Goal: Transaction & Acquisition: Book appointment/travel/reservation

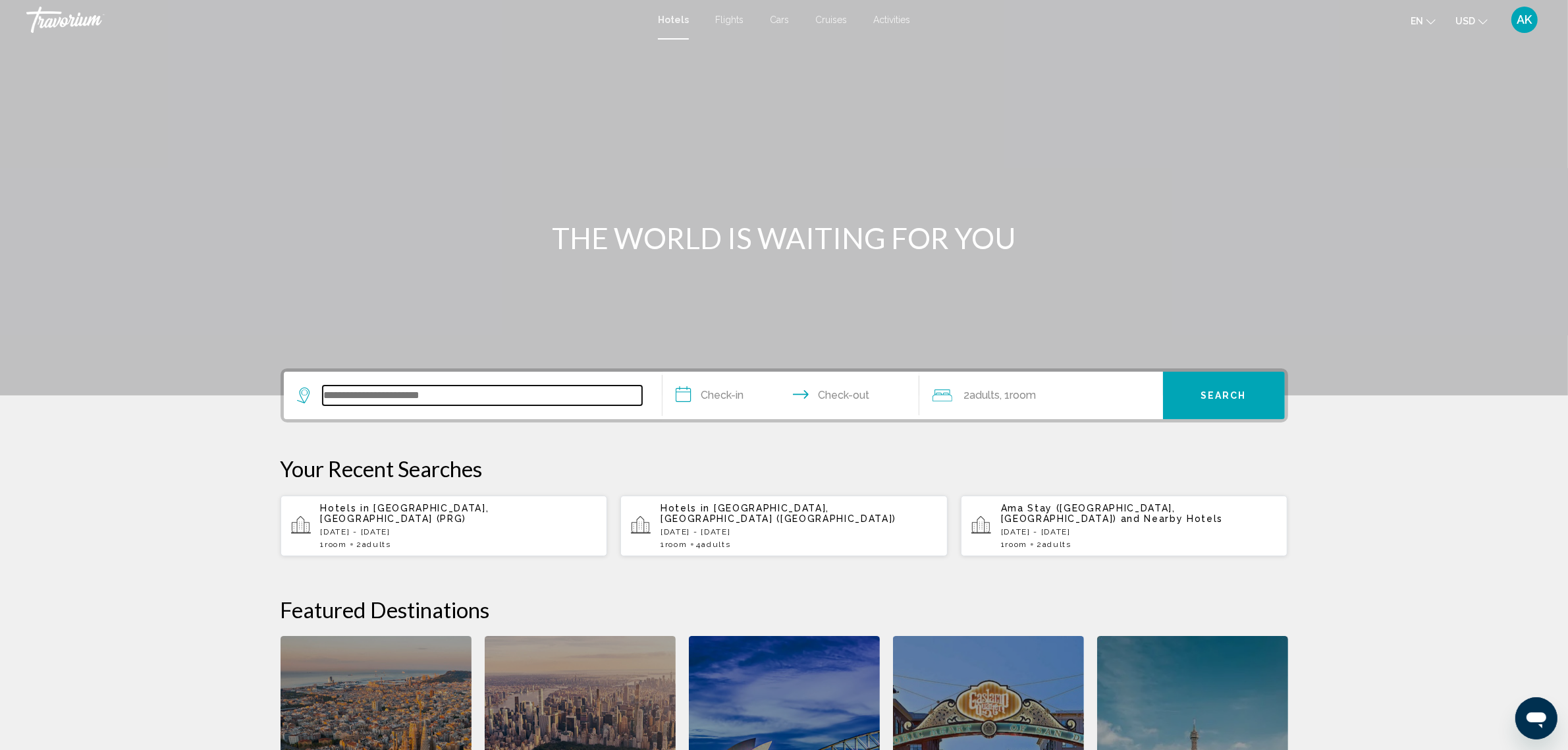
click at [406, 395] on input "Search widget" at bounding box center [483, 395] width 319 height 20
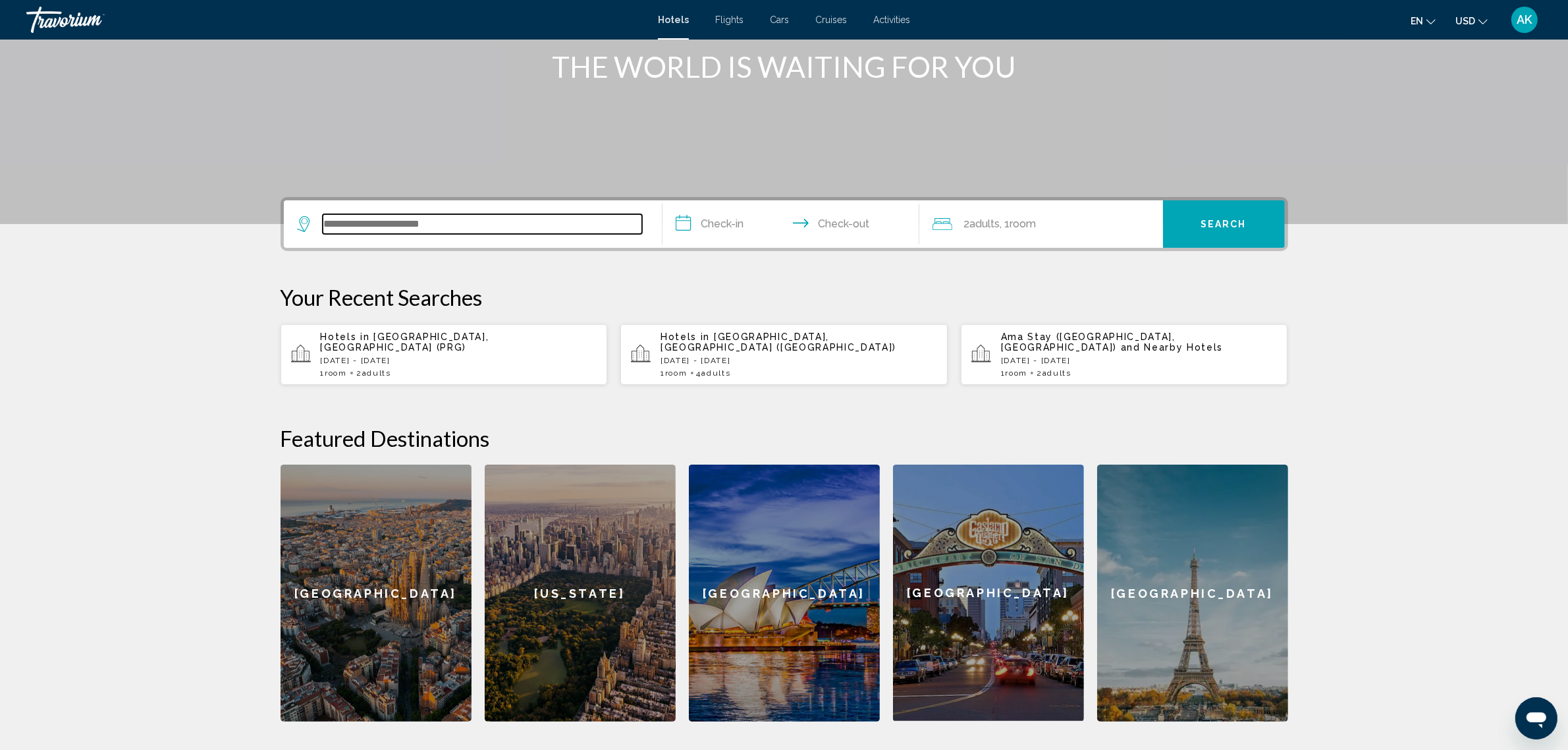
scroll to position [160, 0]
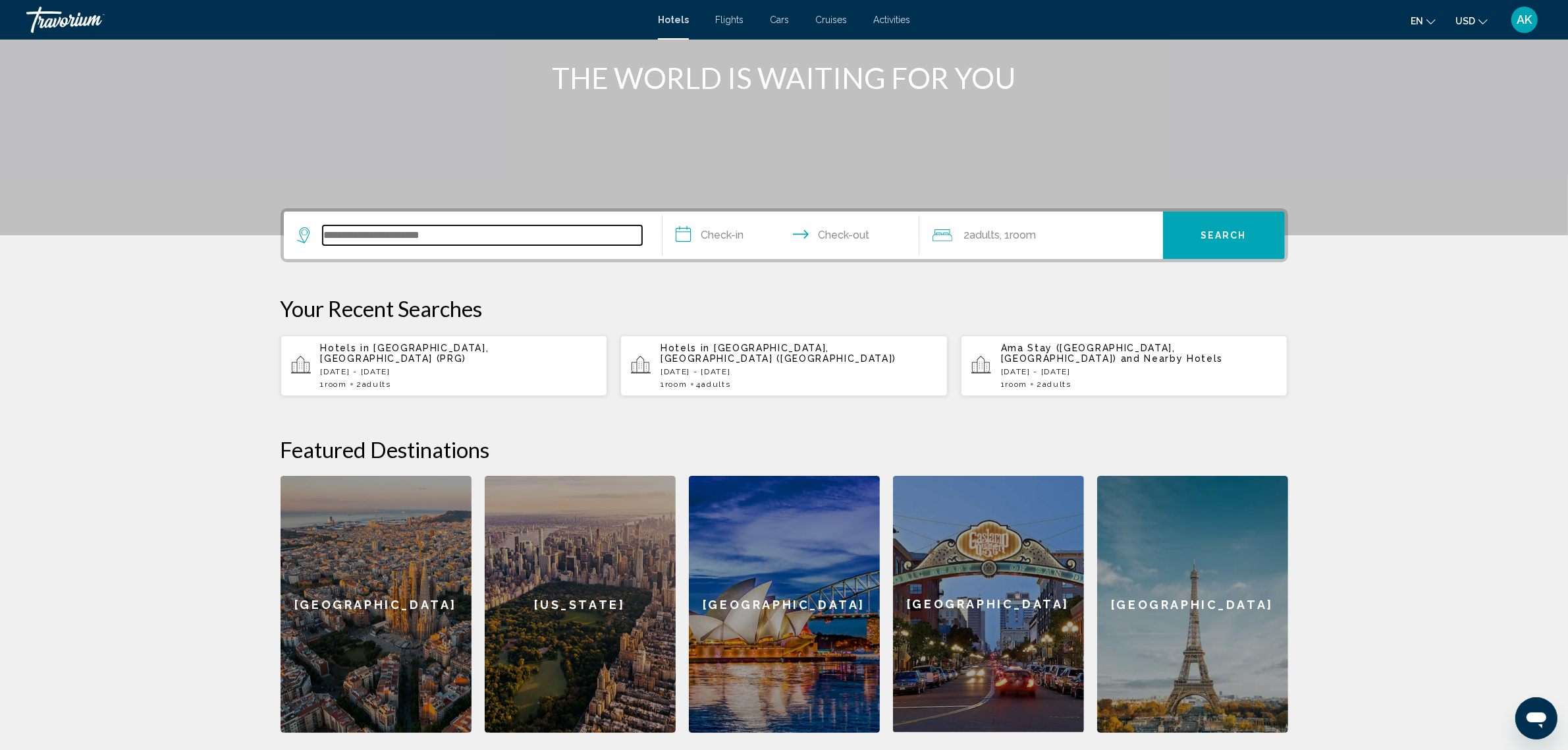
click at [353, 231] on input "Search widget" at bounding box center [483, 235] width 319 height 20
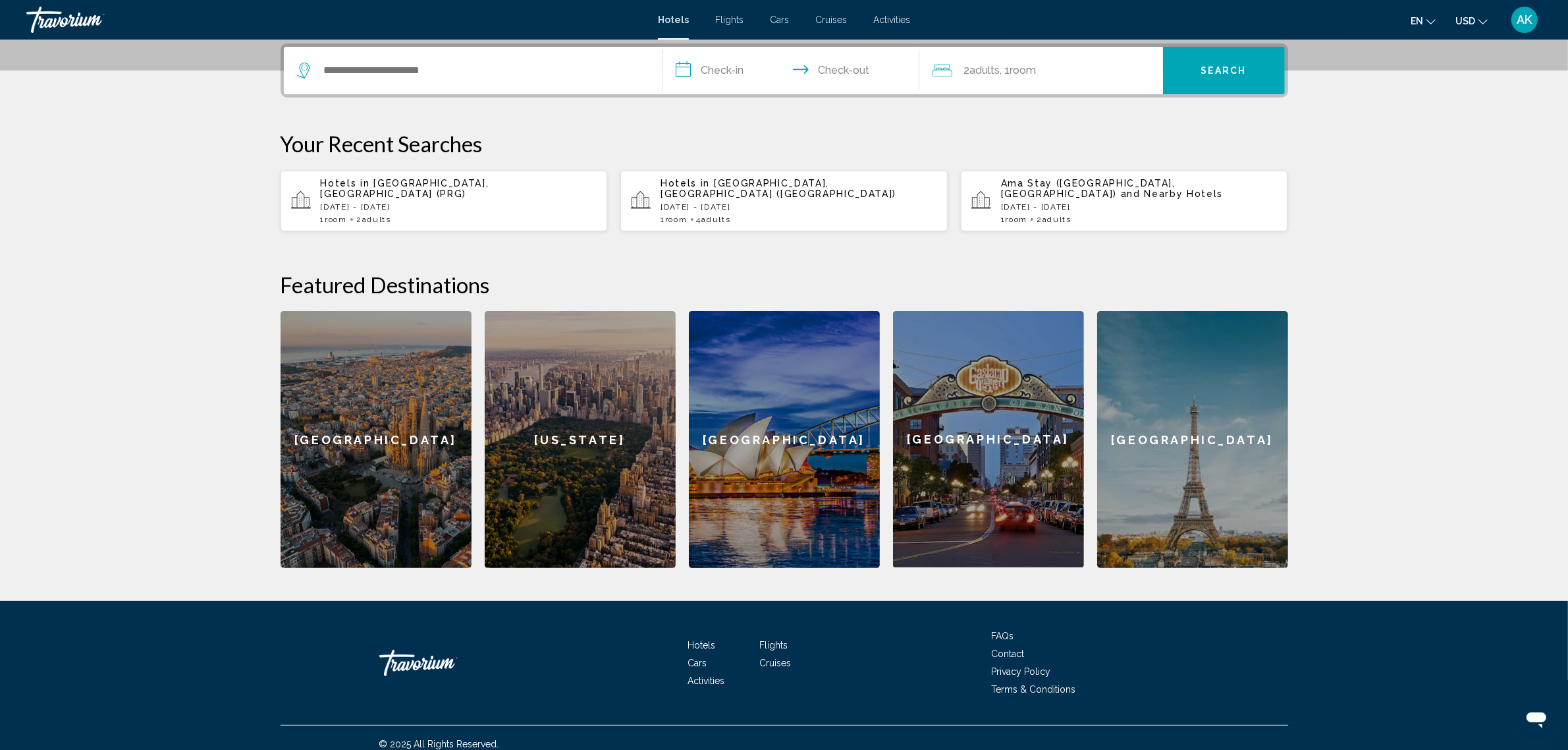
click at [698, 202] on p "[DATE] - [DATE]" at bounding box center [798, 207] width 277 height 10
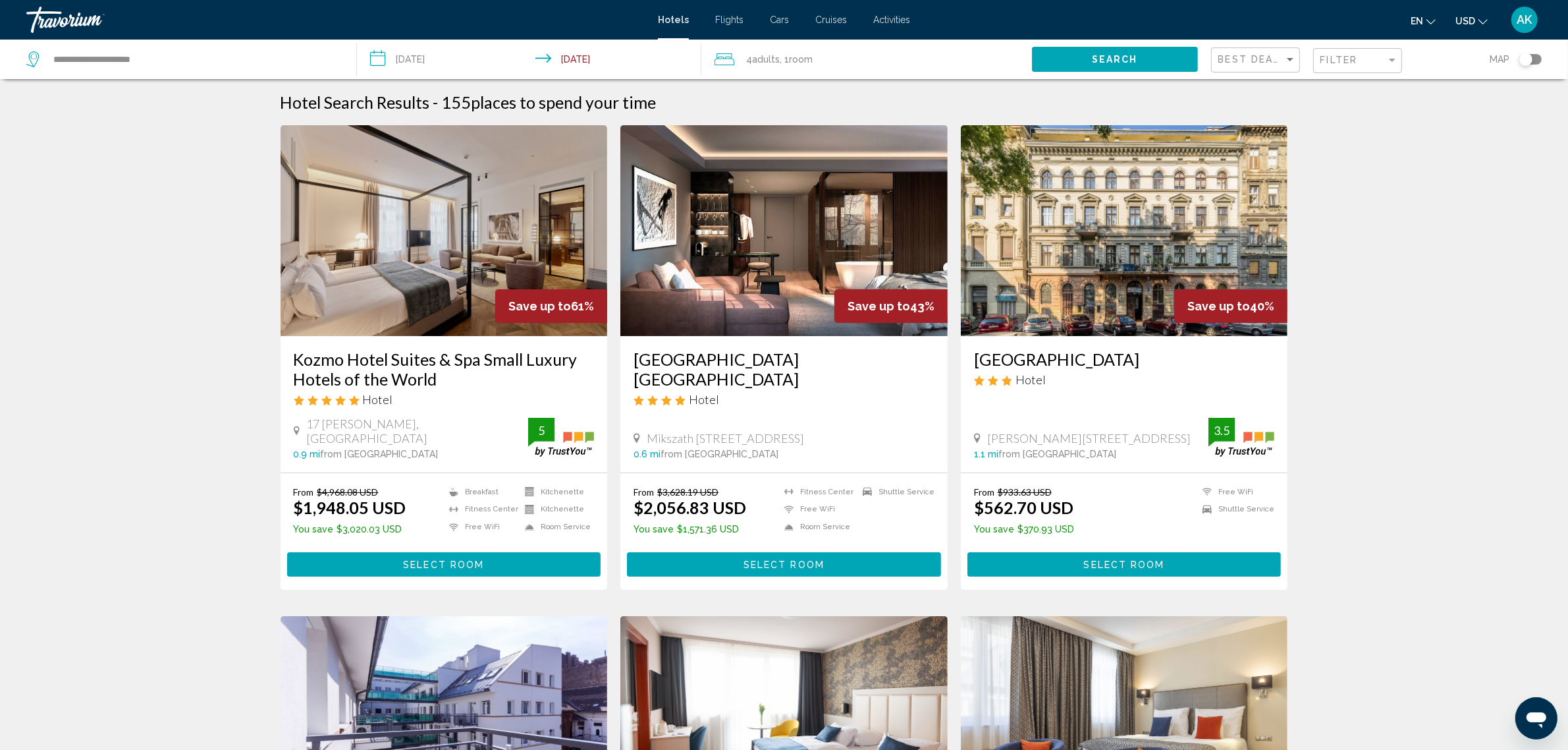
click at [1248, 65] on div "Best Deals" at bounding box center [1256, 60] width 77 height 25
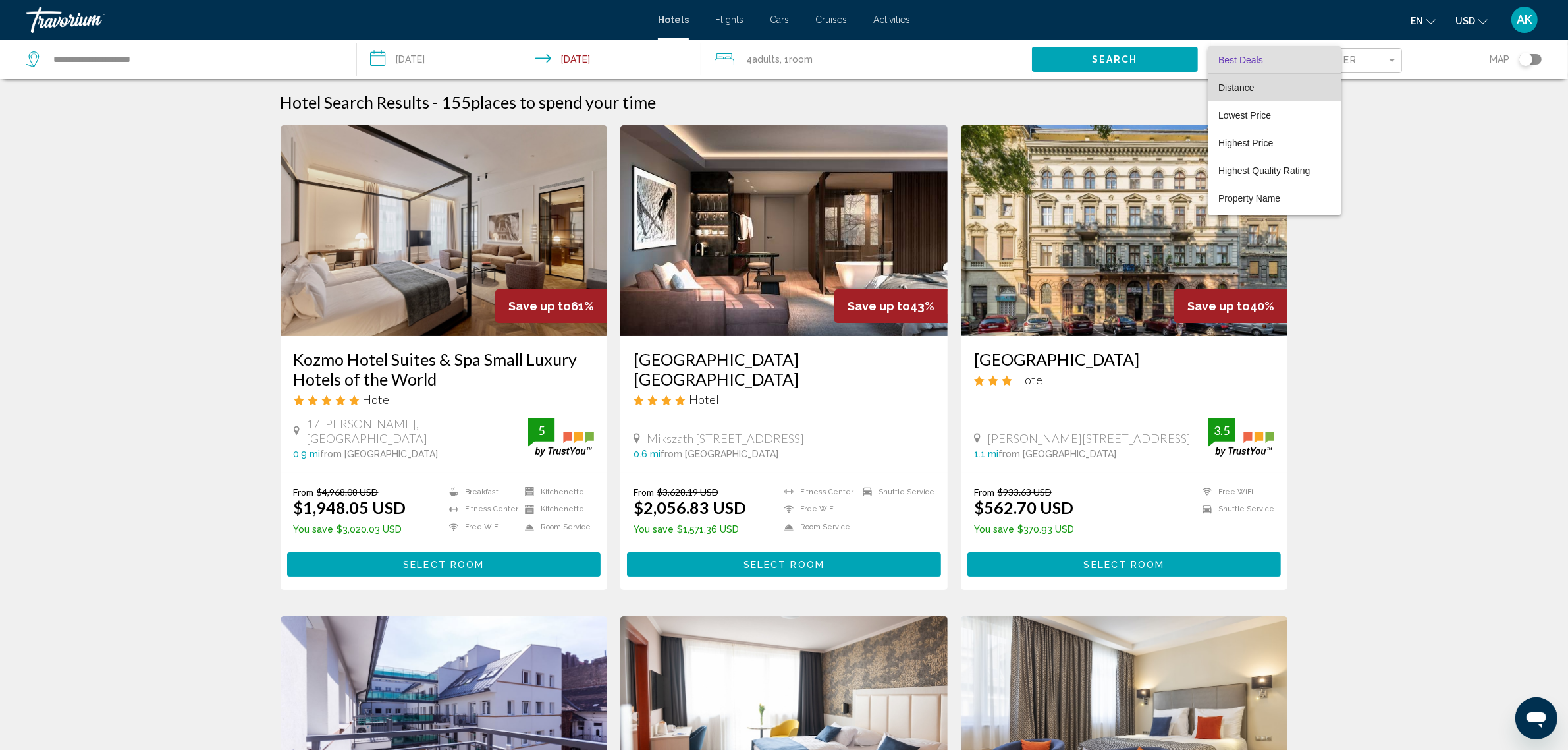
click at [1251, 87] on span "Distance" at bounding box center [1235, 87] width 36 height 10
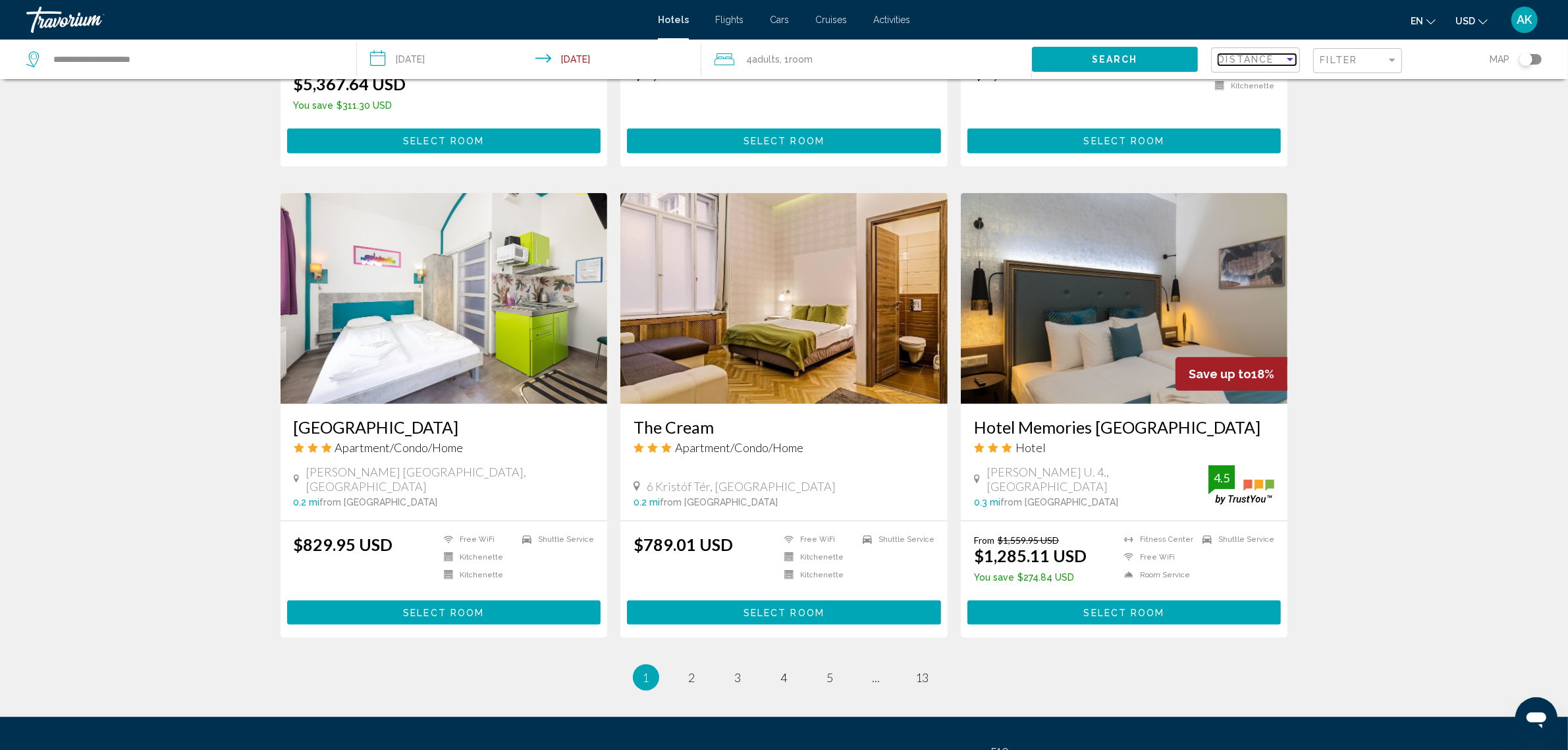
scroll to position [1317, 0]
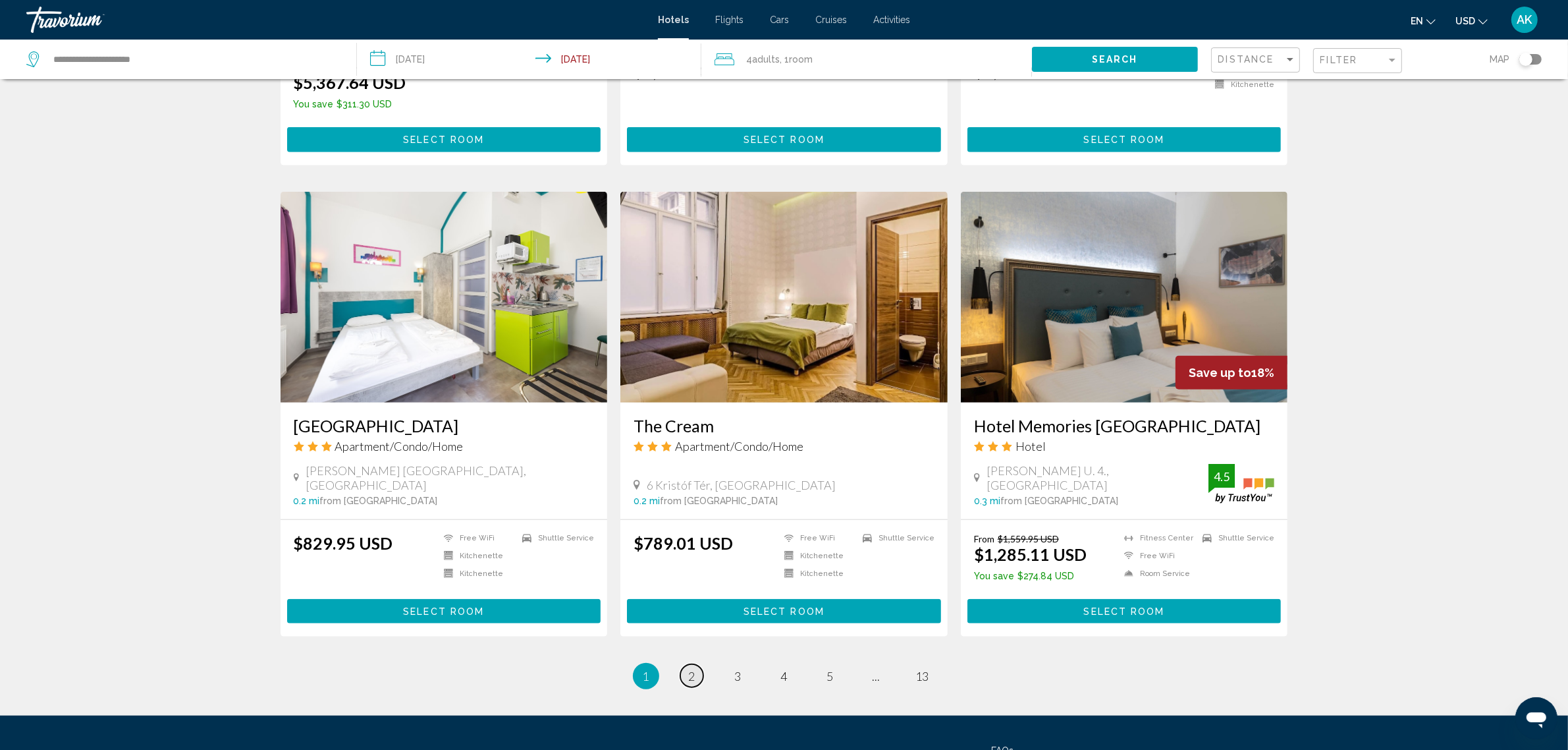
click at [696, 676] on link "page 2" at bounding box center [691, 675] width 23 height 23
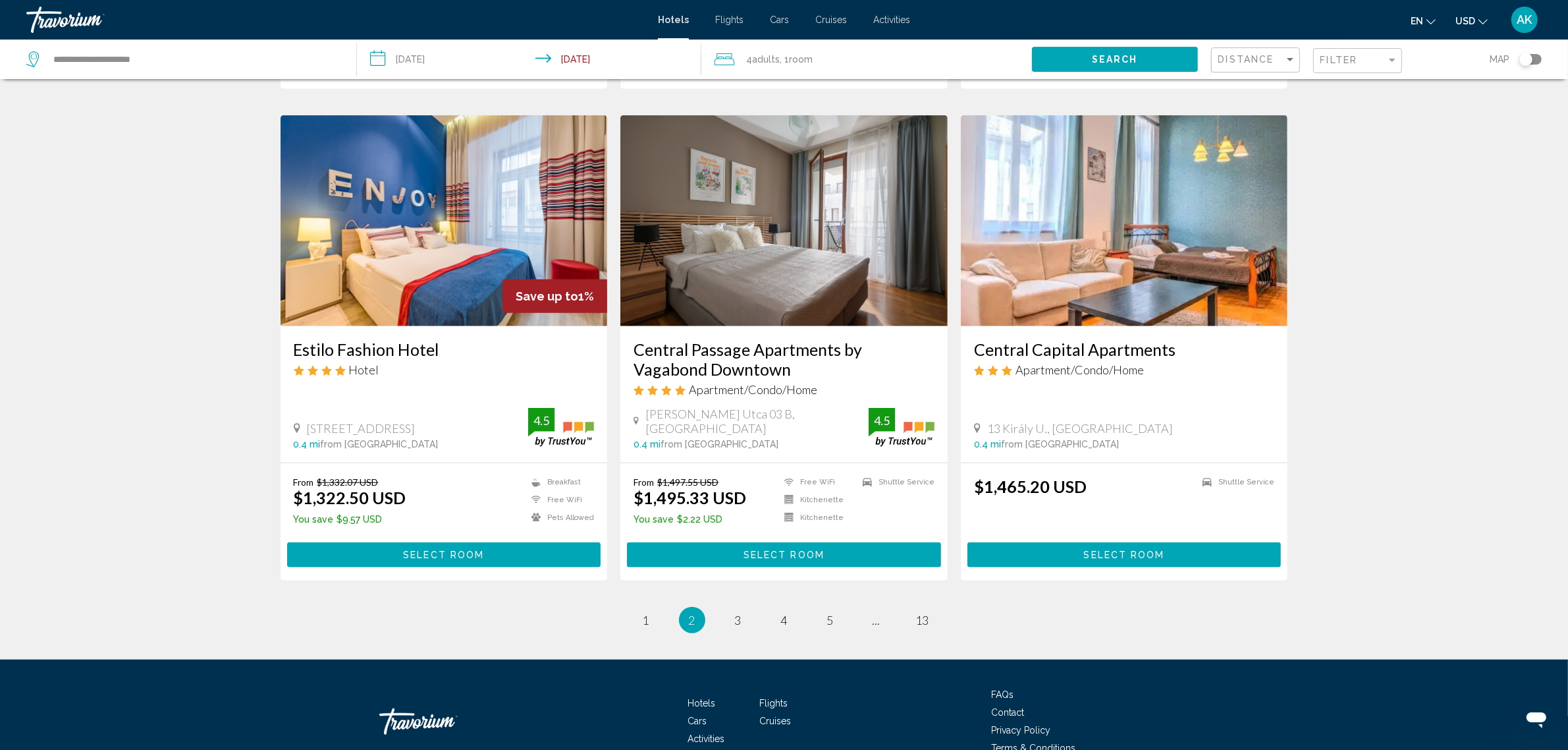
scroll to position [1490, 0]
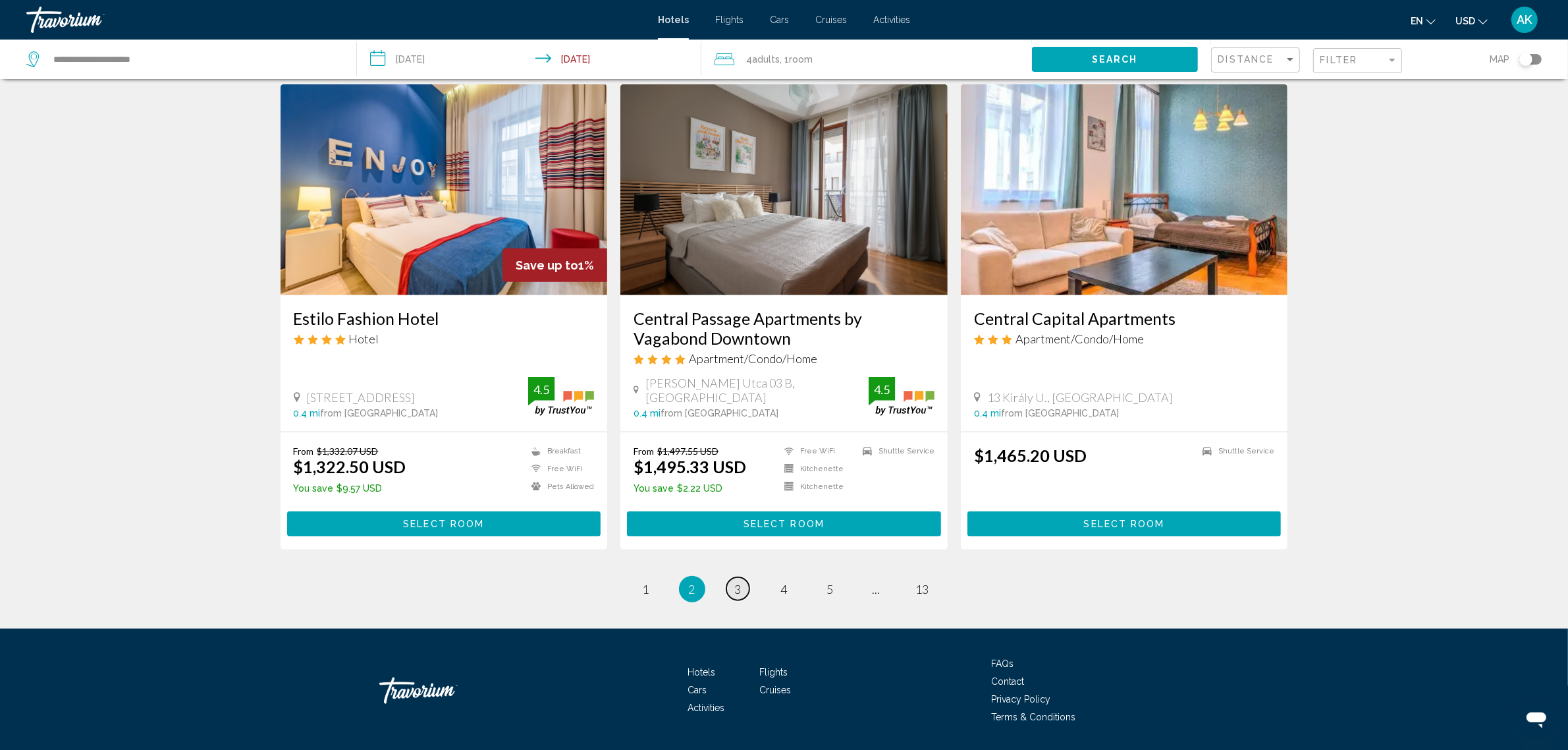
click at [739, 582] on span "3" at bounding box center [738, 589] width 6 height 14
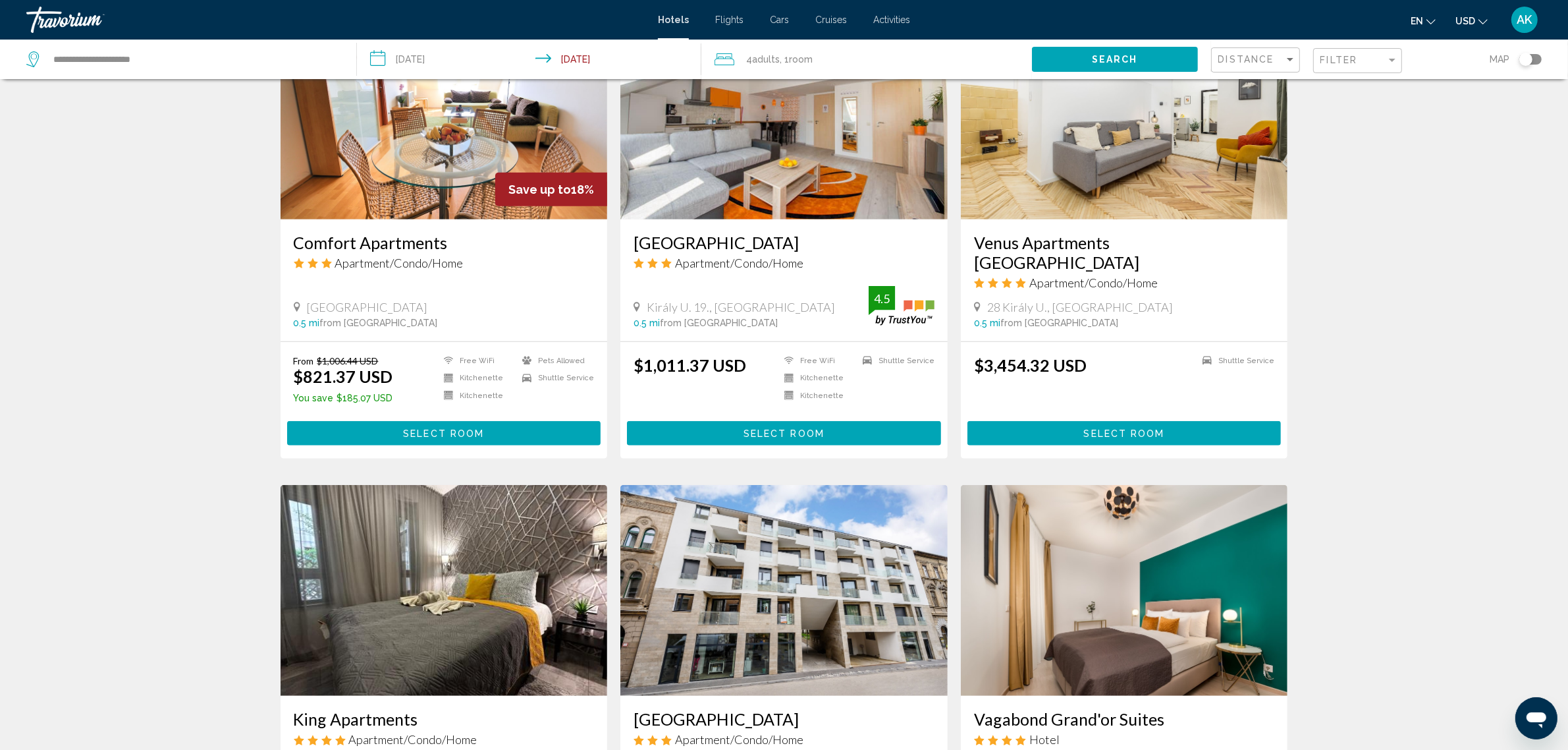
scroll to position [1071, 0]
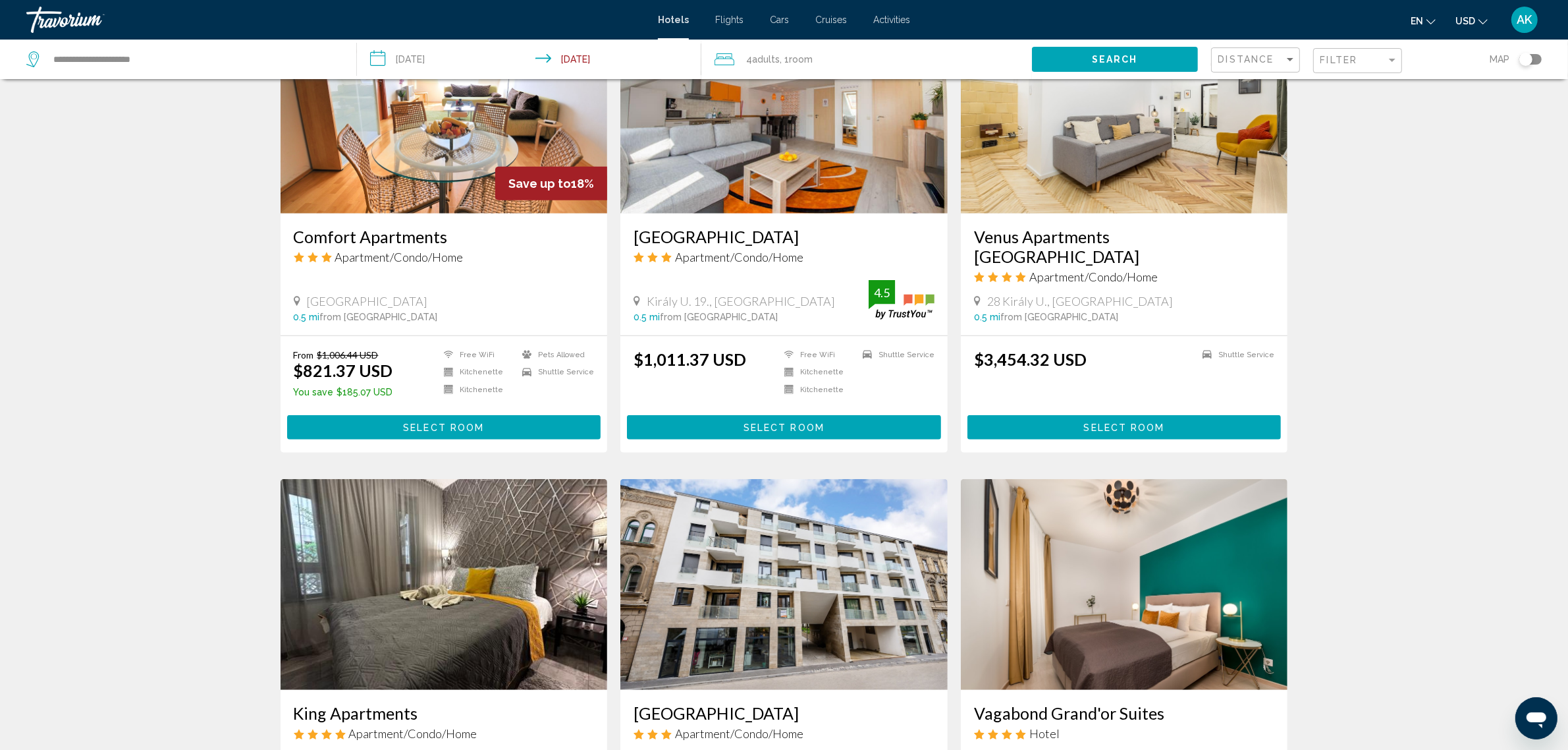
click at [788, 56] on span ", 1 Room rooms" at bounding box center [796, 59] width 33 height 18
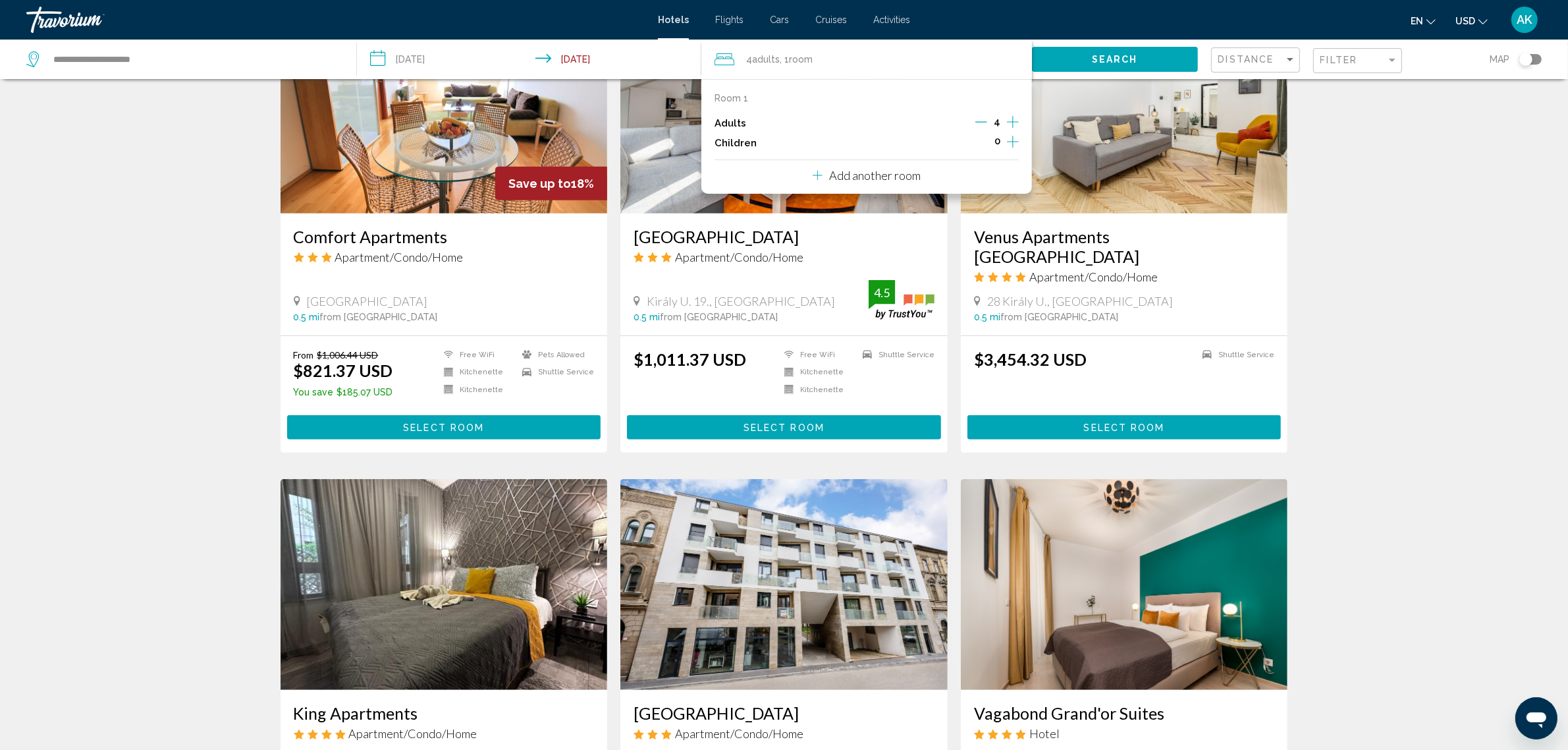
click at [986, 124] on icon "Decrement adults" at bounding box center [981, 121] width 12 height 12
click at [986, 124] on icon "Decrement adults" at bounding box center [982, 121] width 12 height 12
click at [829, 57] on div "2 Adult Adults , 1 Room rooms" at bounding box center [873, 59] width 317 height 18
click at [1150, 60] on button "Search" at bounding box center [1114, 59] width 165 height 25
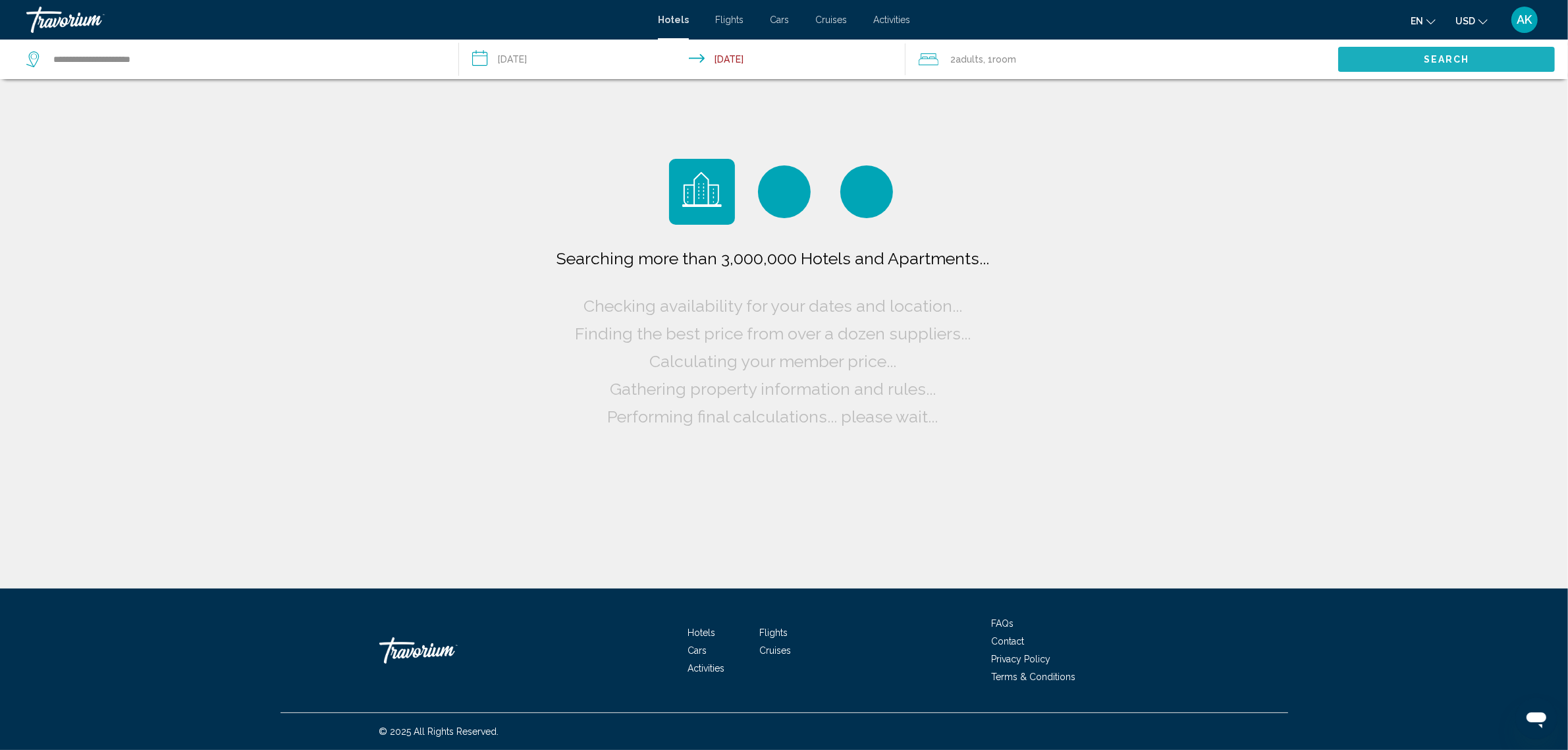
scroll to position [0, 0]
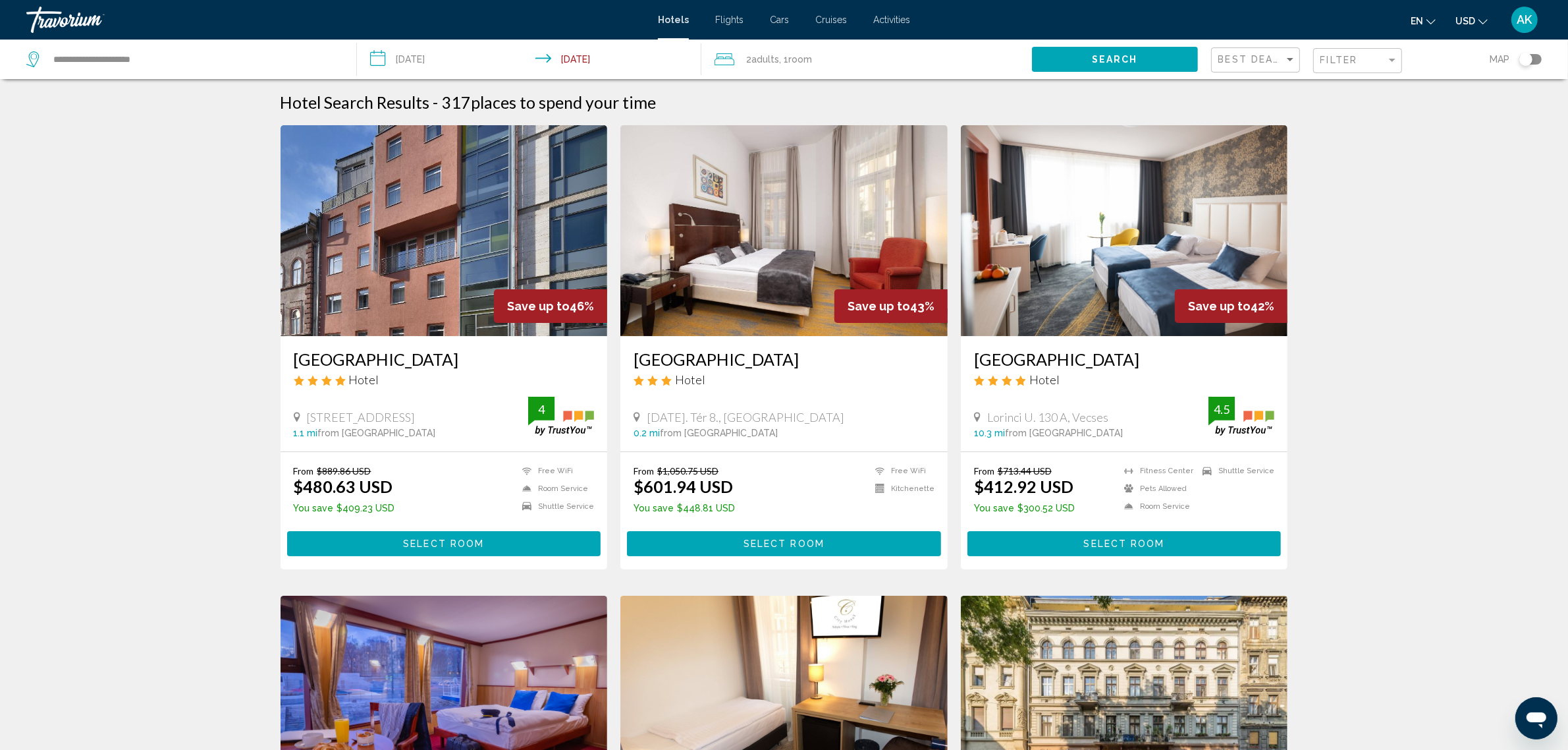
click at [1248, 53] on div "Best Deals" at bounding box center [1256, 60] width 77 height 25
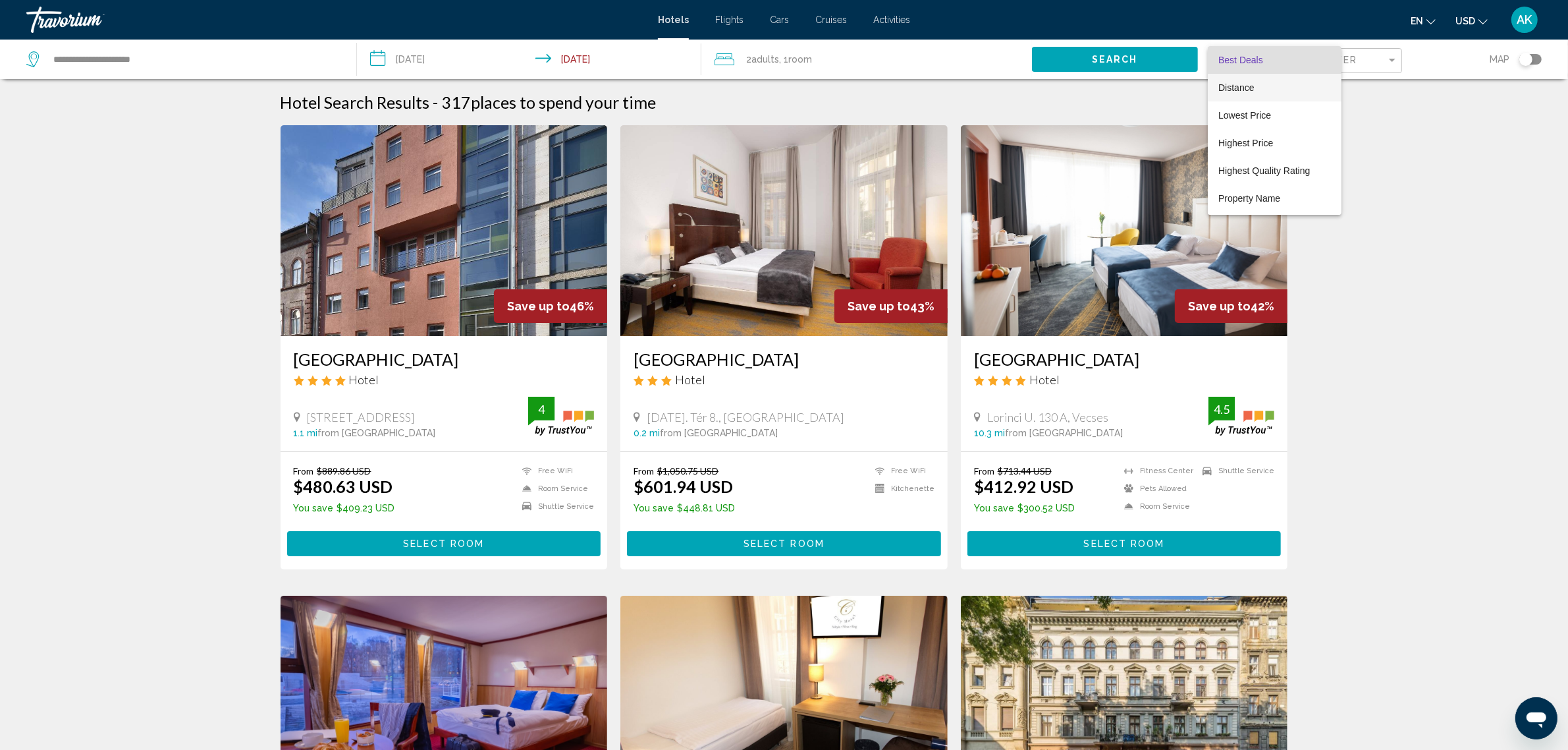
click at [1258, 82] on span "Distance" at bounding box center [1274, 87] width 112 height 28
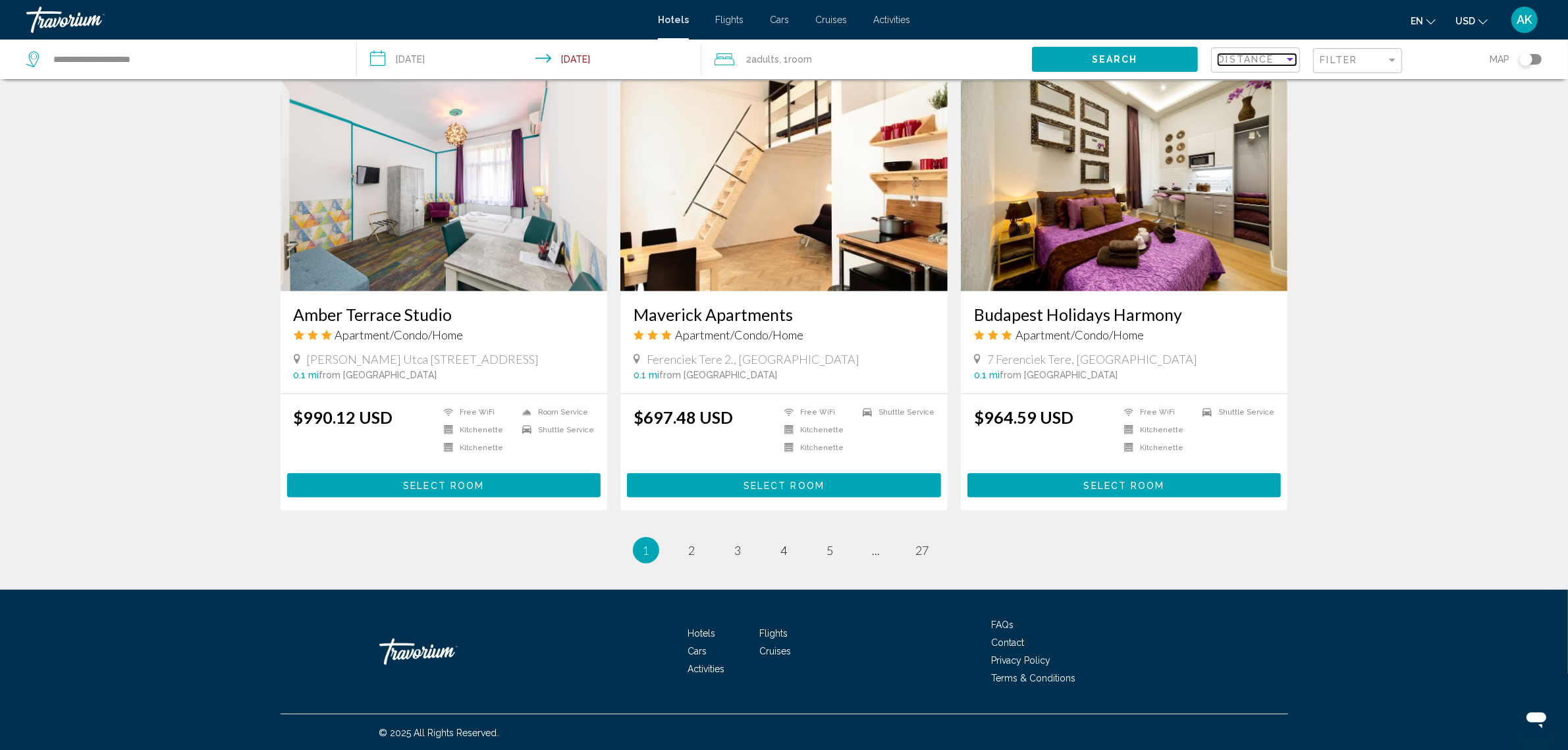
scroll to position [1338, 0]
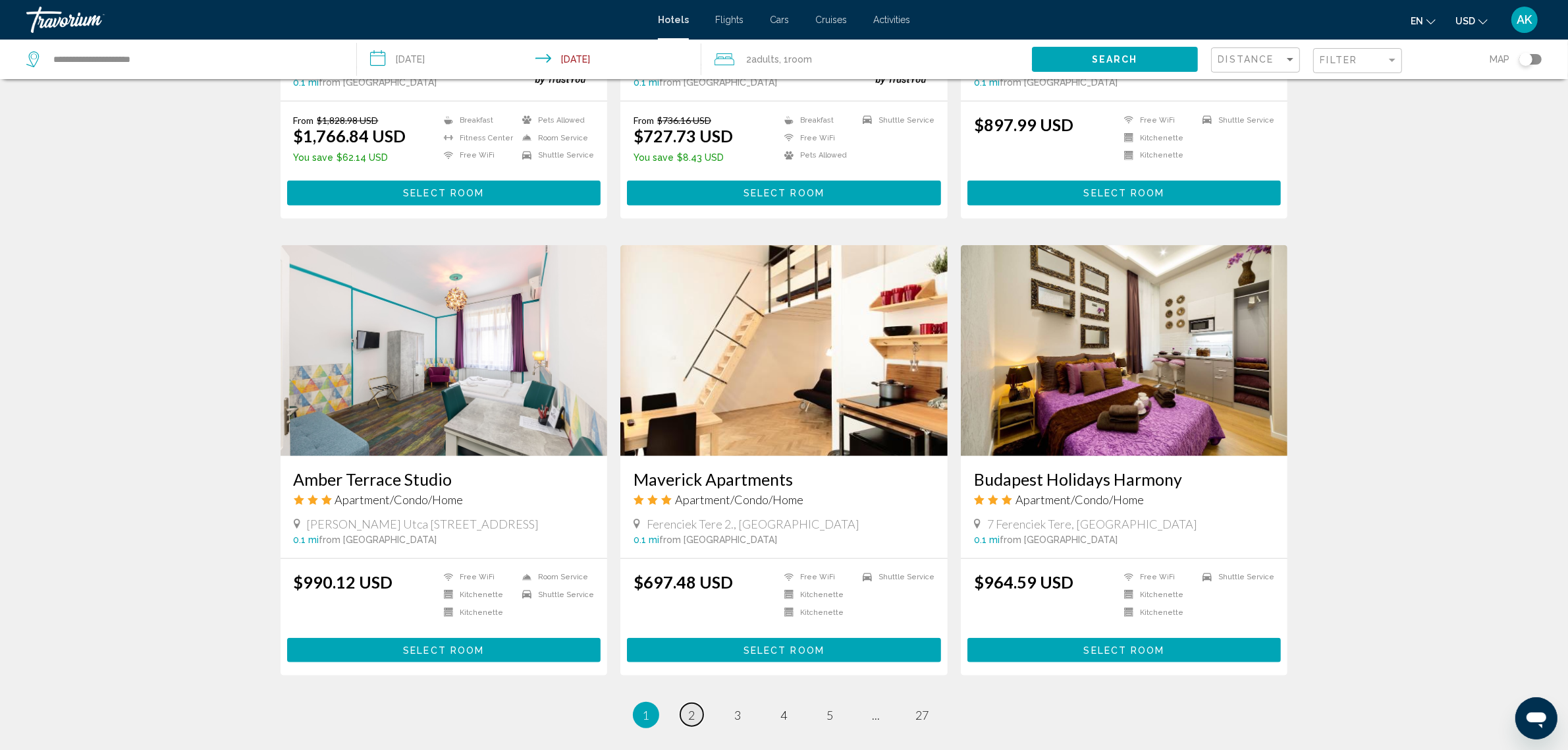
click at [693, 712] on span "2" at bounding box center [692, 715] width 6 height 14
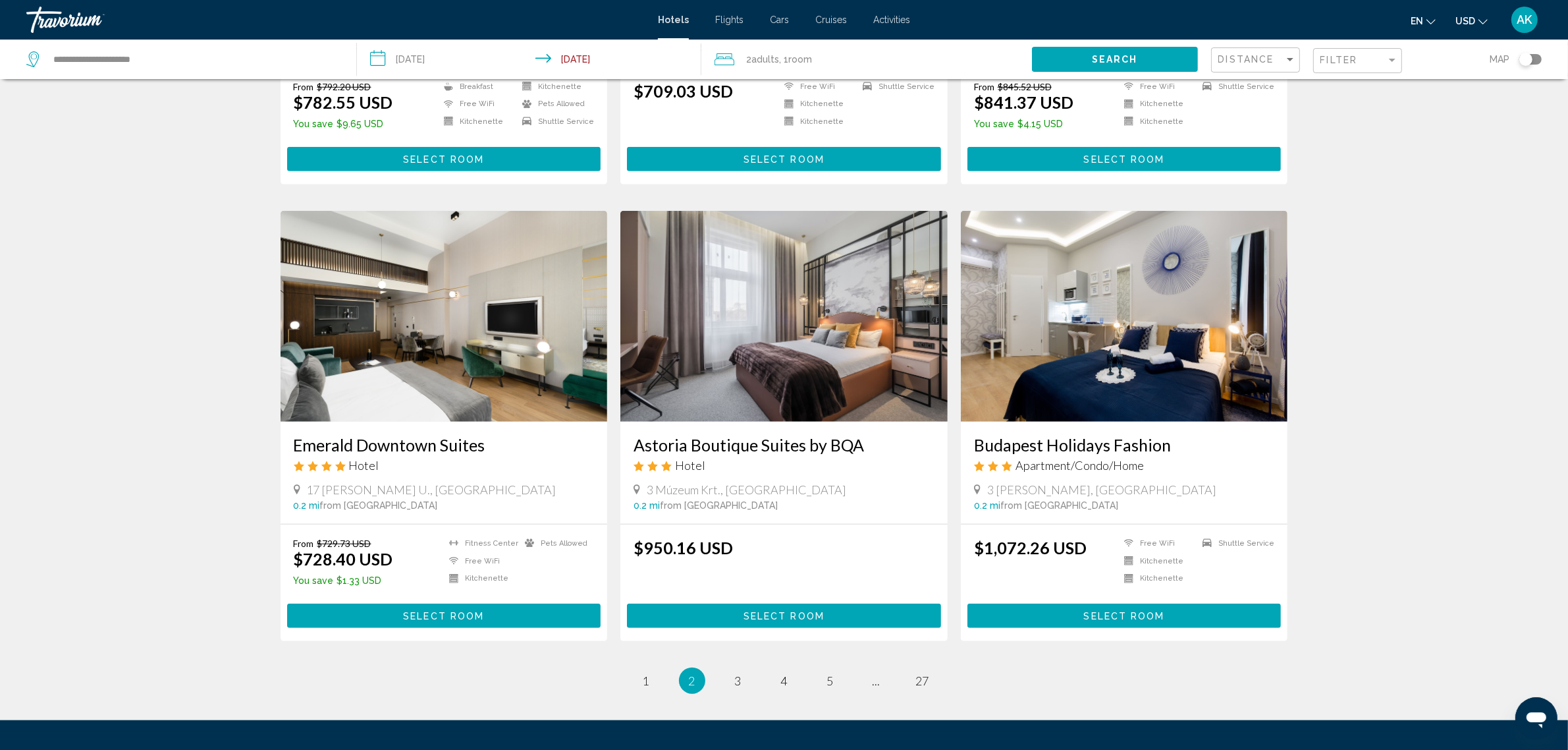
scroll to position [1456, 0]
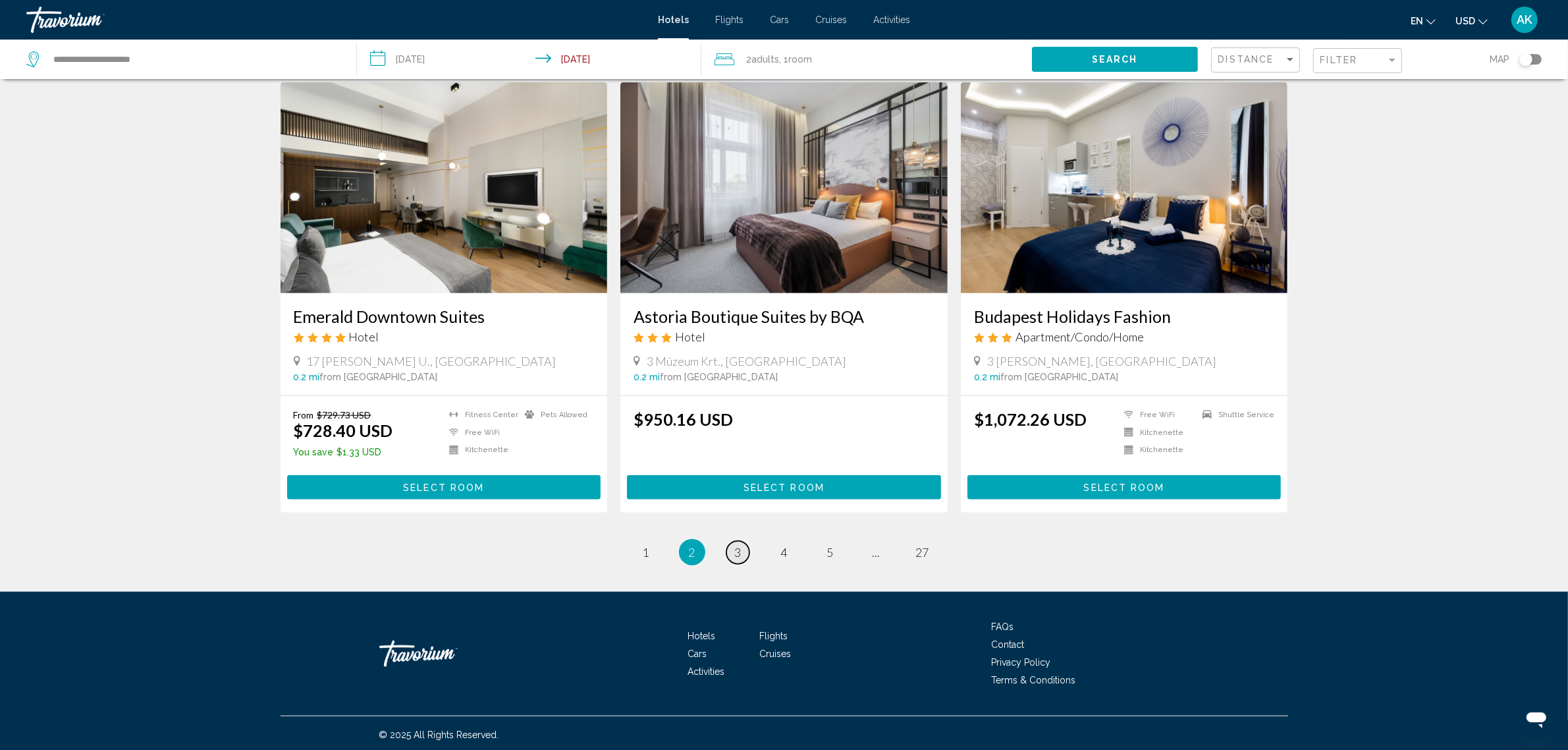
click at [735, 550] on span "3" at bounding box center [738, 552] width 6 height 14
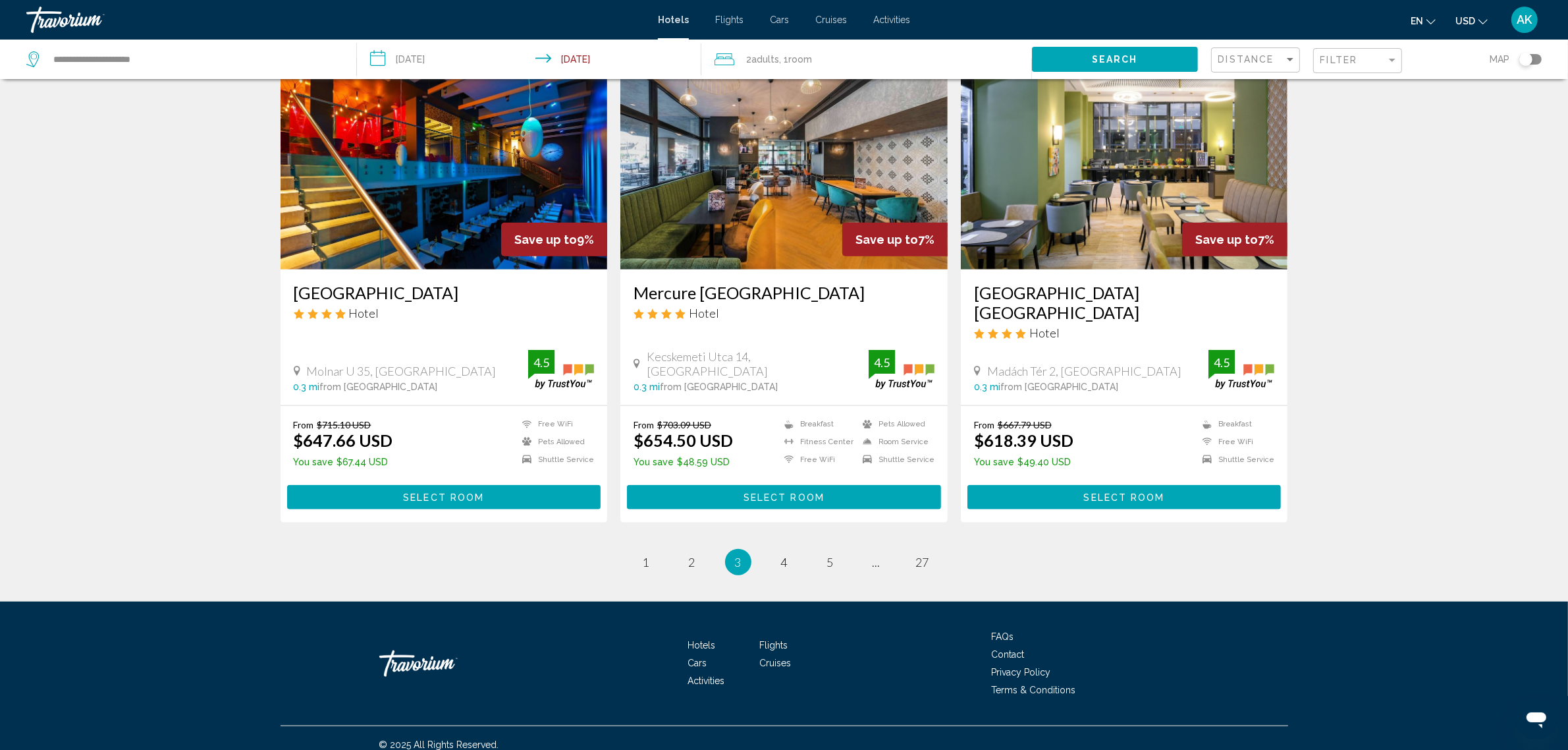
scroll to position [1482, 0]
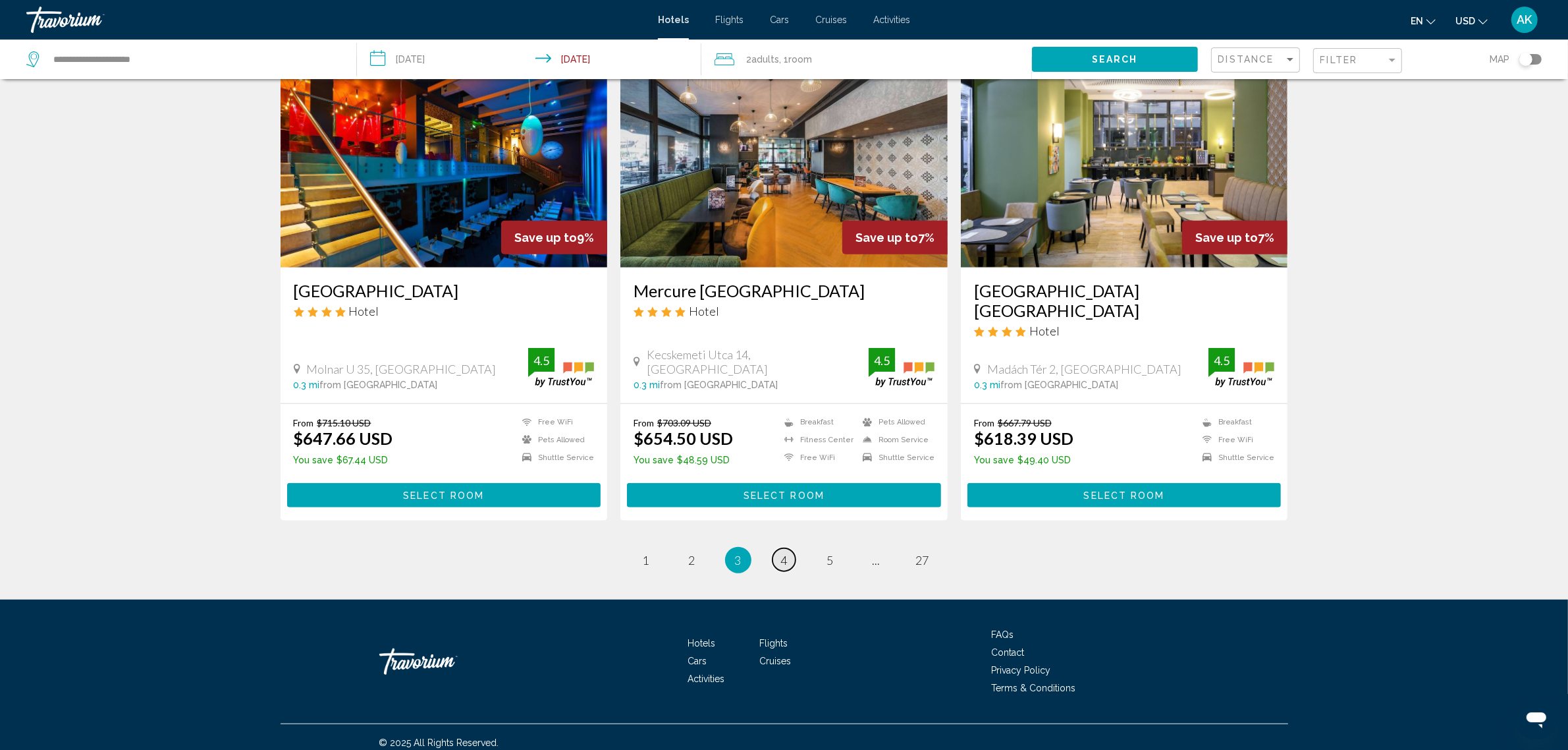
click at [783, 557] on span "4" at bounding box center [784, 560] width 6 height 14
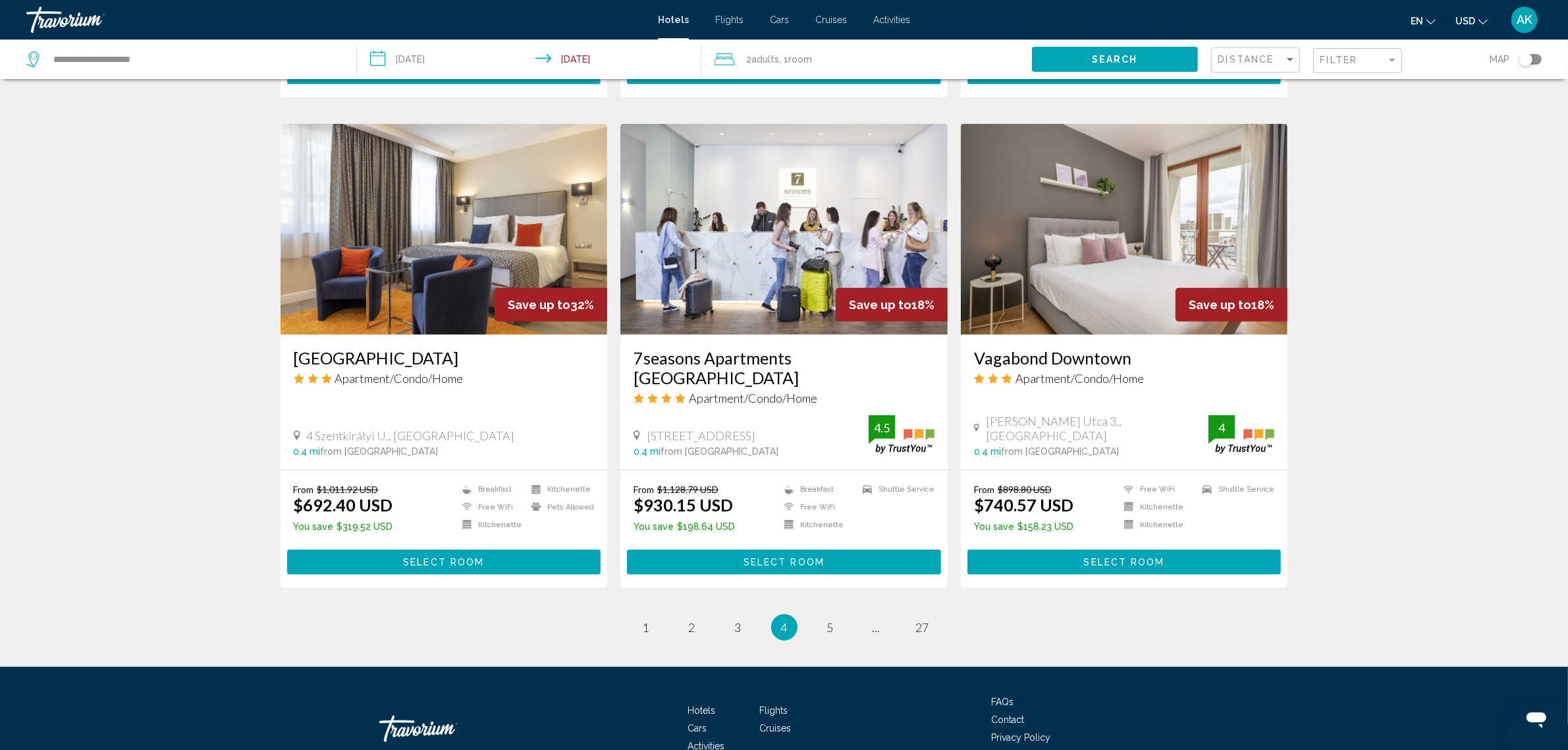
scroll to position [1470, 0]
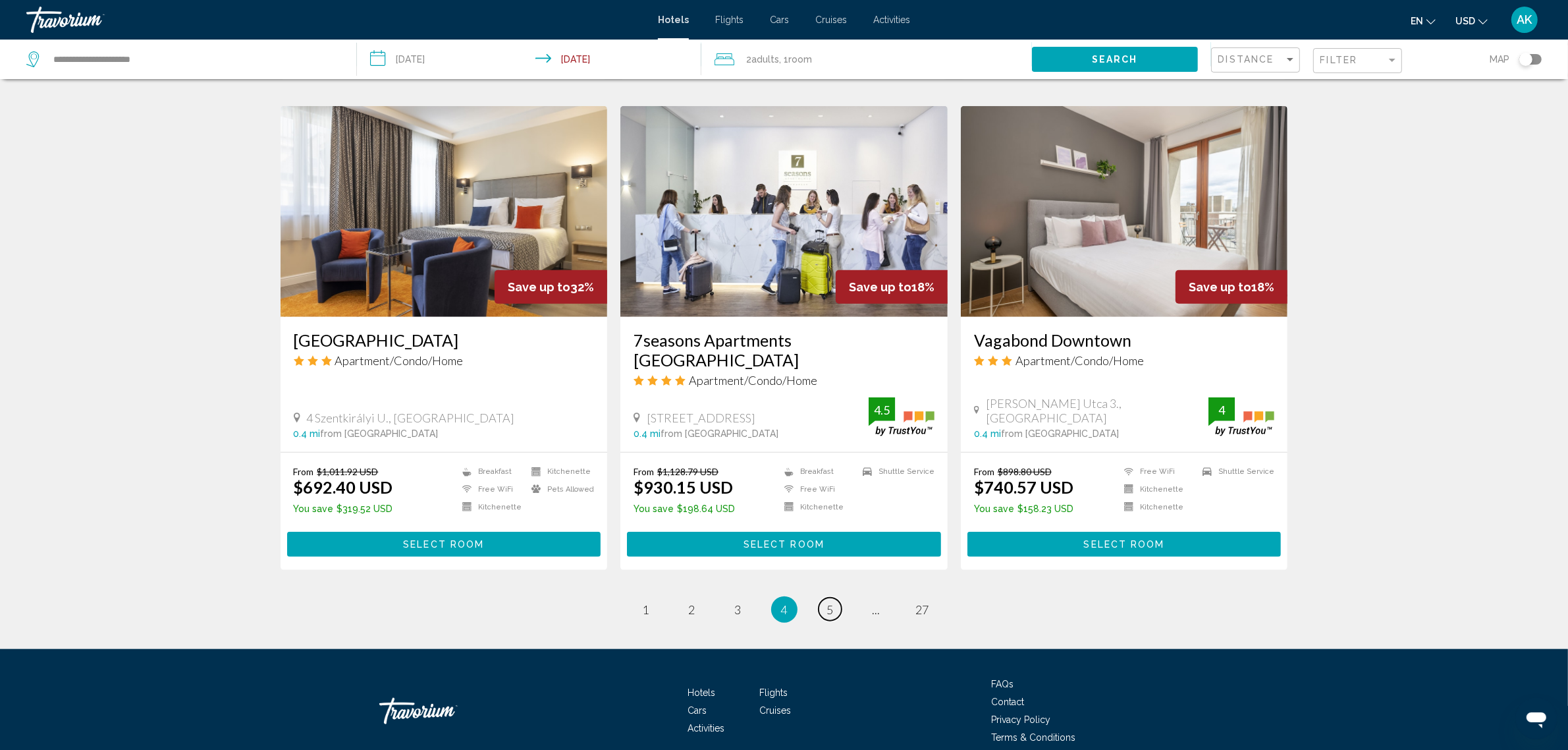
click at [830, 602] on span "5" at bounding box center [830, 610] width 6 height 14
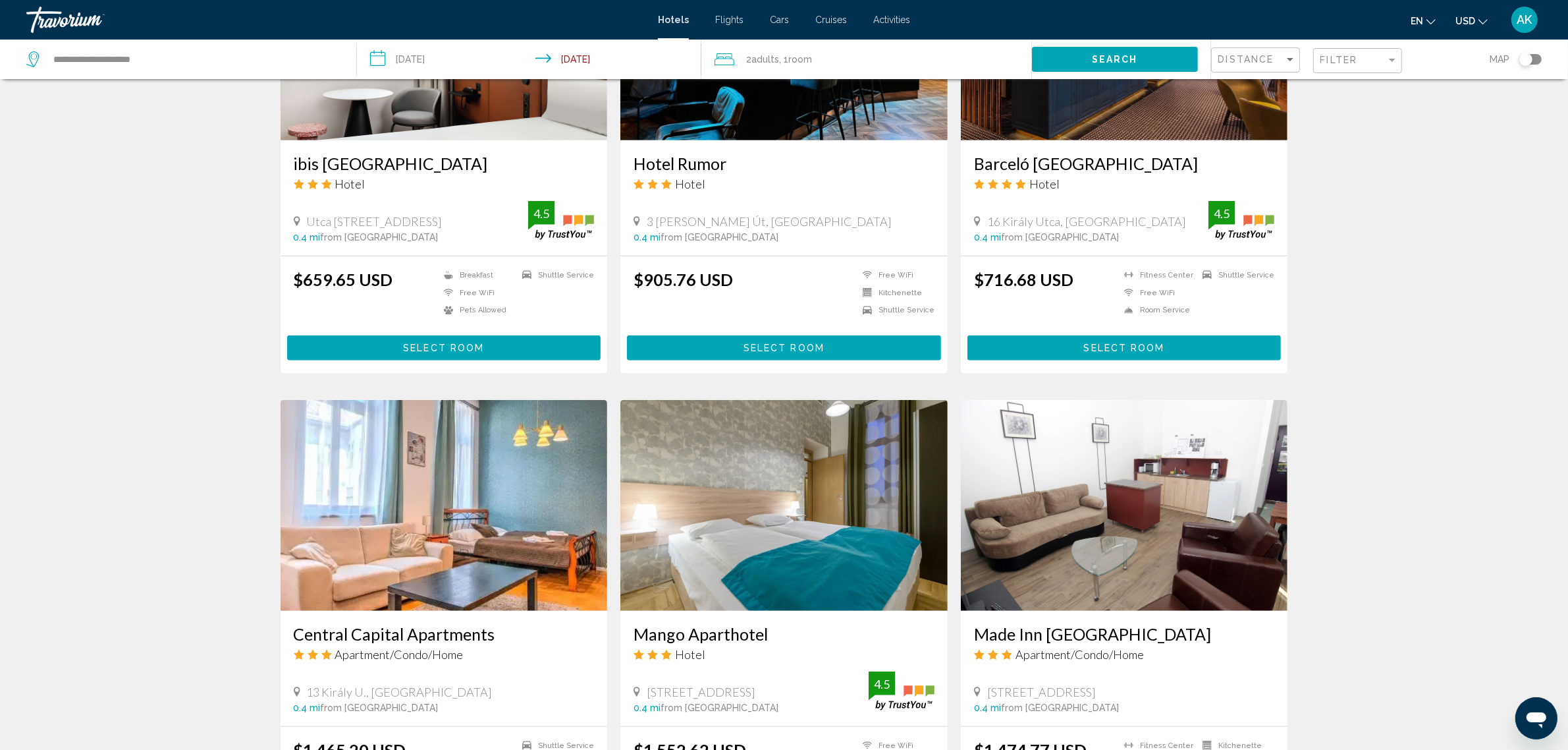
scroll to position [1399, 0]
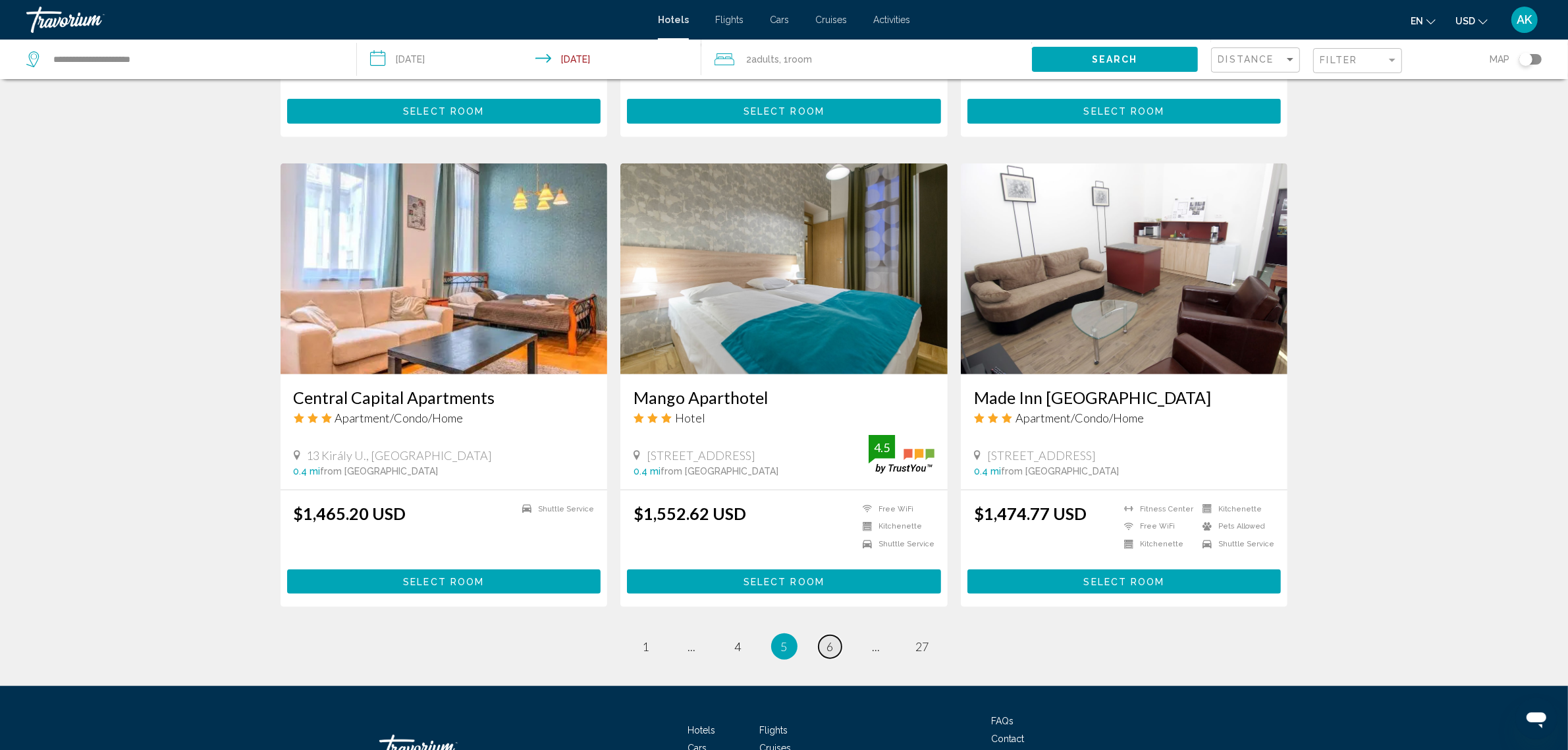
click at [831, 647] on span "6" at bounding box center [830, 646] width 6 height 14
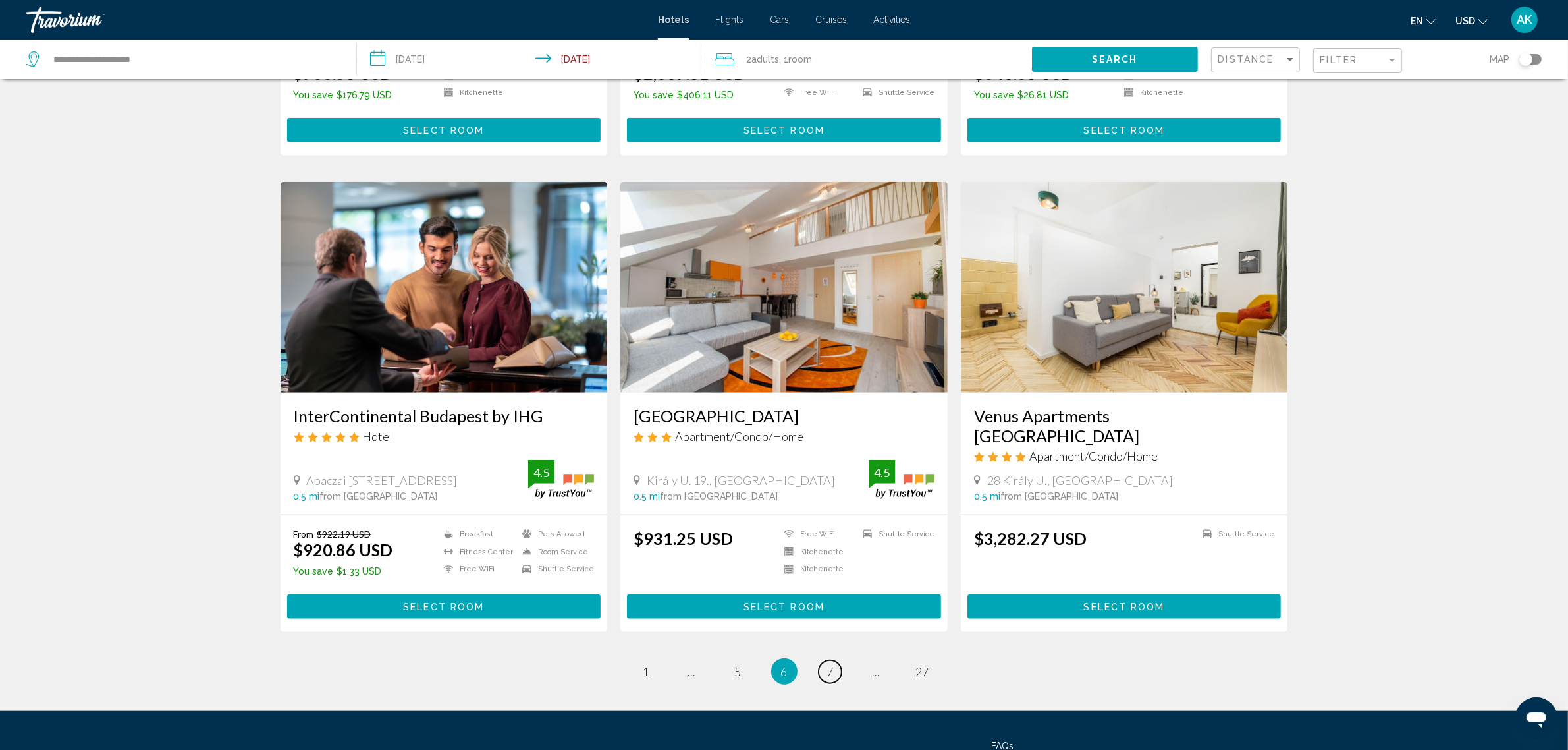
scroll to position [1399, 0]
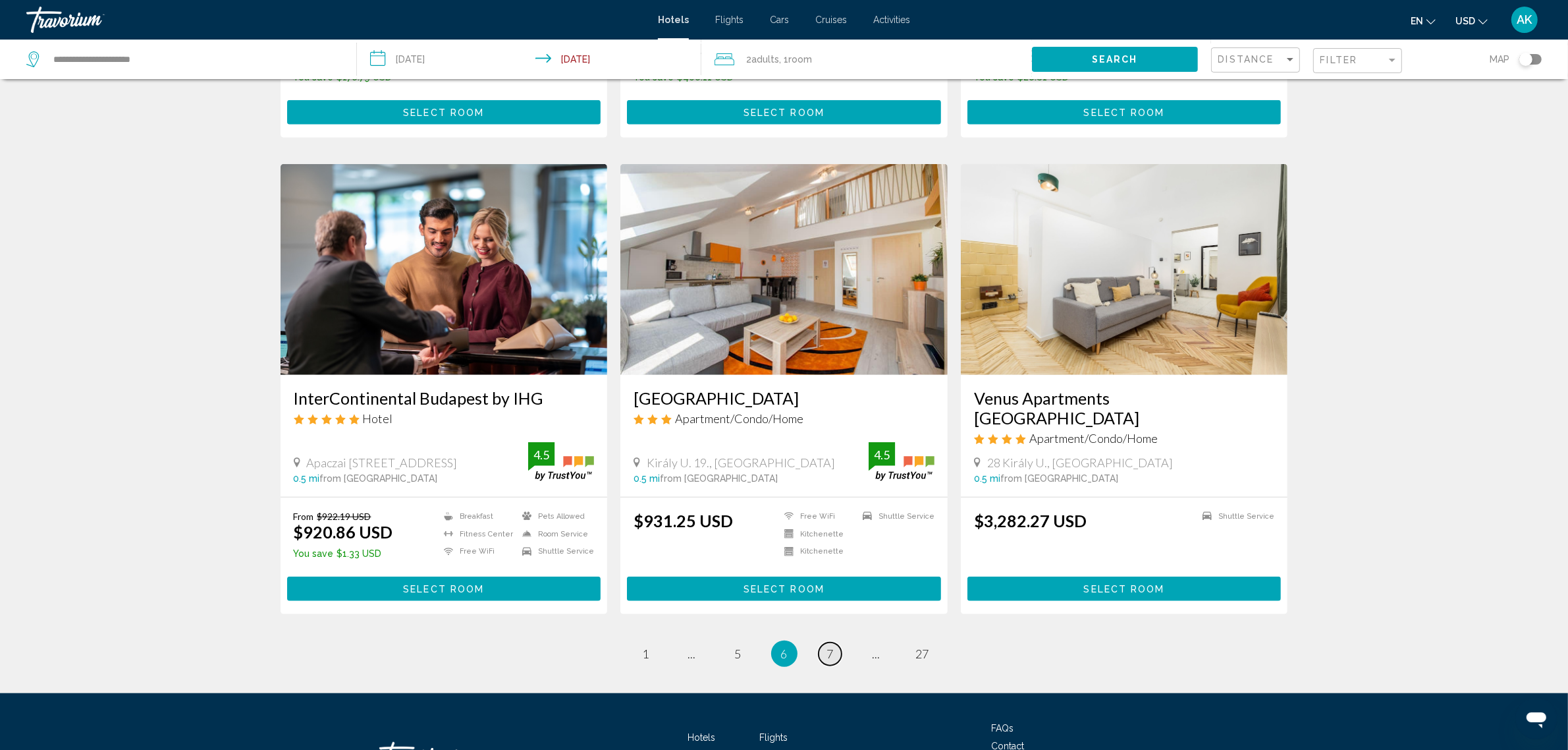
click at [829, 646] on span "7" at bounding box center [830, 653] width 6 height 14
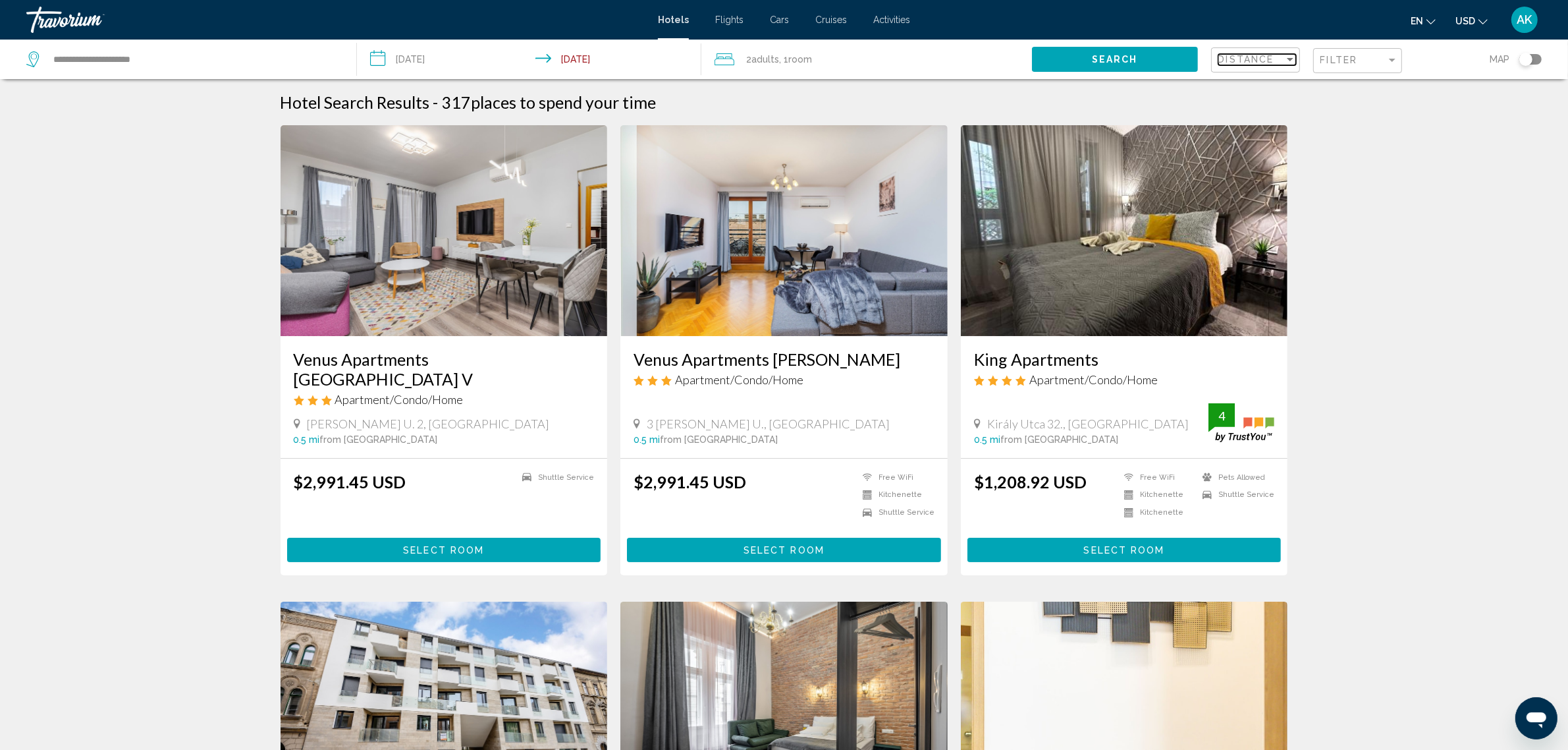
click at [1271, 56] on span "Distance" at bounding box center [1246, 59] width 56 height 10
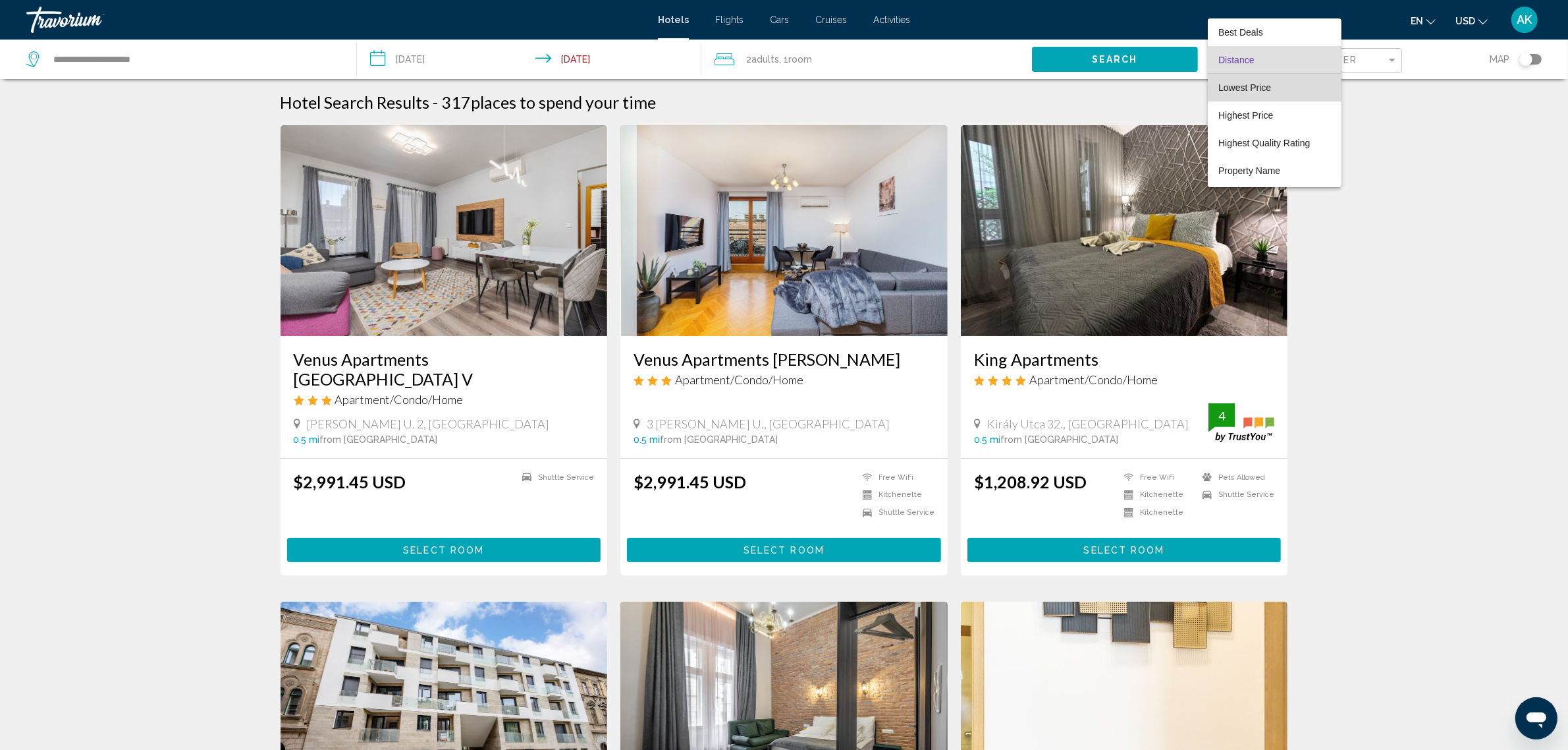
click at [1267, 87] on span "Lowest Price" at bounding box center [1244, 87] width 53 height 10
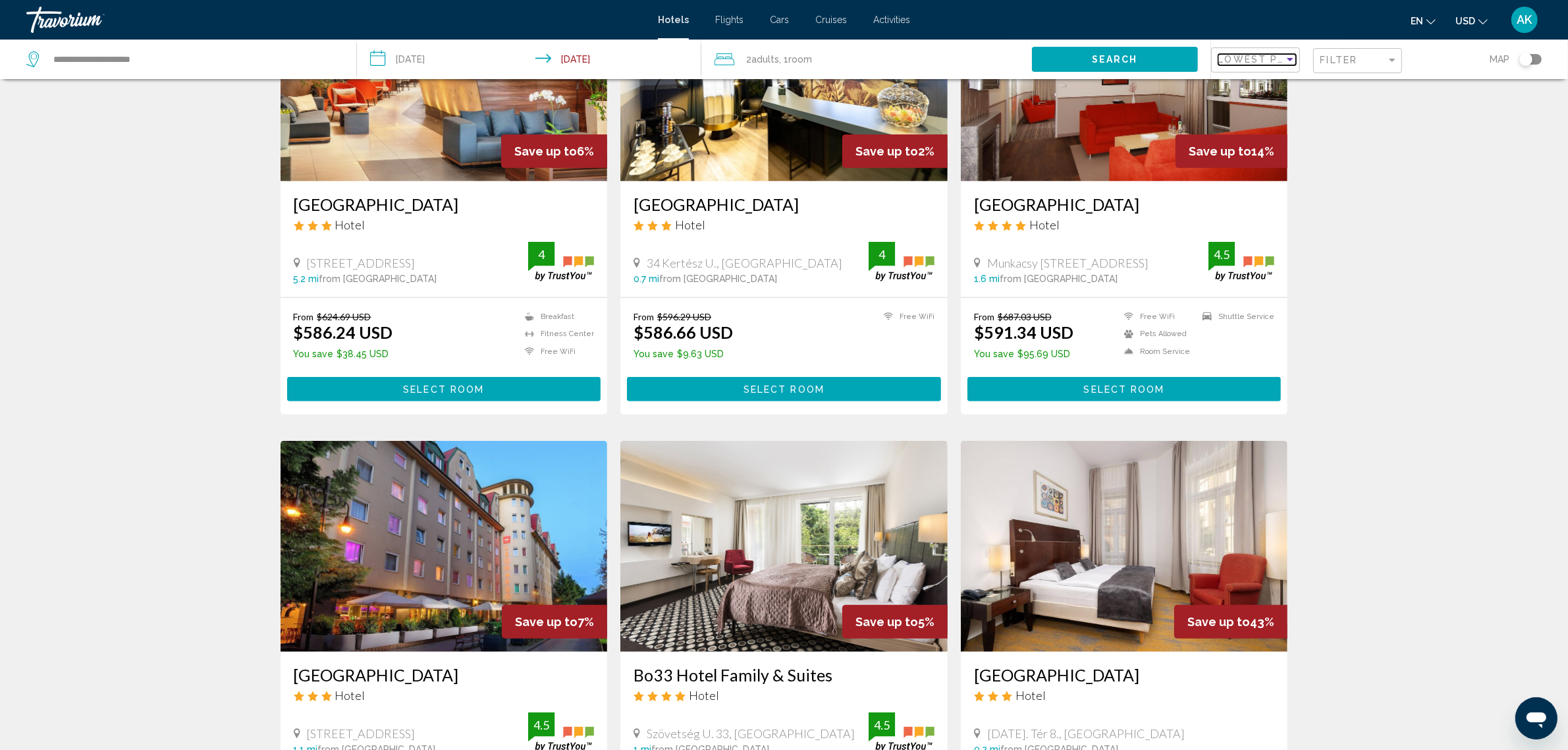
scroll to position [1470, 0]
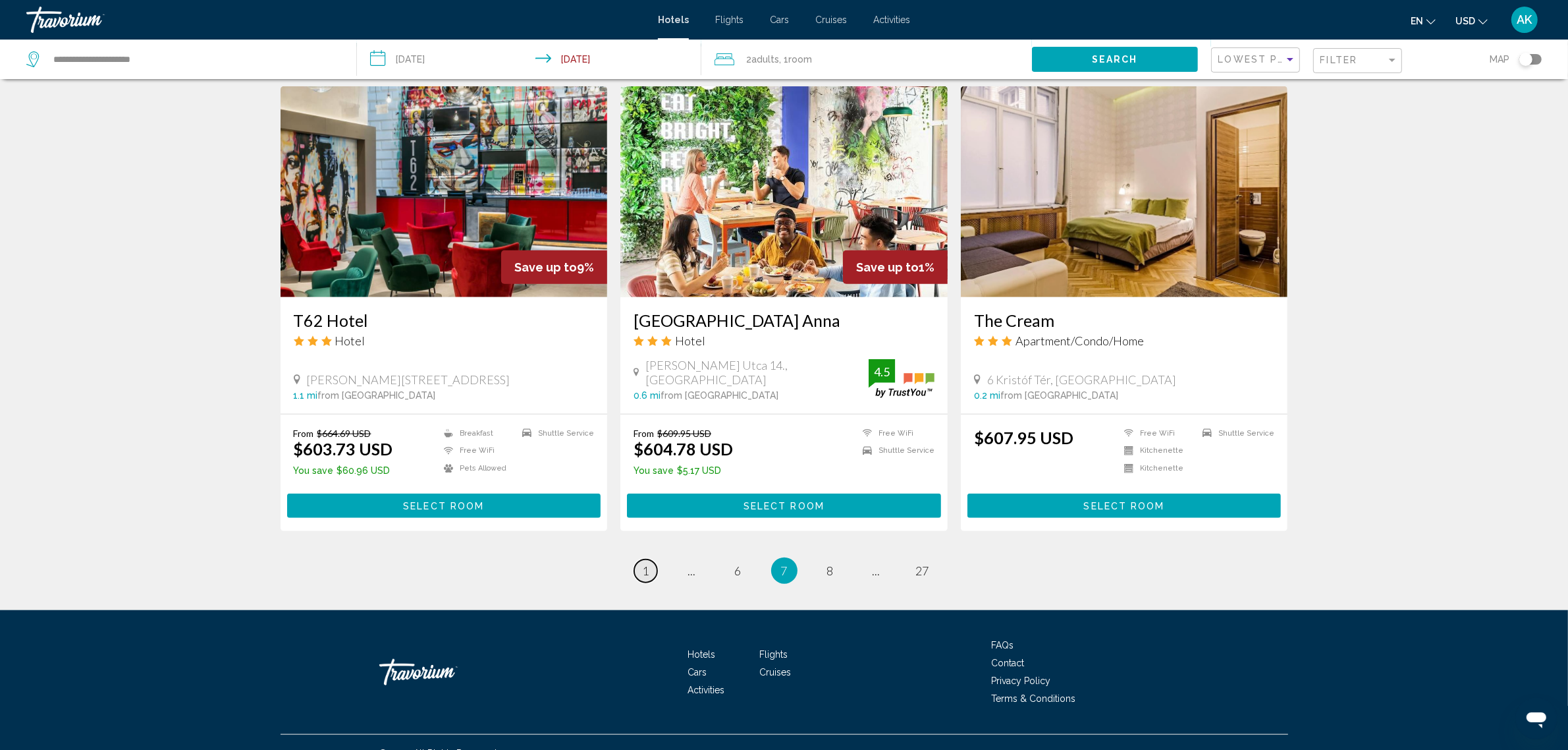
click at [640, 559] on link "page 1" at bounding box center [645, 570] width 23 height 23
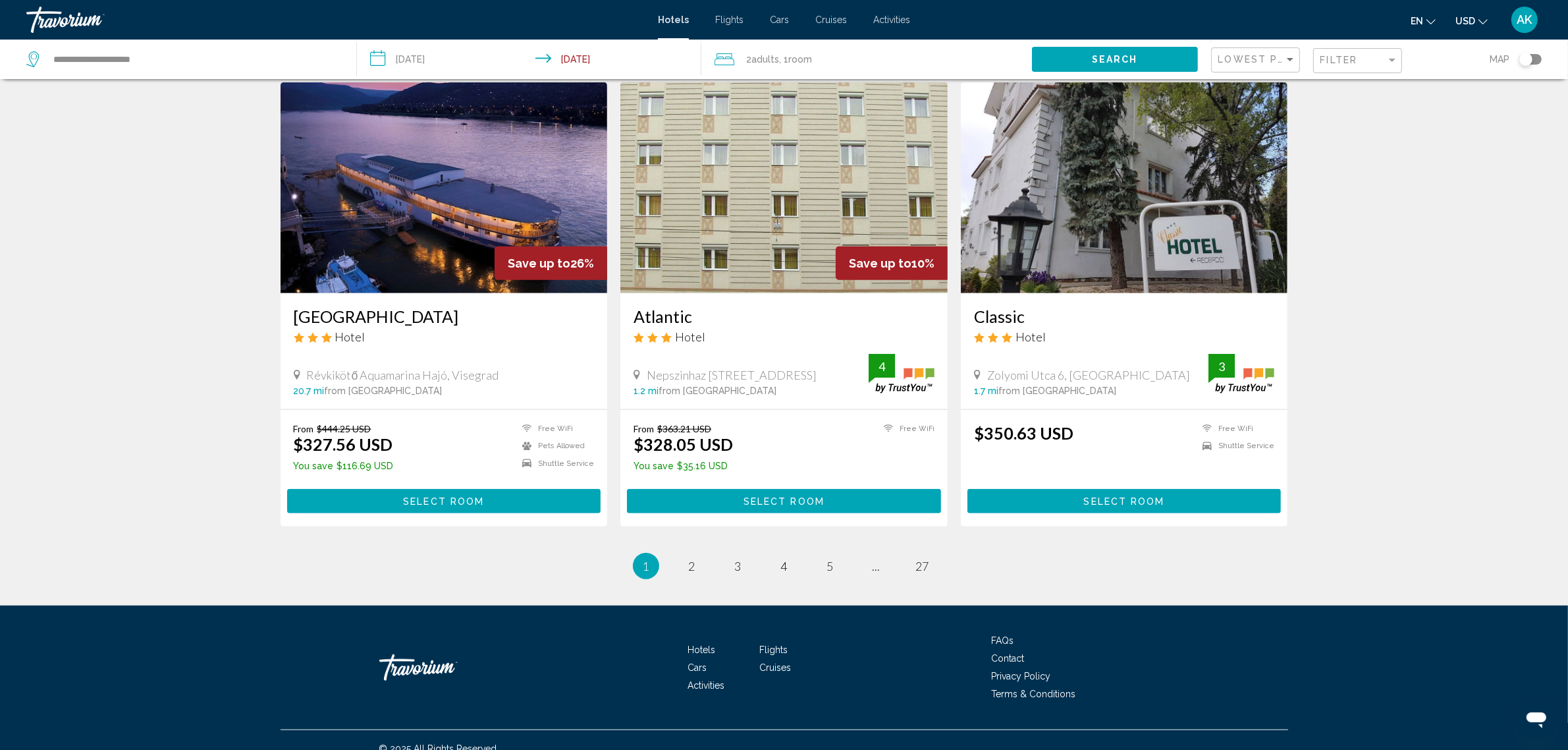
scroll to position [1470, 0]
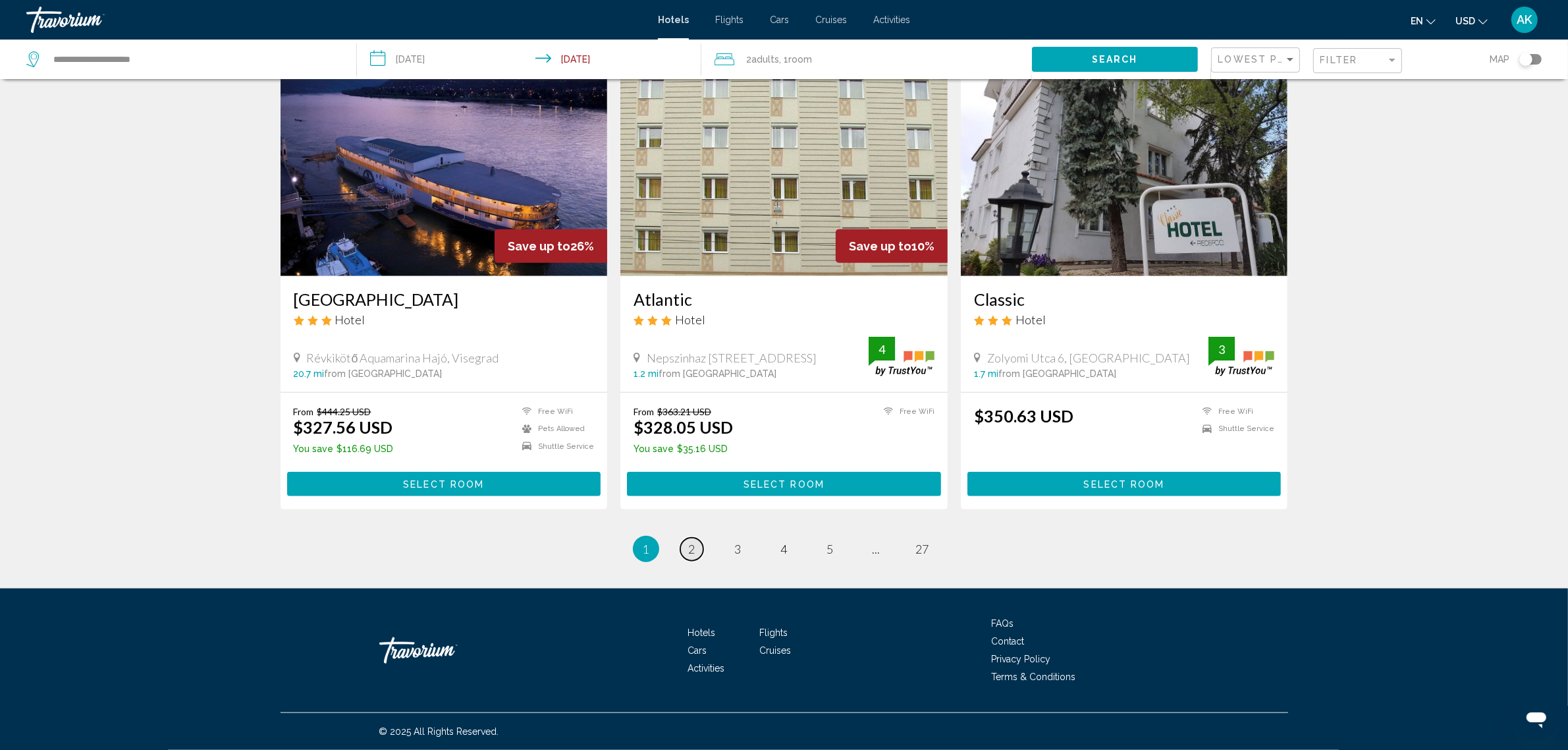
click at [693, 542] on span "2" at bounding box center [692, 549] width 6 height 14
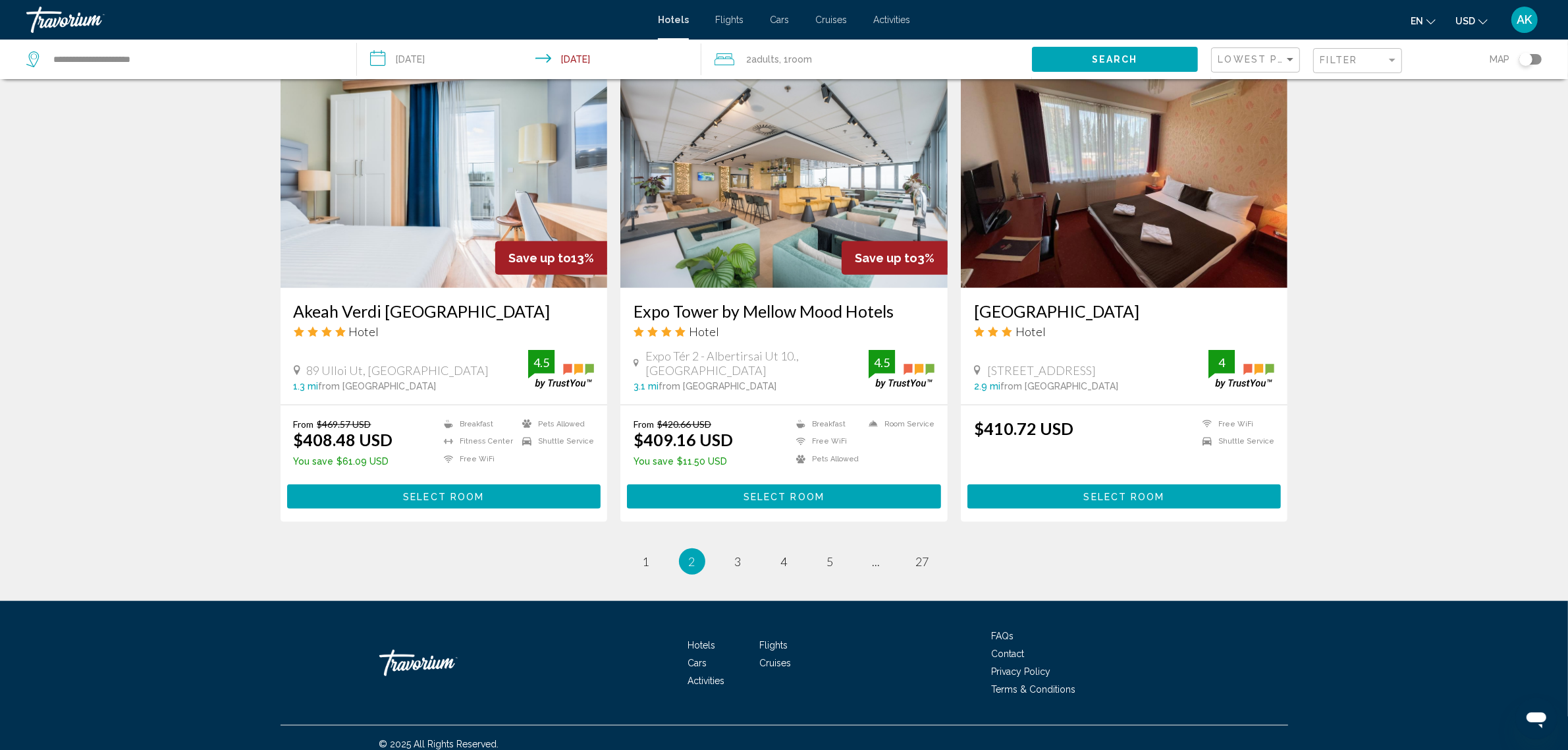
scroll to position [1470, 0]
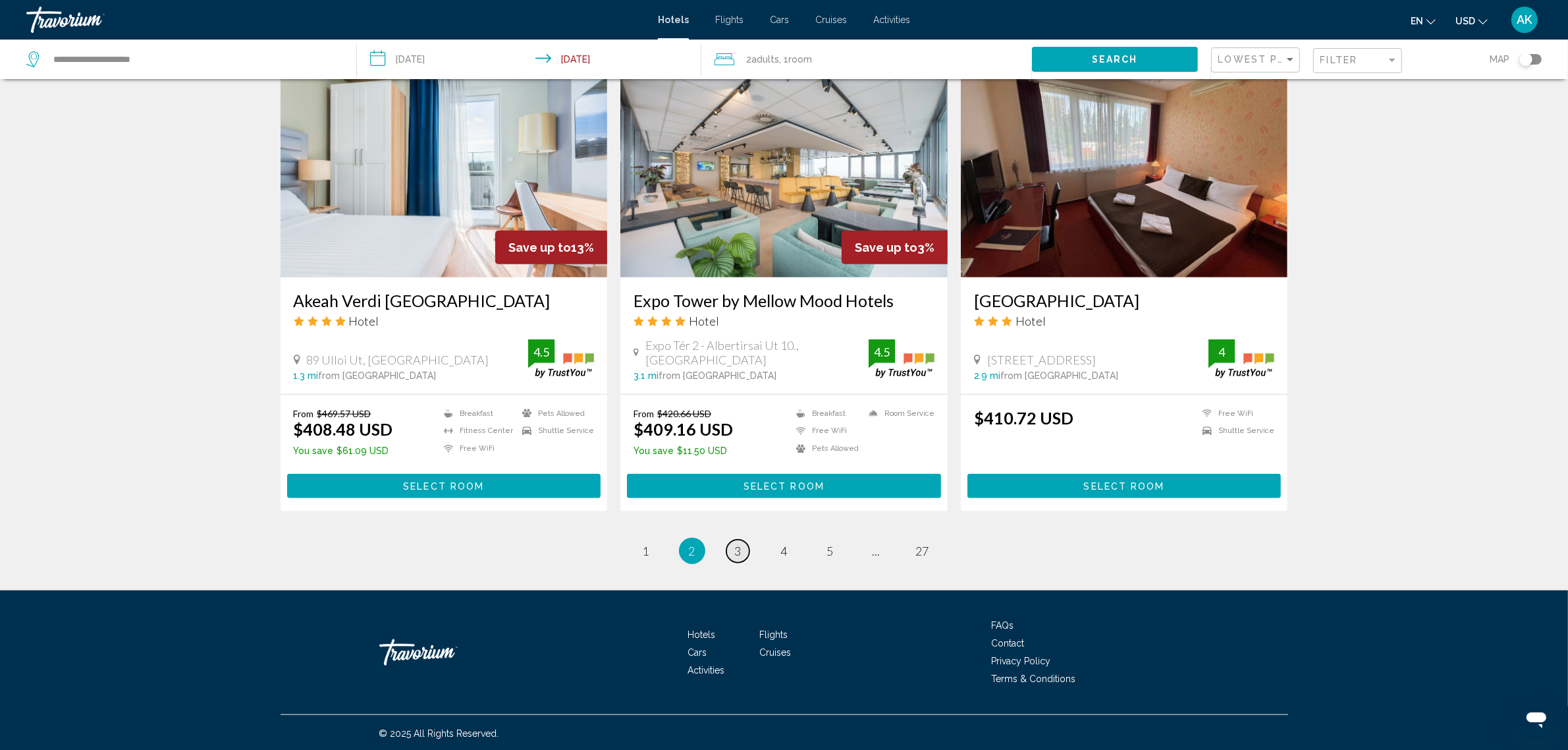
click at [739, 549] on span "3" at bounding box center [738, 551] width 6 height 14
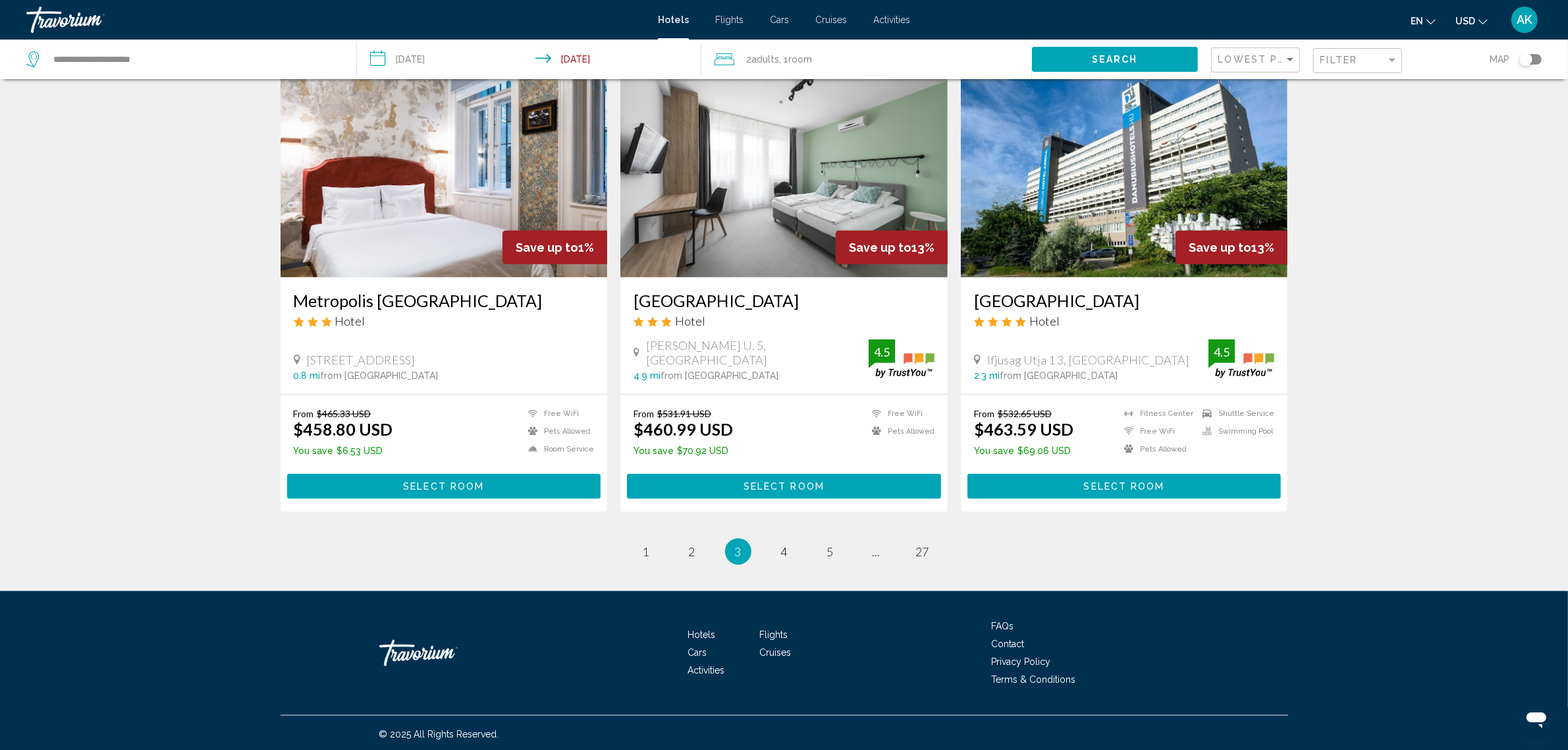
scroll to position [1470, 0]
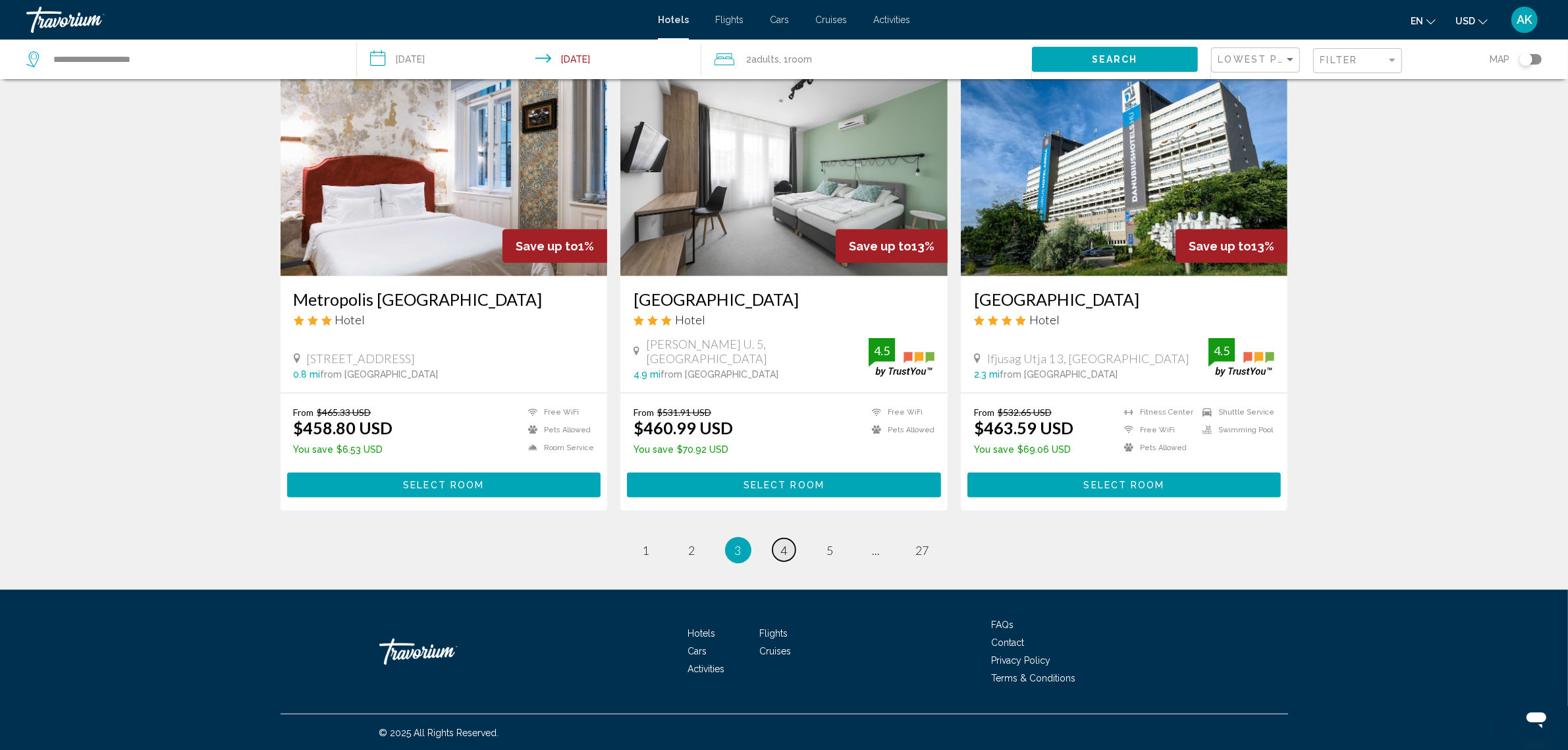
click at [785, 548] on span "4" at bounding box center [784, 550] width 6 height 14
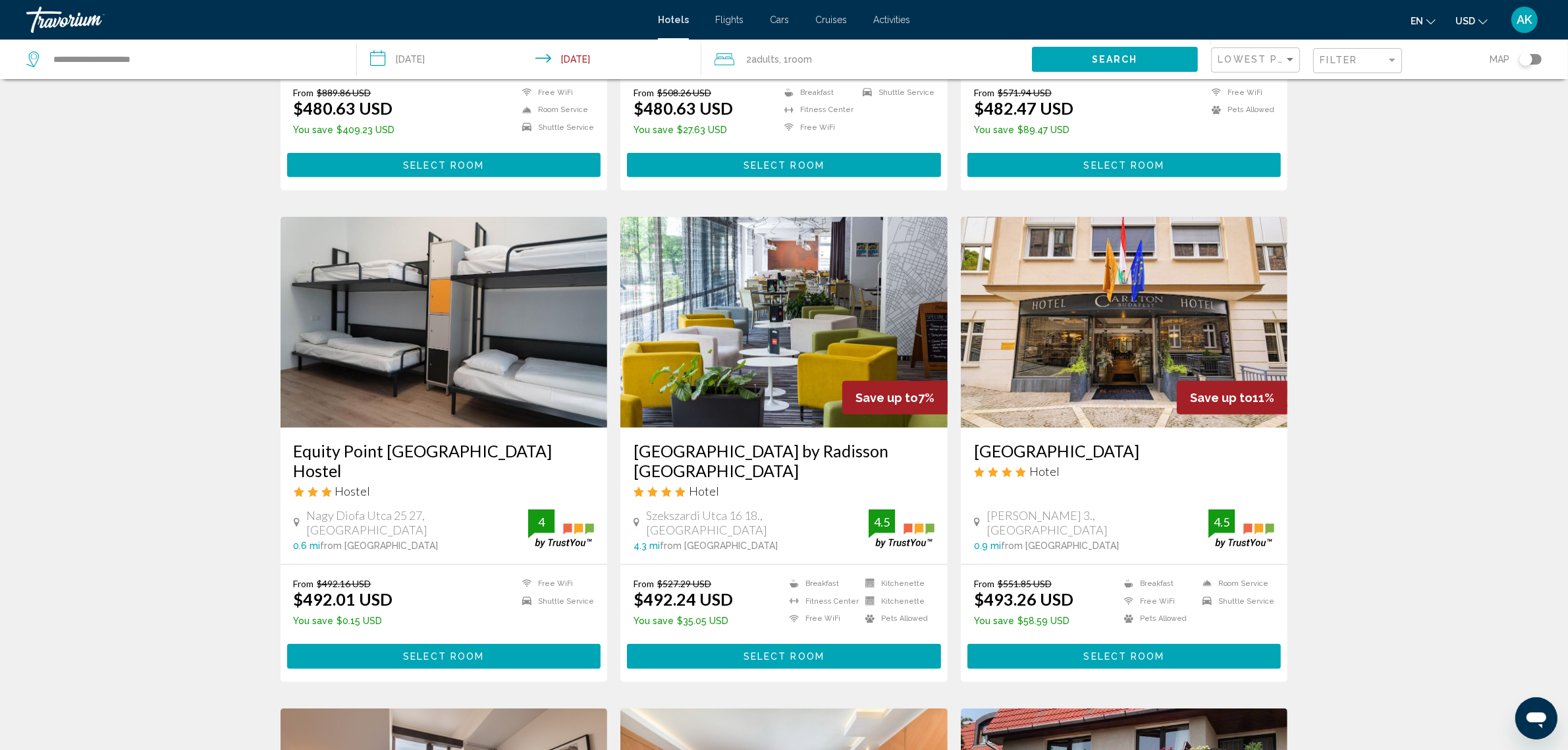
scroll to position [823, 0]
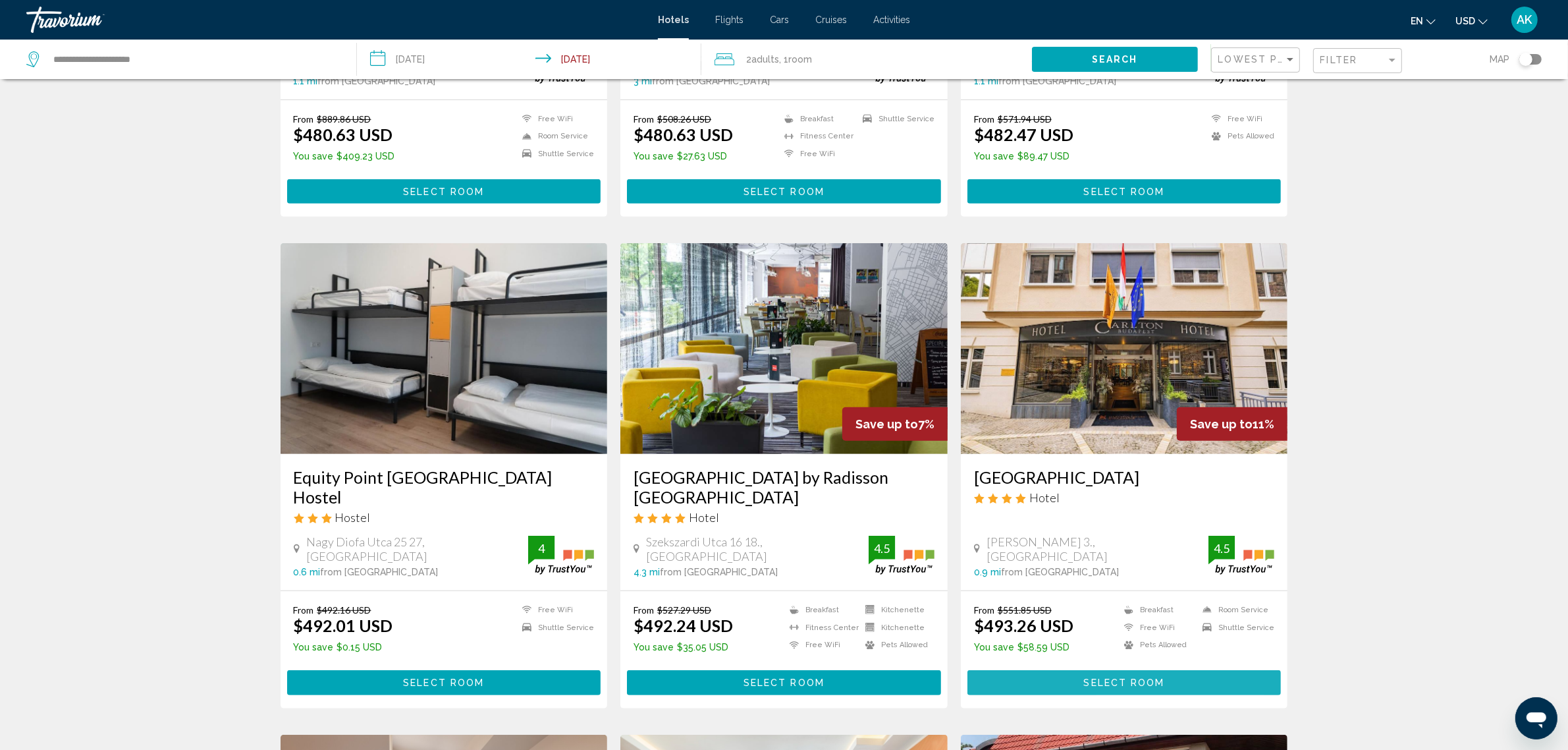
click at [1105, 678] on span "Select Room" at bounding box center [1125, 683] width 81 height 10
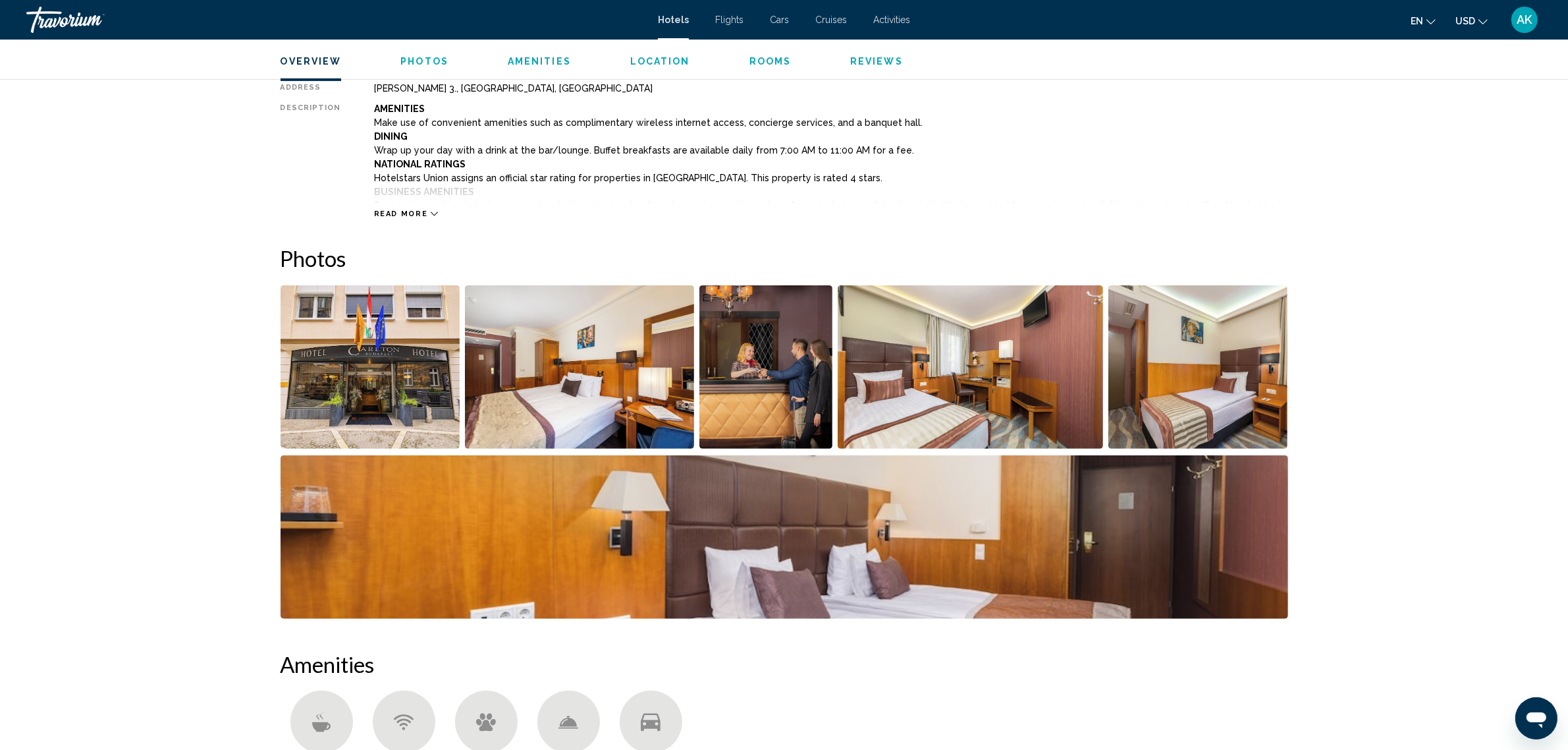
scroll to position [494, 0]
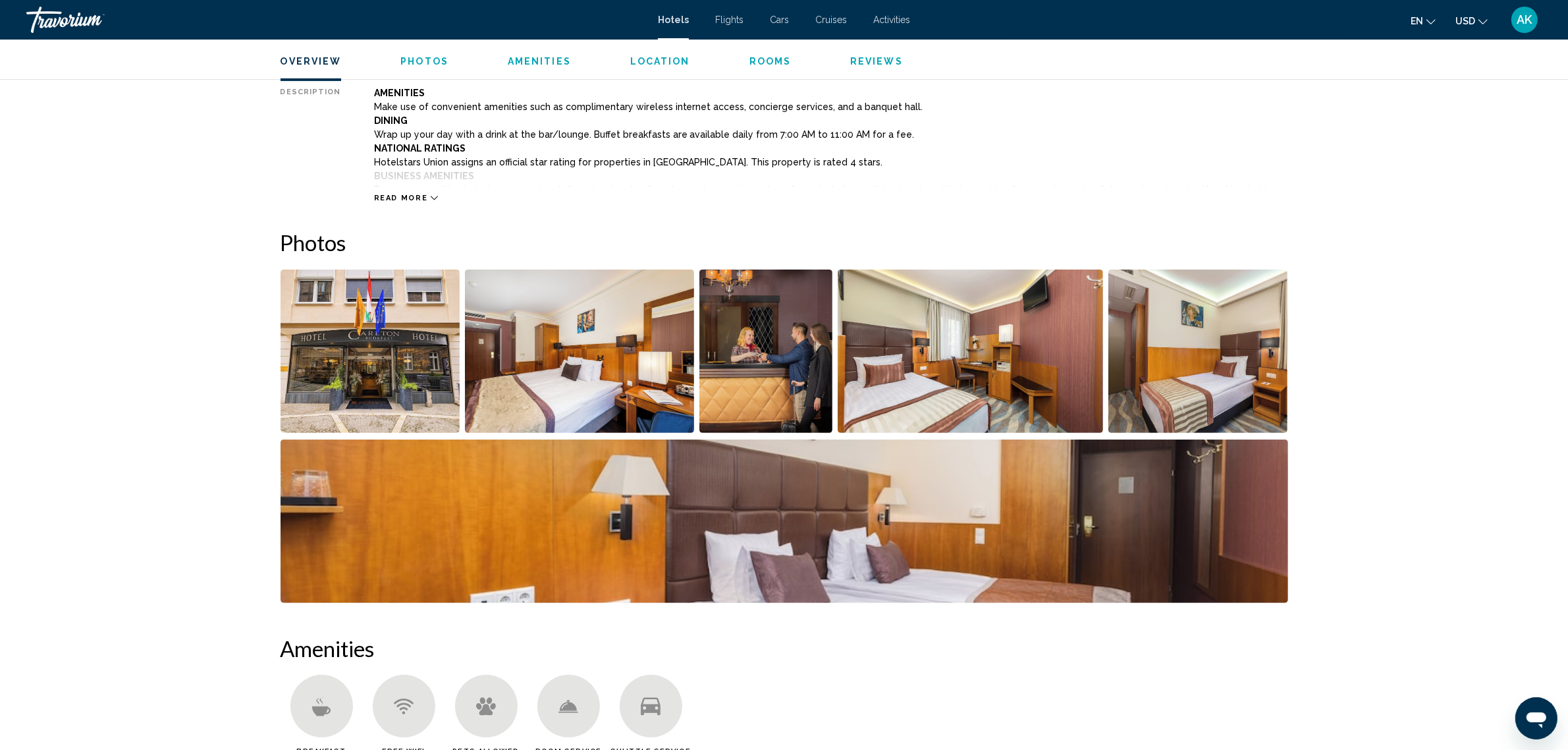
click at [586, 372] on img "Open full-screen image slider" at bounding box center [579, 351] width 229 height 164
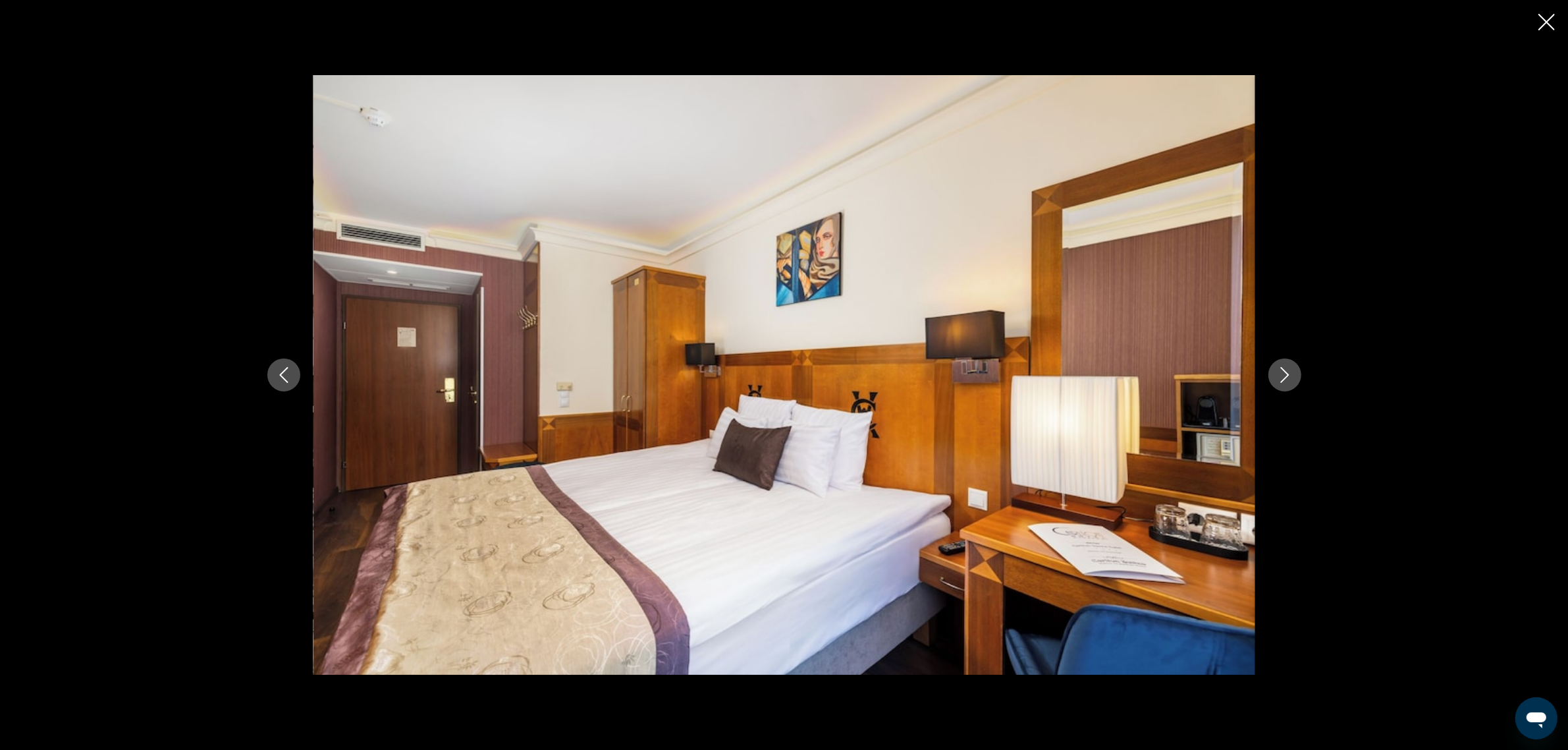
click at [1279, 373] on icon "Next image" at bounding box center [1285, 375] width 16 height 16
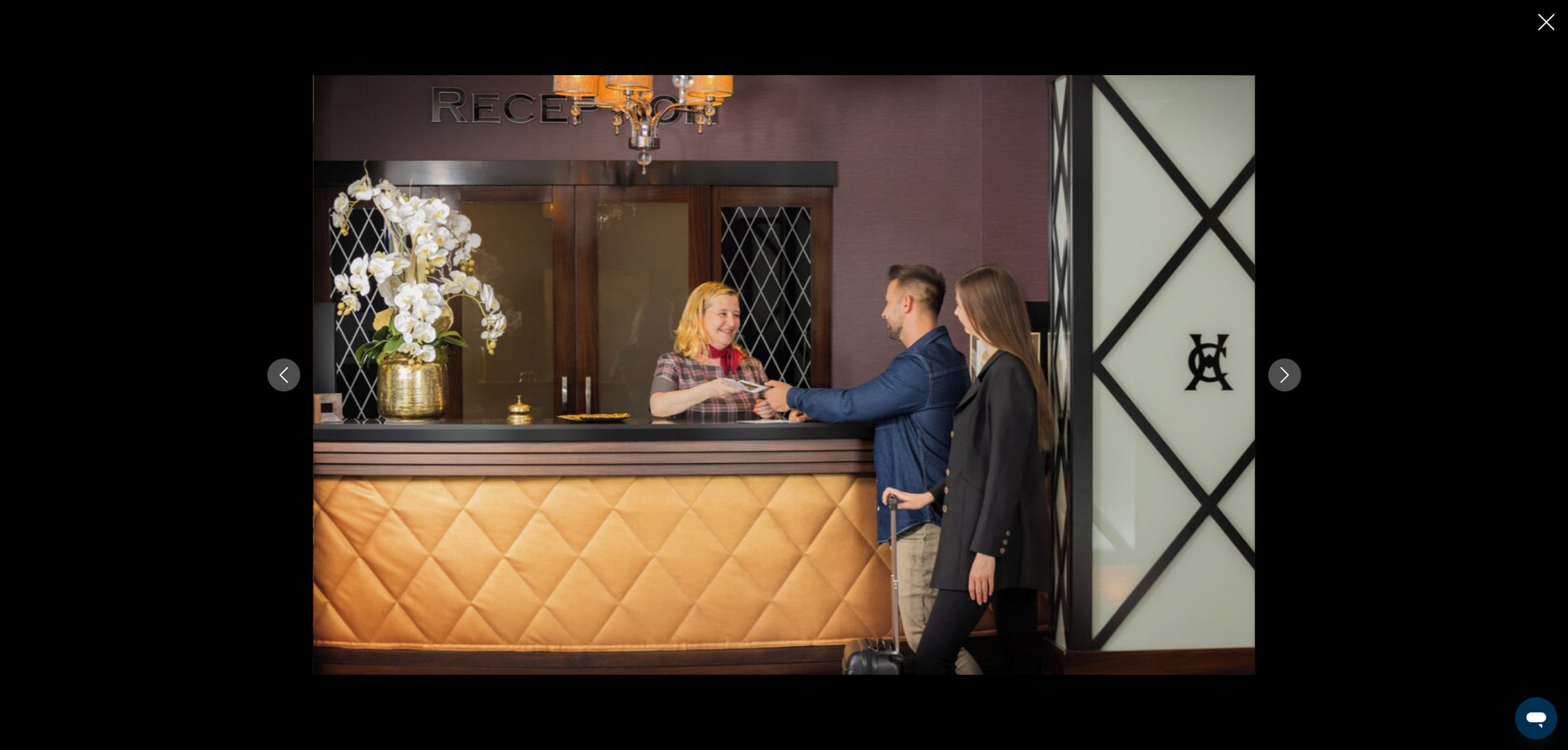
click at [1279, 373] on icon "Next image" at bounding box center [1285, 375] width 16 height 16
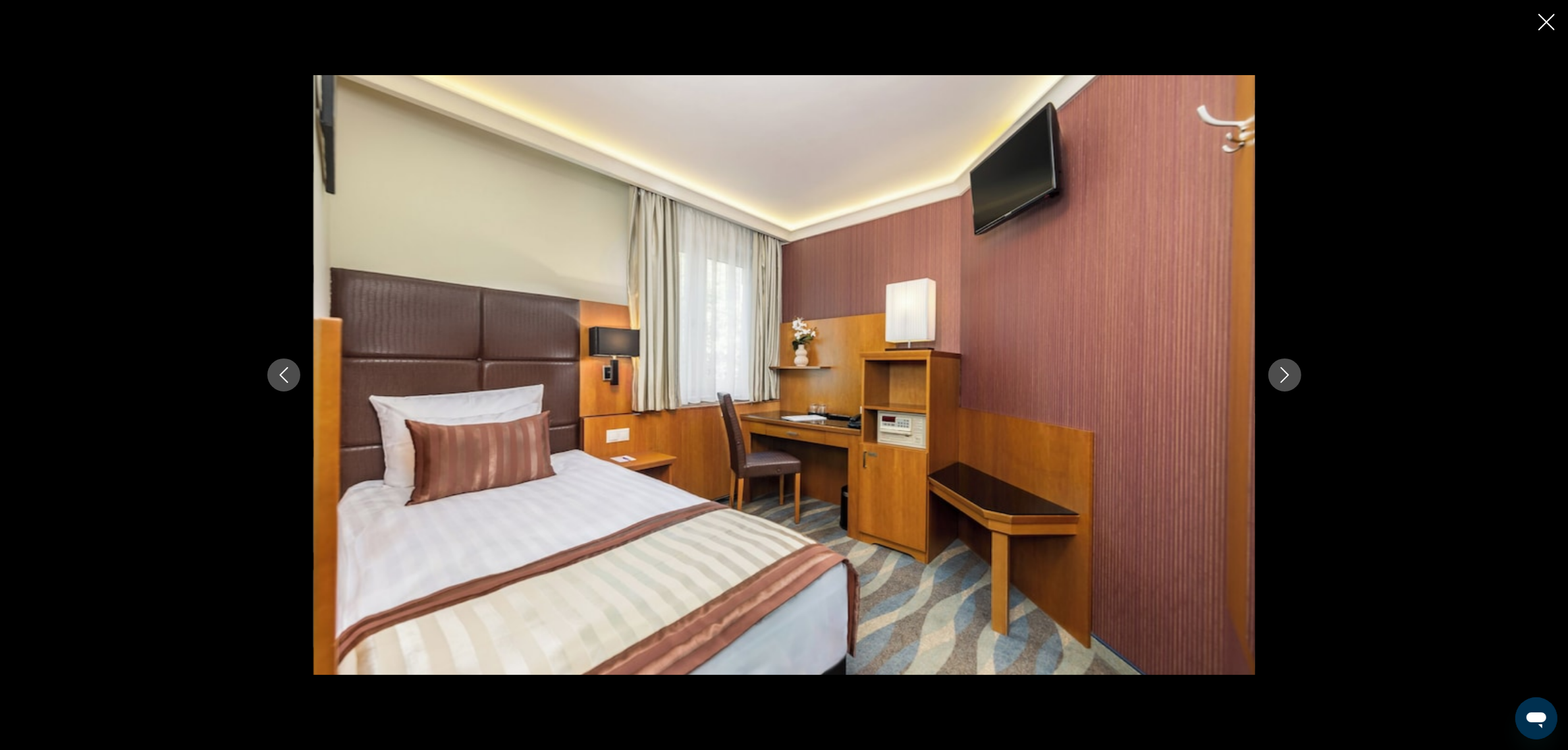
click at [1279, 373] on icon "Next image" at bounding box center [1285, 375] width 16 height 16
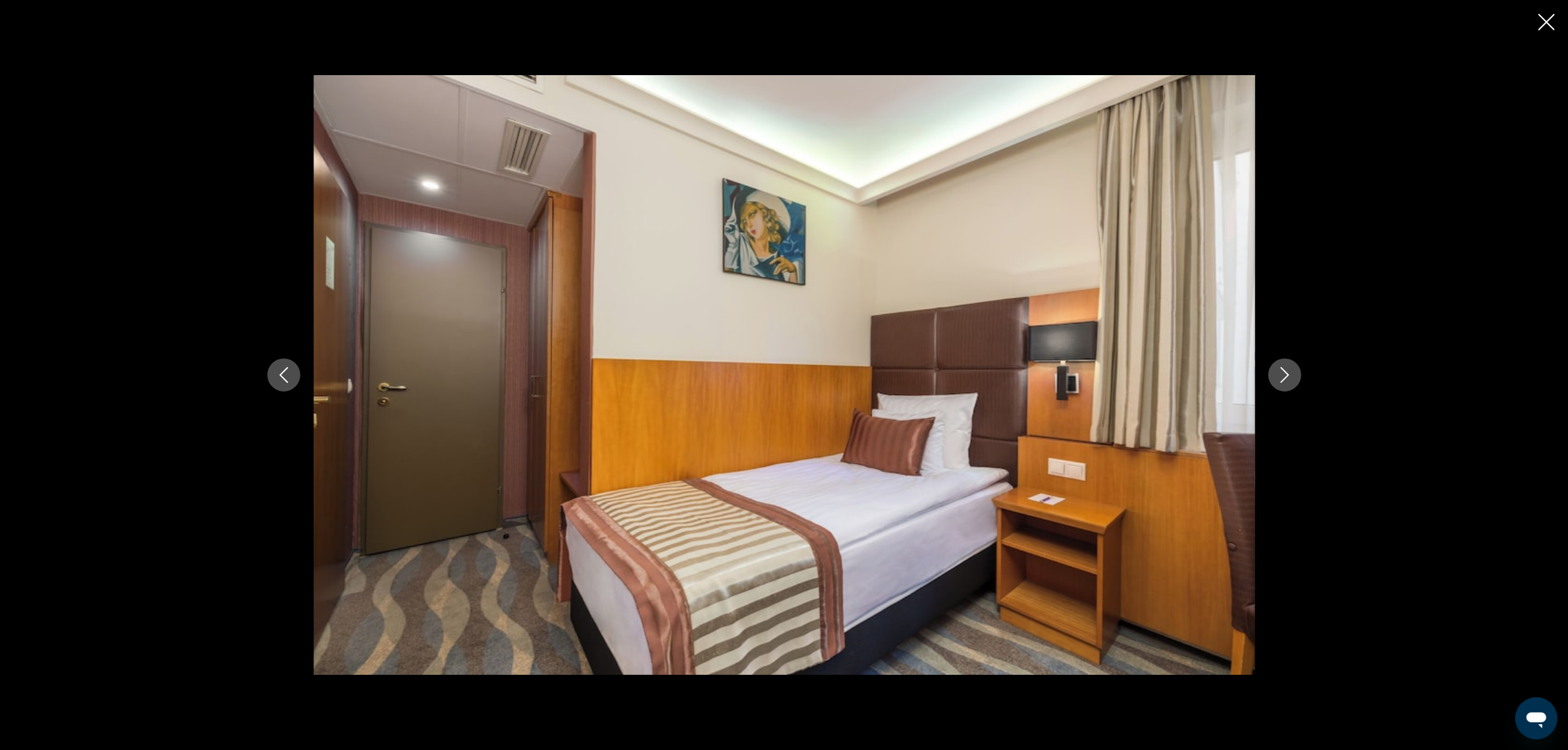
click at [1279, 373] on icon "Next image" at bounding box center [1285, 375] width 16 height 16
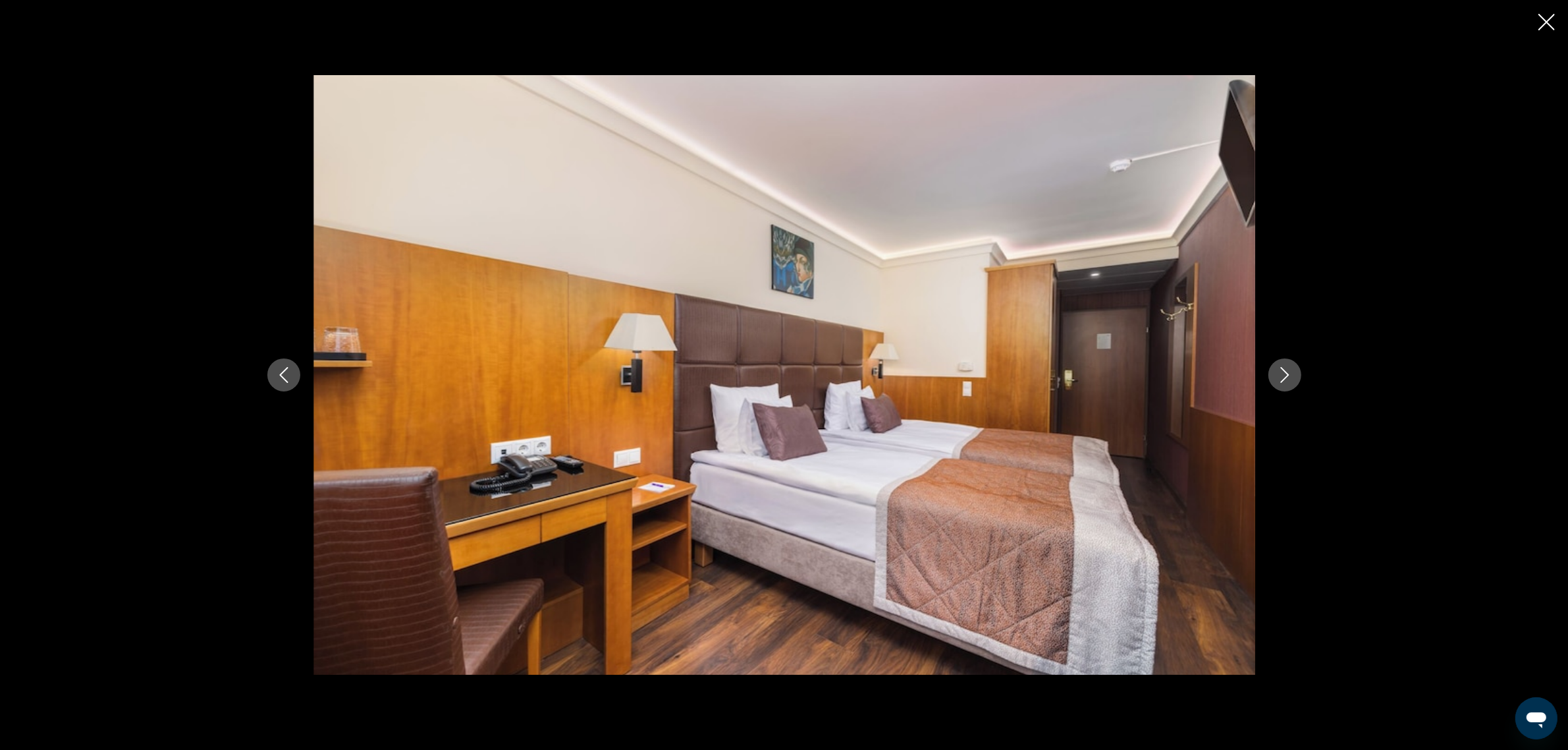
click at [1279, 373] on icon "Next image" at bounding box center [1285, 375] width 16 height 16
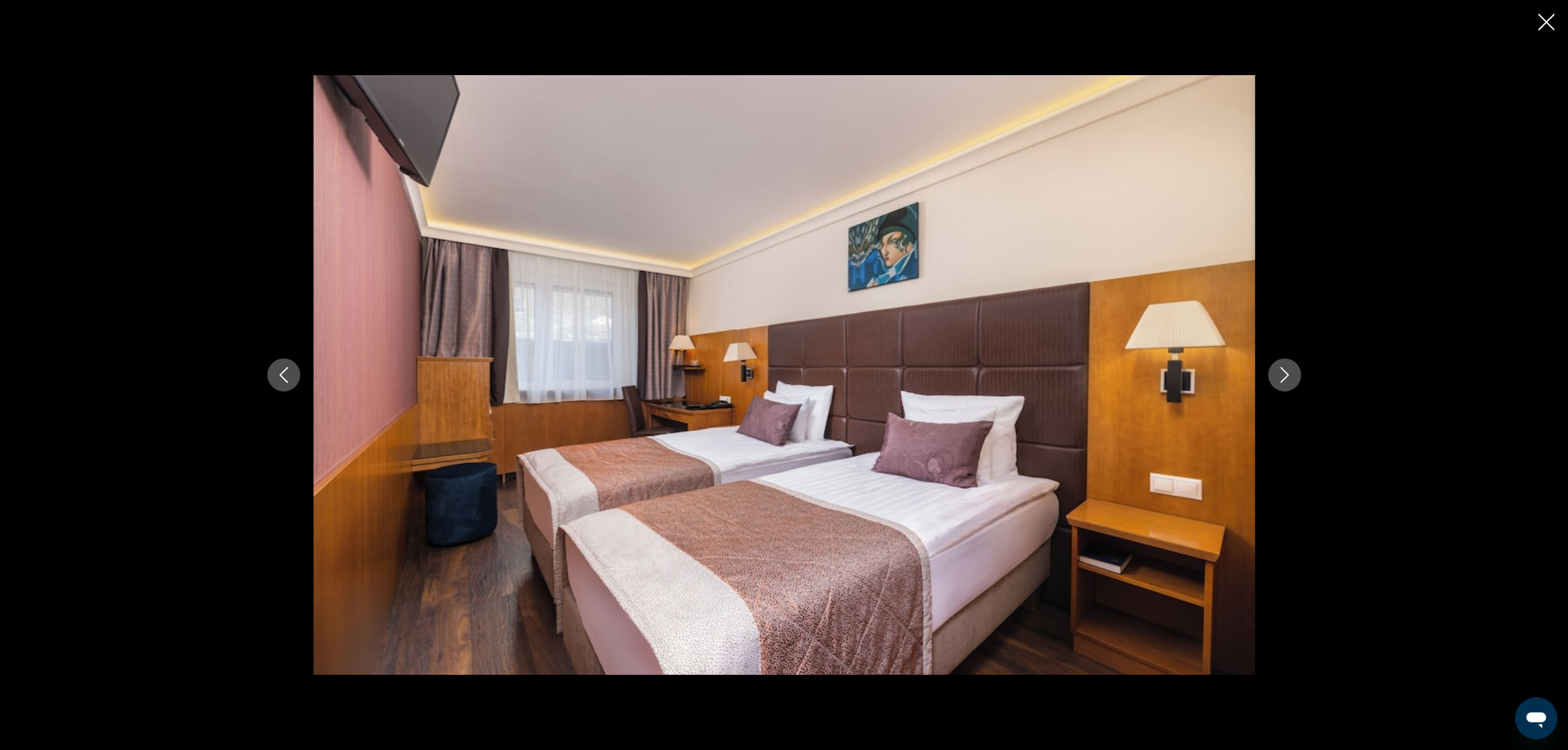
click at [1279, 373] on icon "Next image" at bounding box center [1285, 375] width 16 height 16
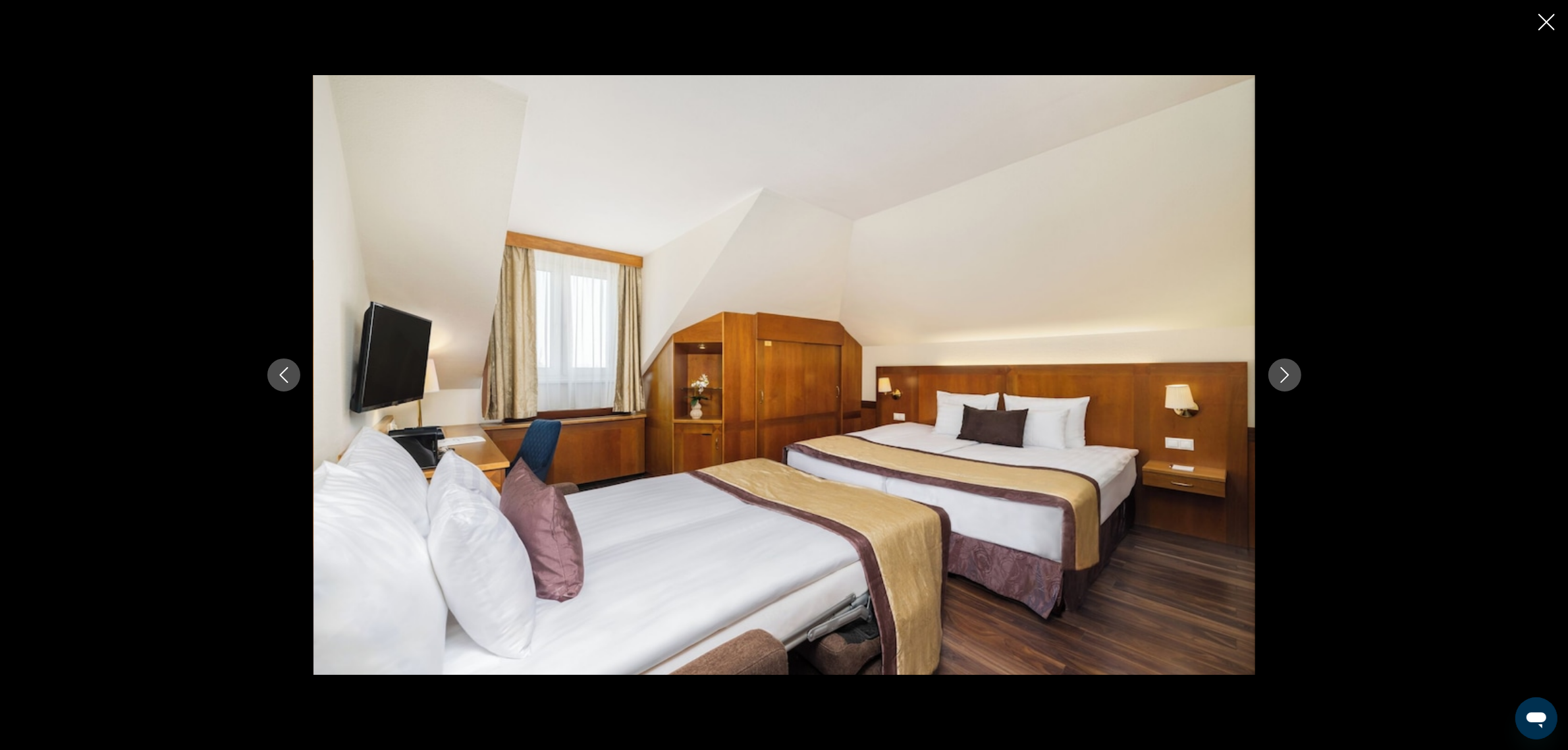
click at [1550, 26] on icon "Close slideshow" at bounding box center [1546, 22] width 17 height 17
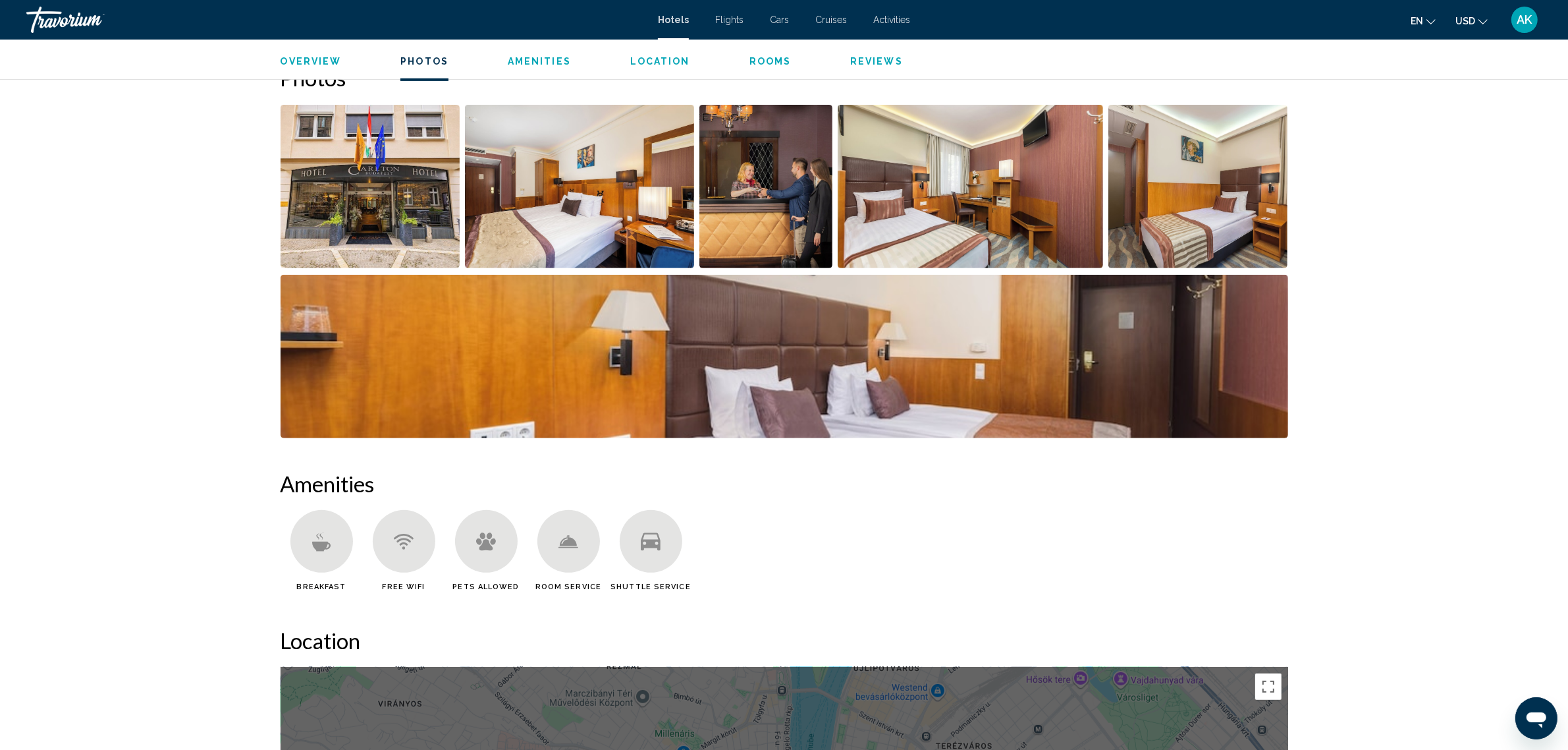
scroll to position [164, 0]
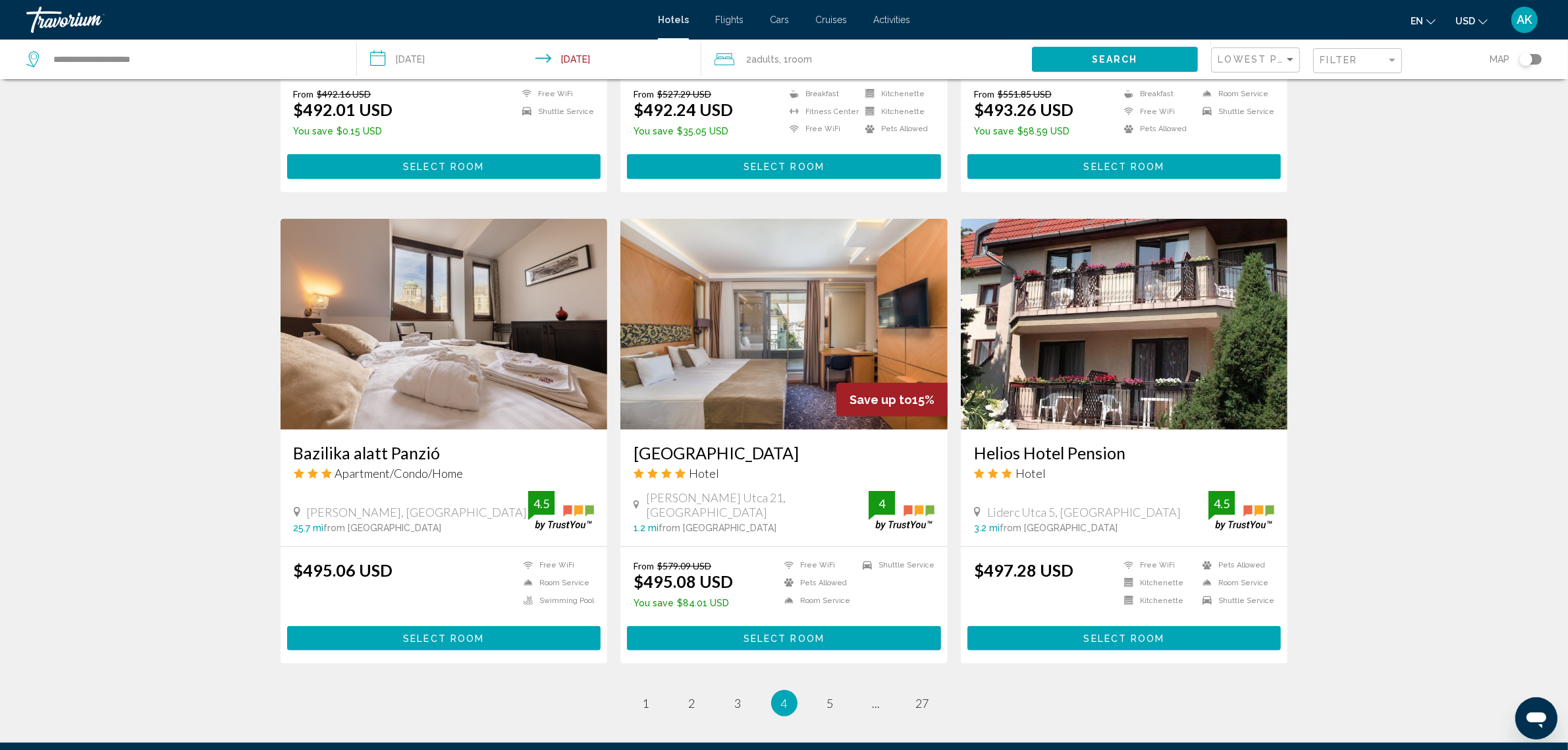
scroll to position [1470, 0]
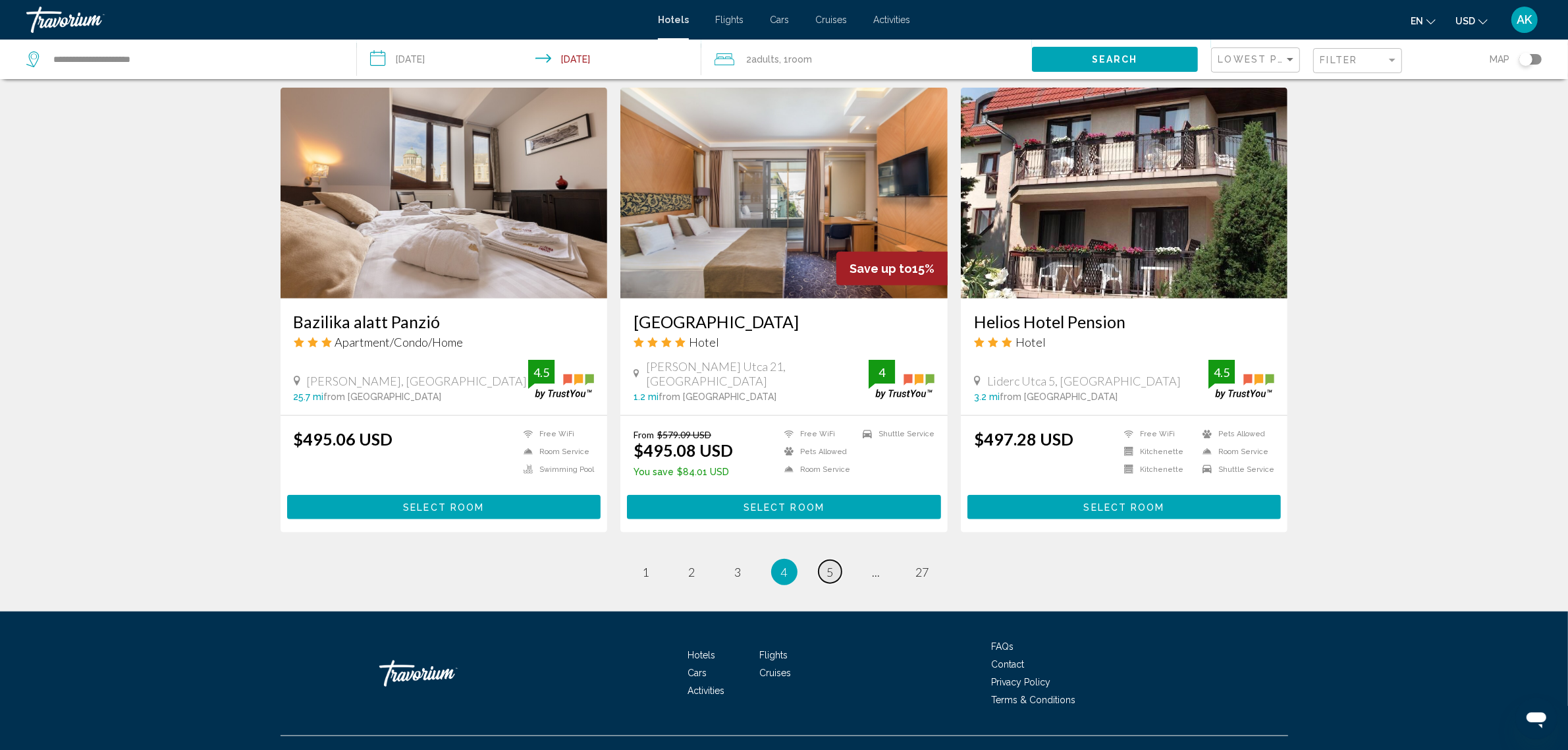
click at [827, 565] on span "5" at bounding box center [830, 572] width 6 height 14
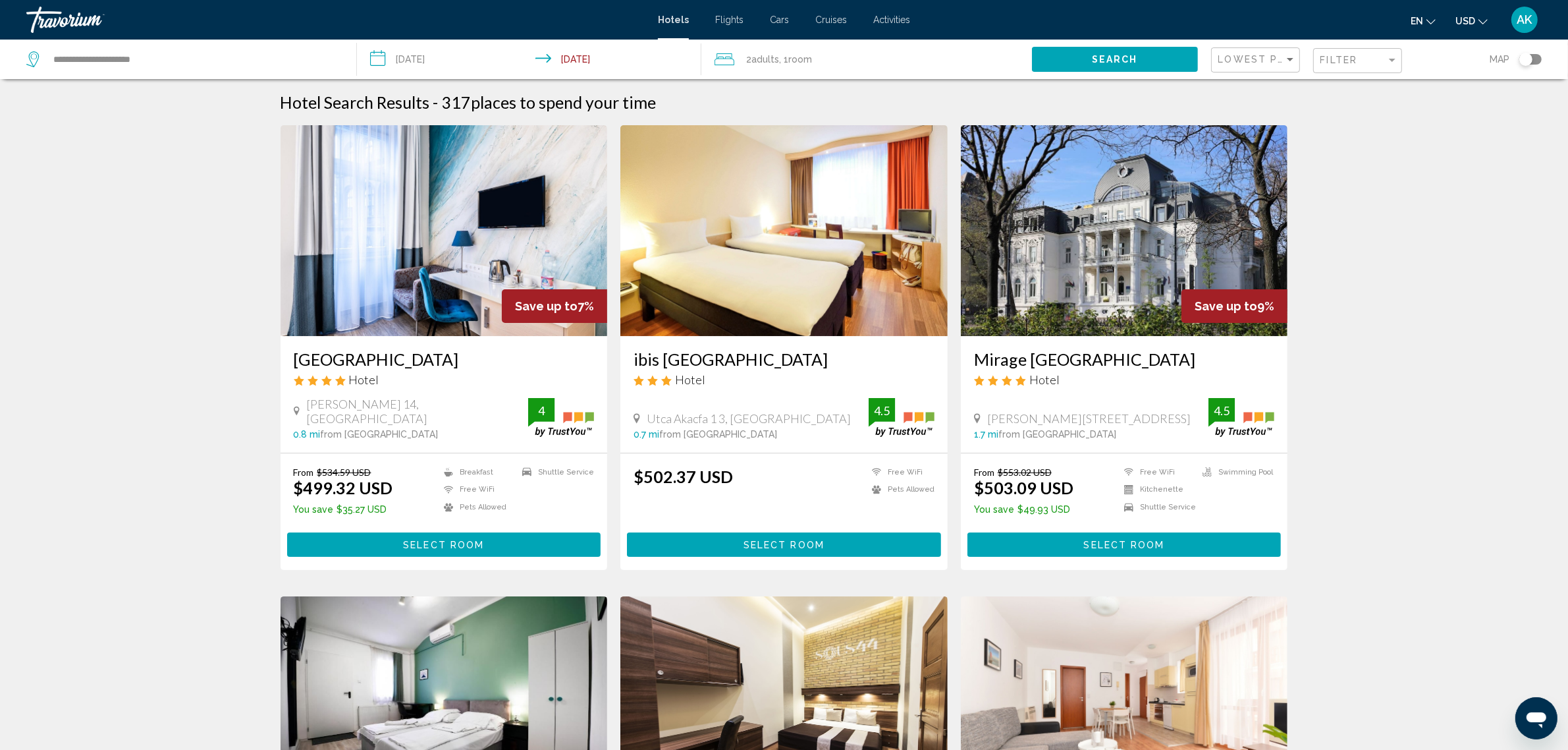
click at [413, 535] on button "Select Room" at bounding box center [444, 544] width 314 height 25
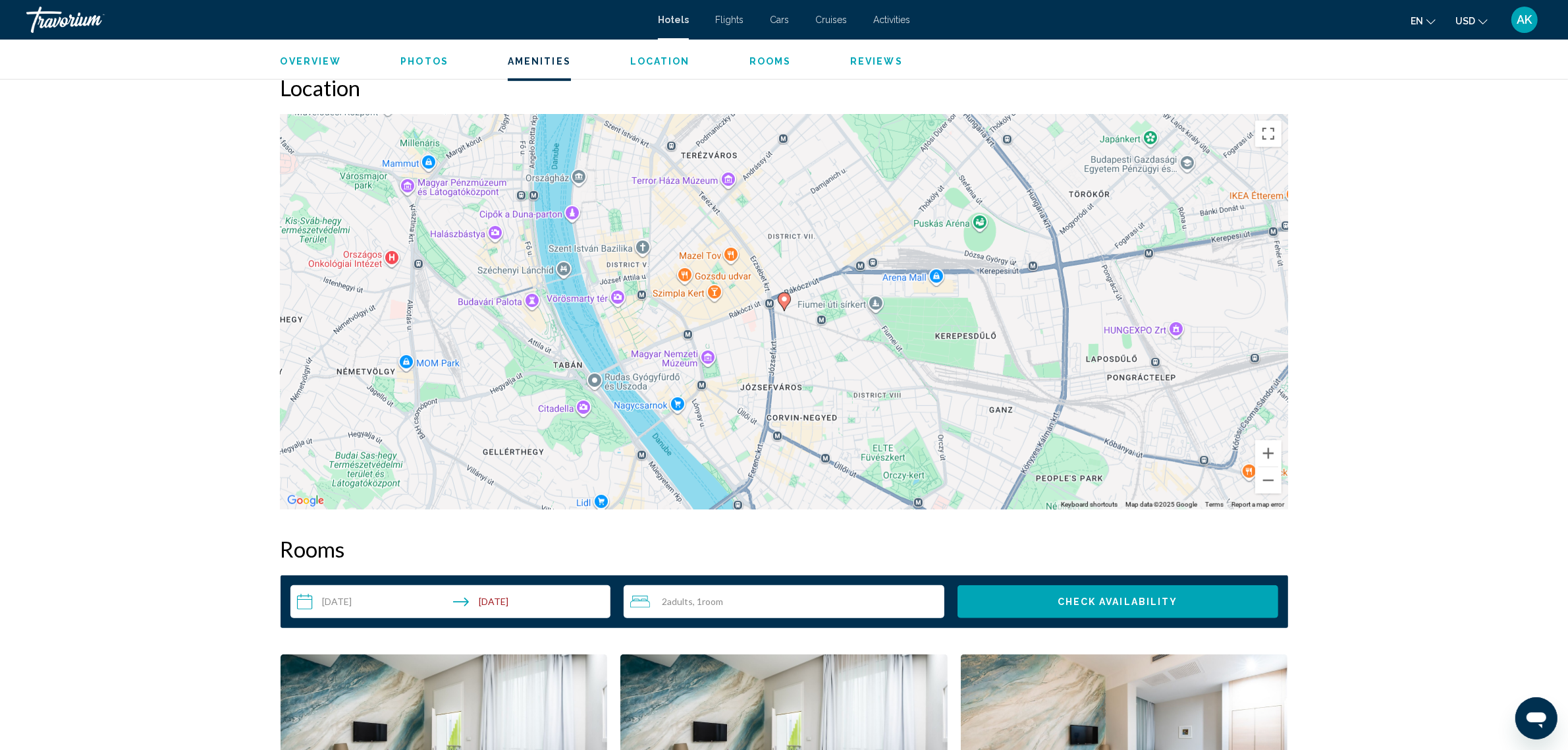
scroll to position [1071, 0]
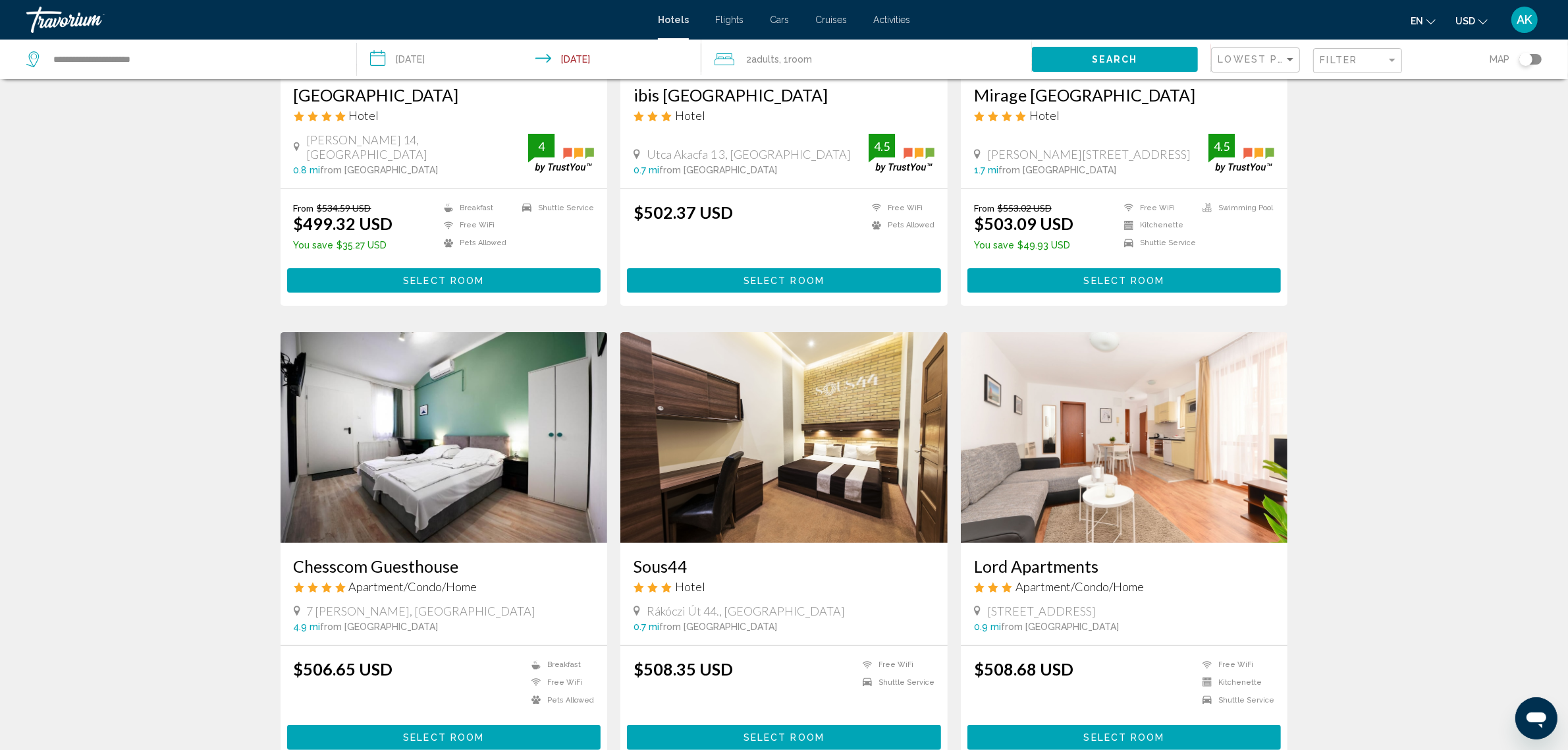
scroll to position [330, 0]
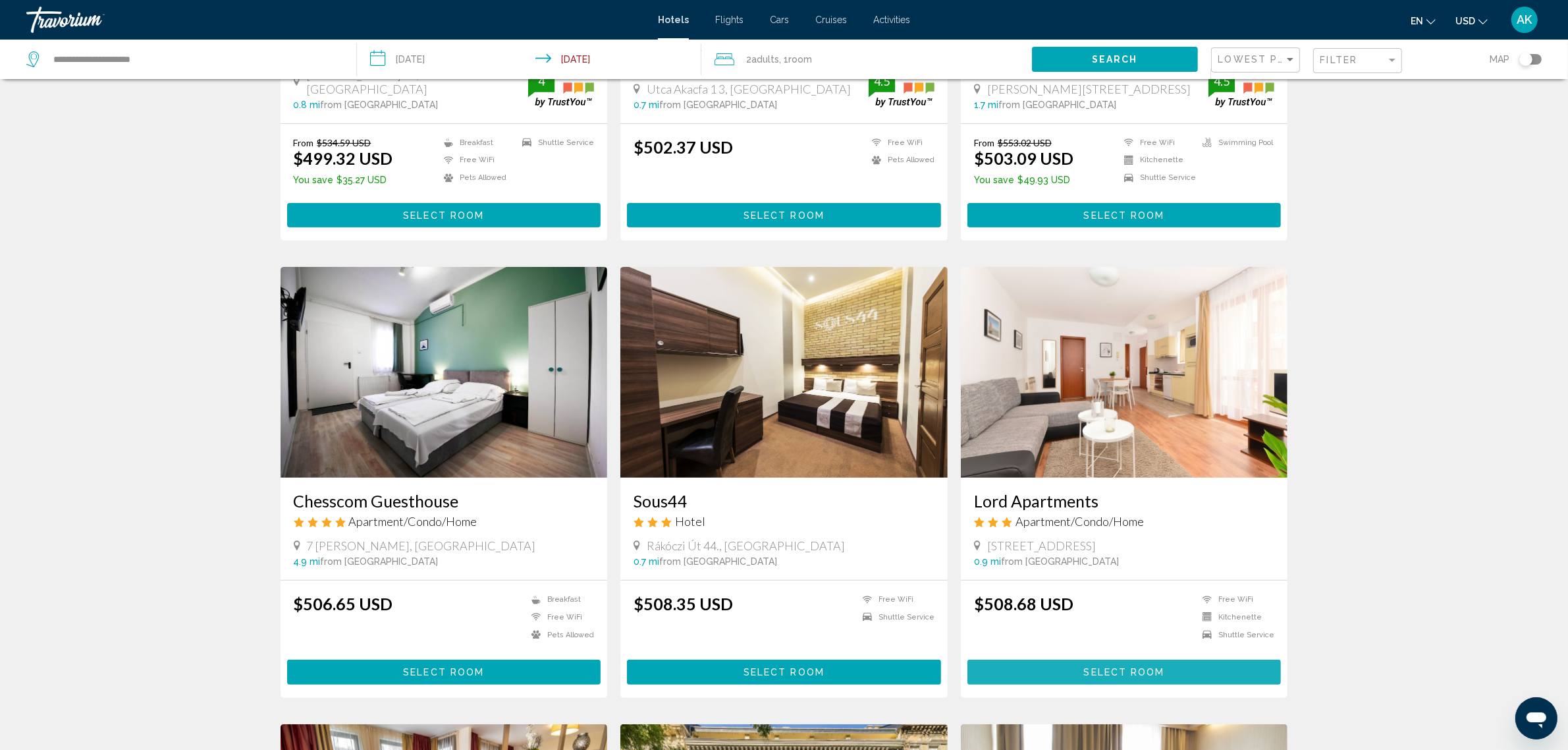
click at [1123, 670] on span "Select Room" at bounding box center [1125, 672] width 81 height 10
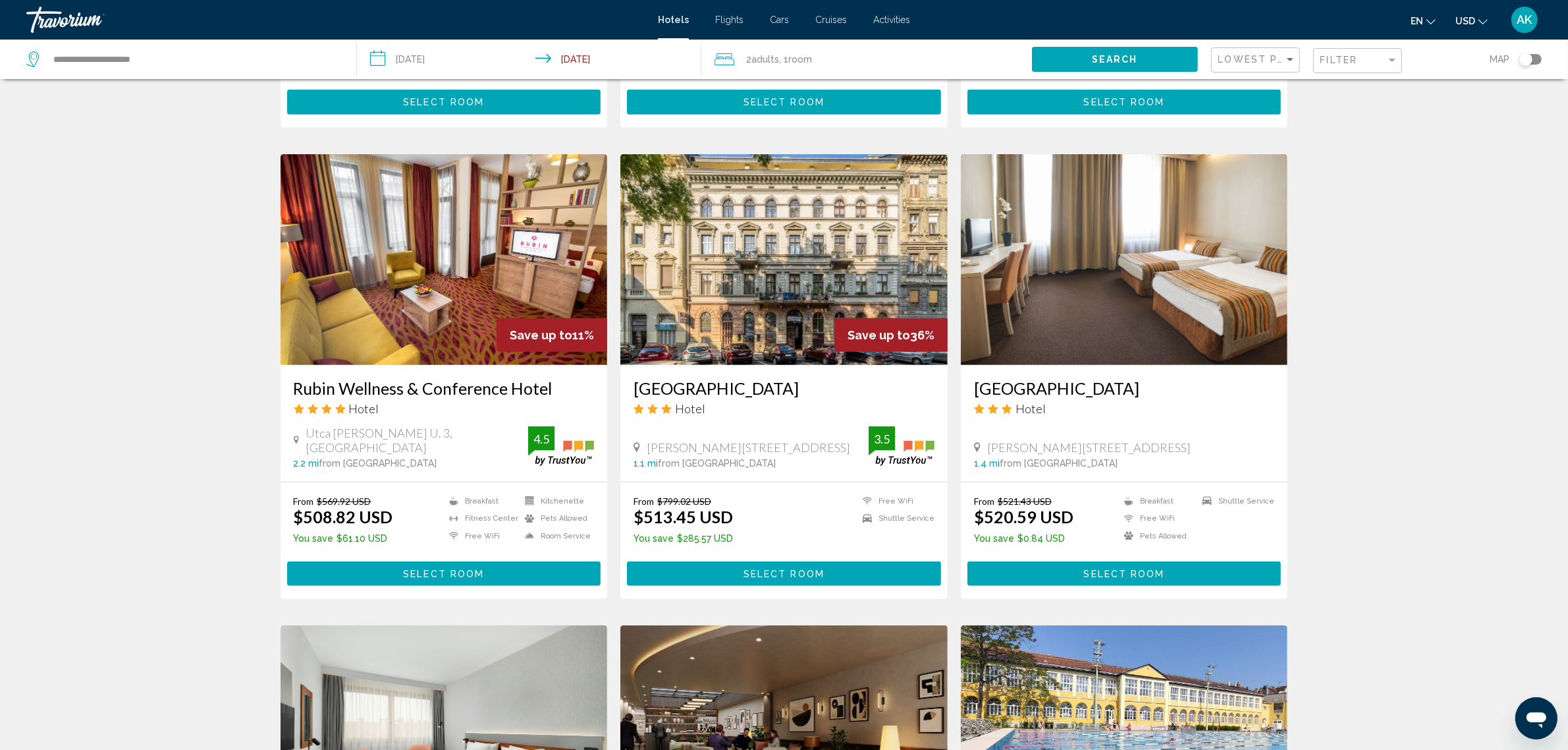
scroll to position [906, 0]
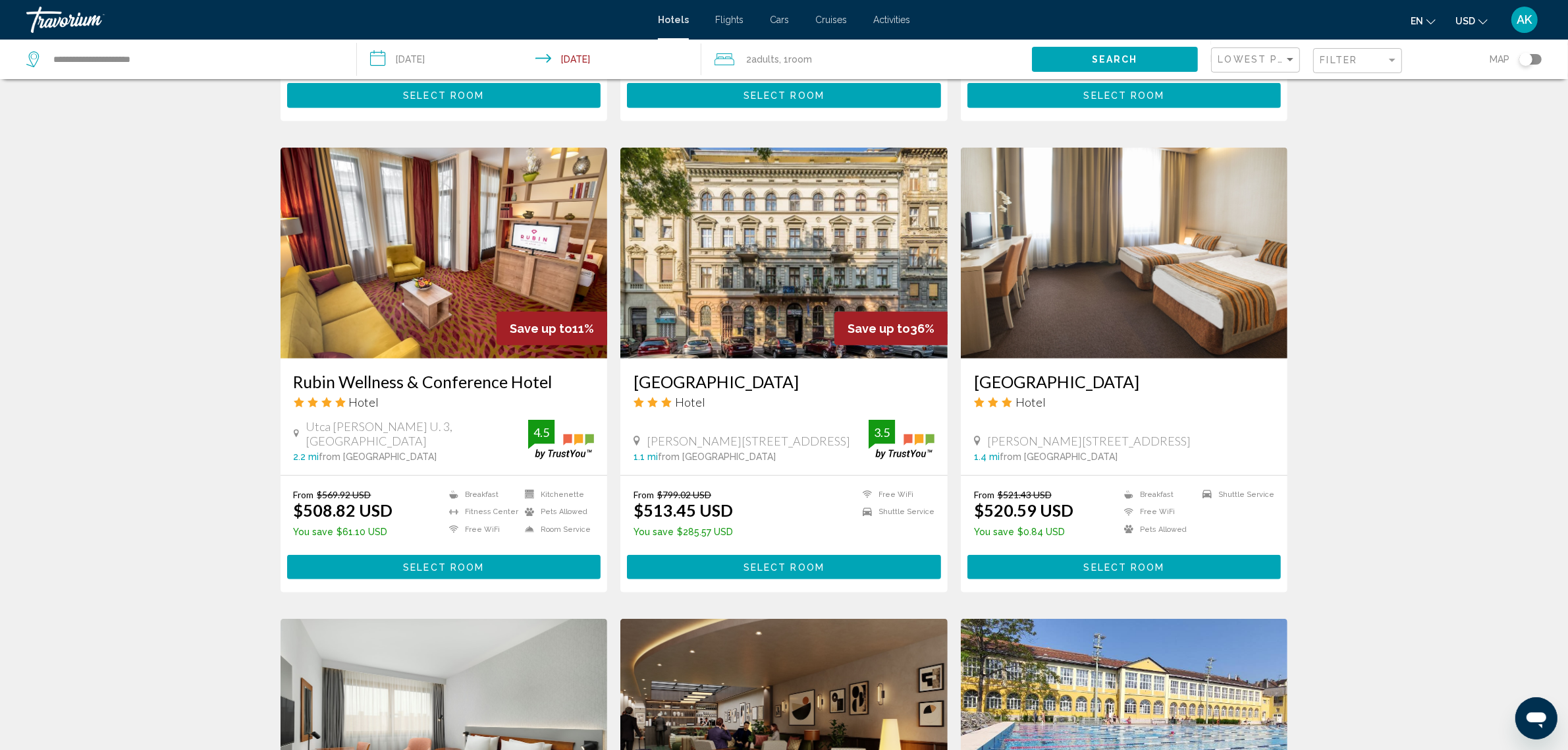
click at [723, 247] on img "Main content" at bounding box center [784, 253] width 327 height 211
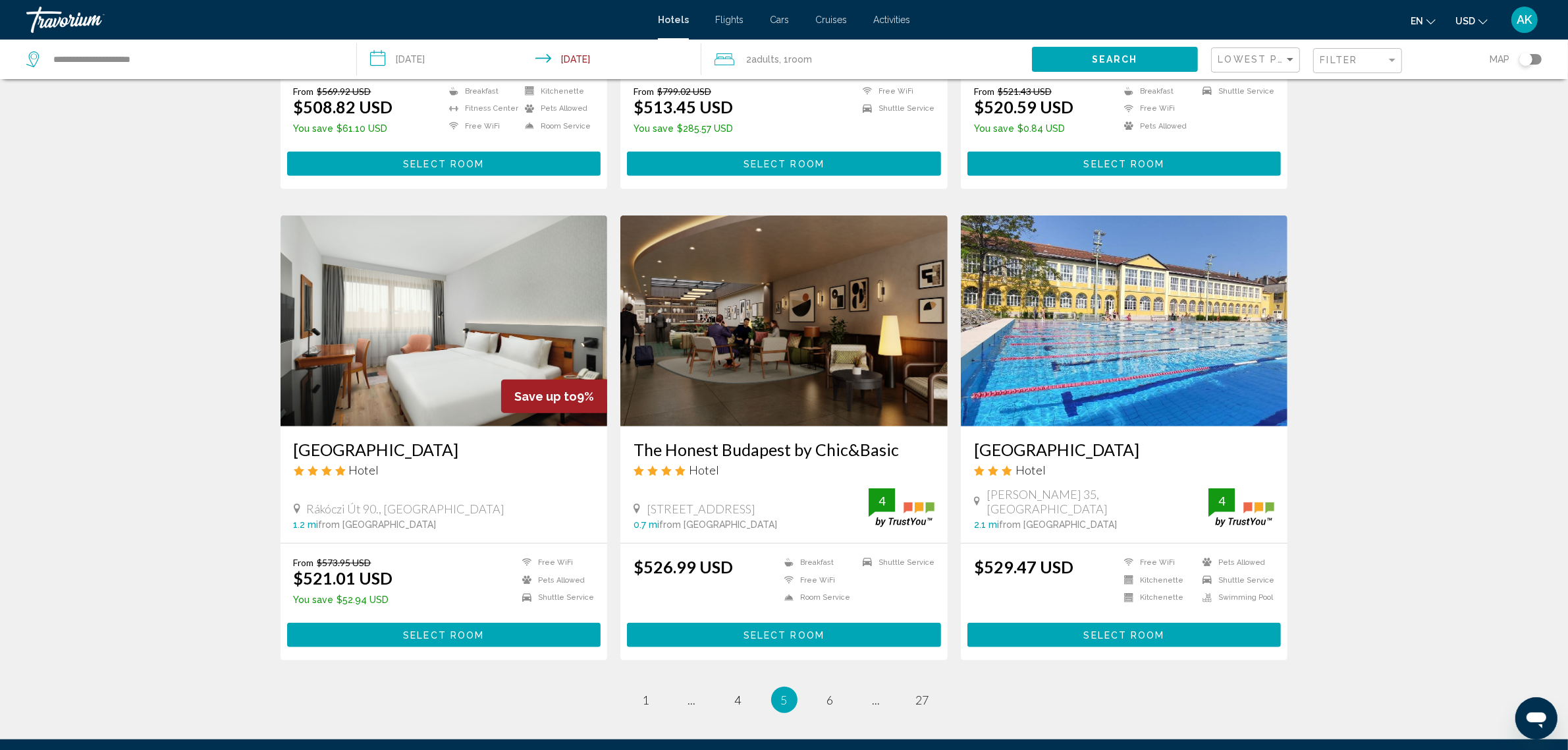
scroll to position [1317, 0]
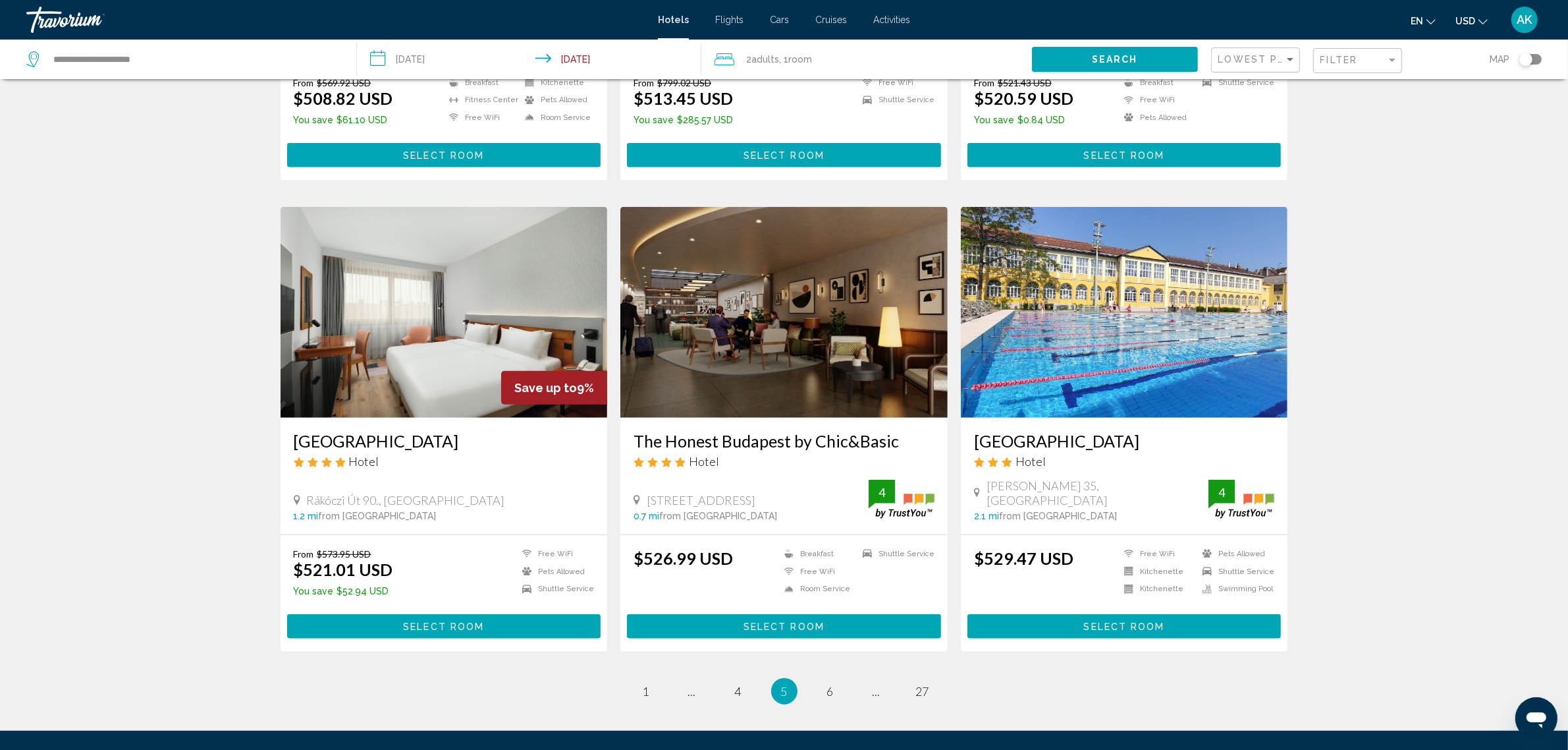
click at [777, 622] on span "Select Room" at bounding box center [784, 626] width 81 height 10
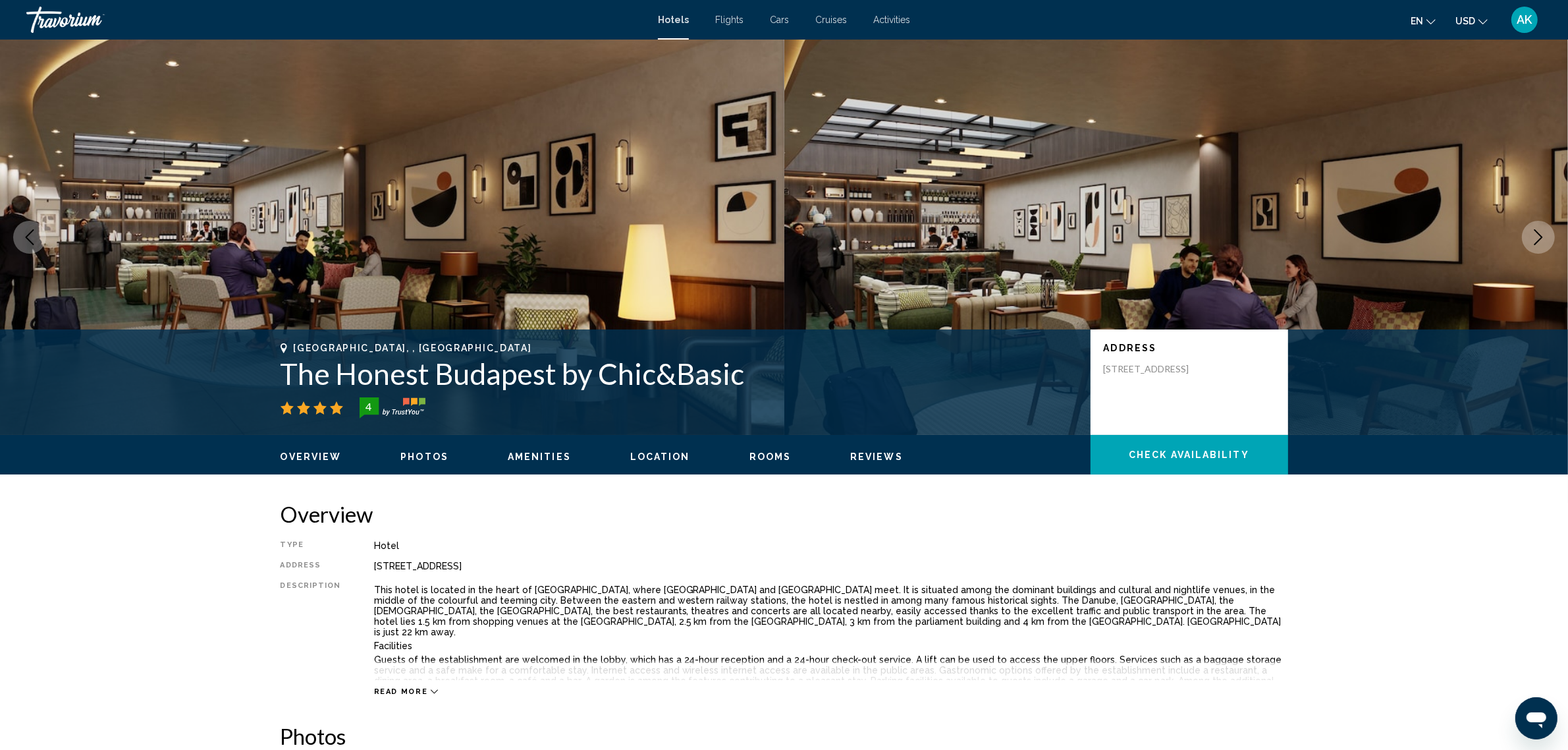
click at [1210, 452] on span "Check Availability" at bounding box center [1188, 455] width 120 height 10
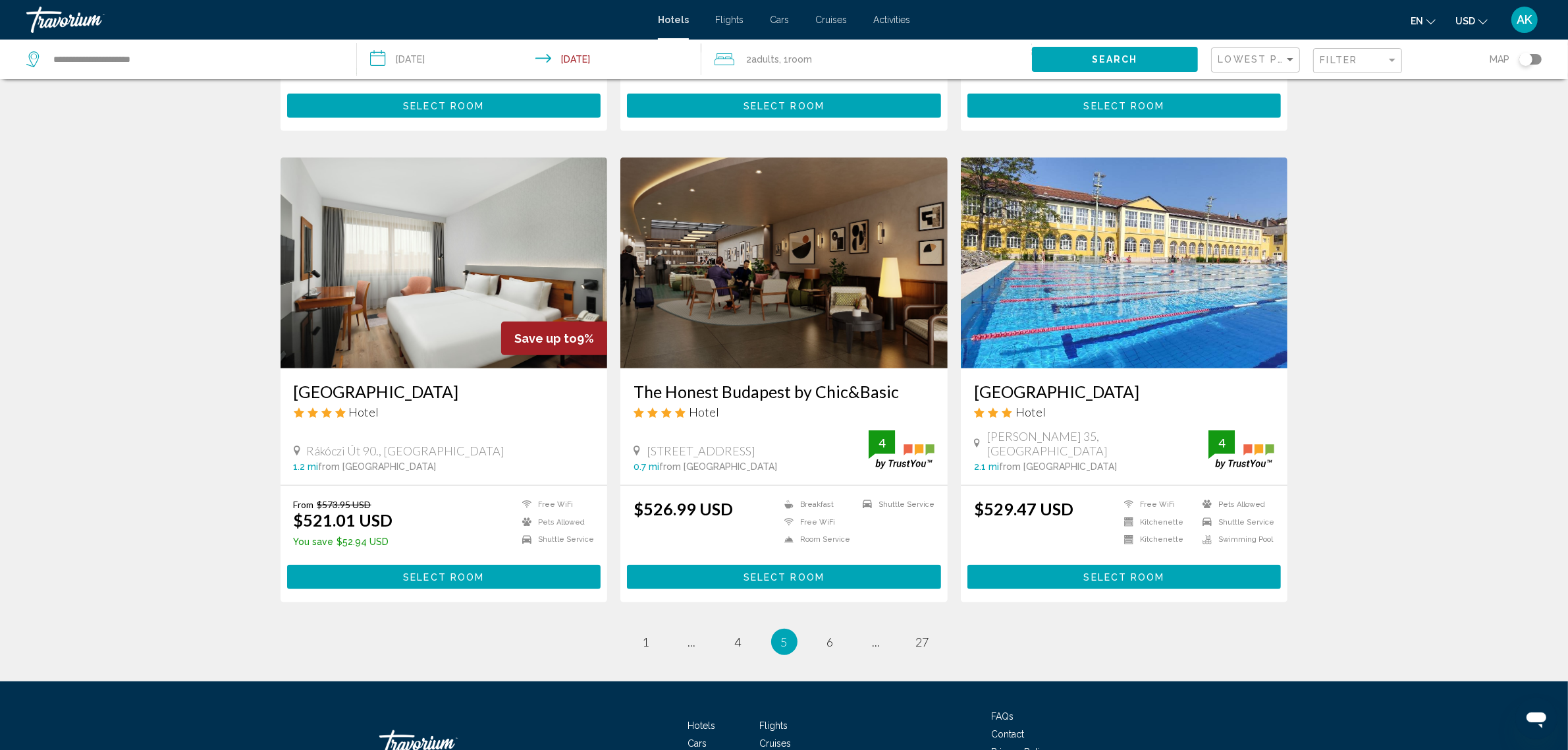
scroll to position [1399, 0]
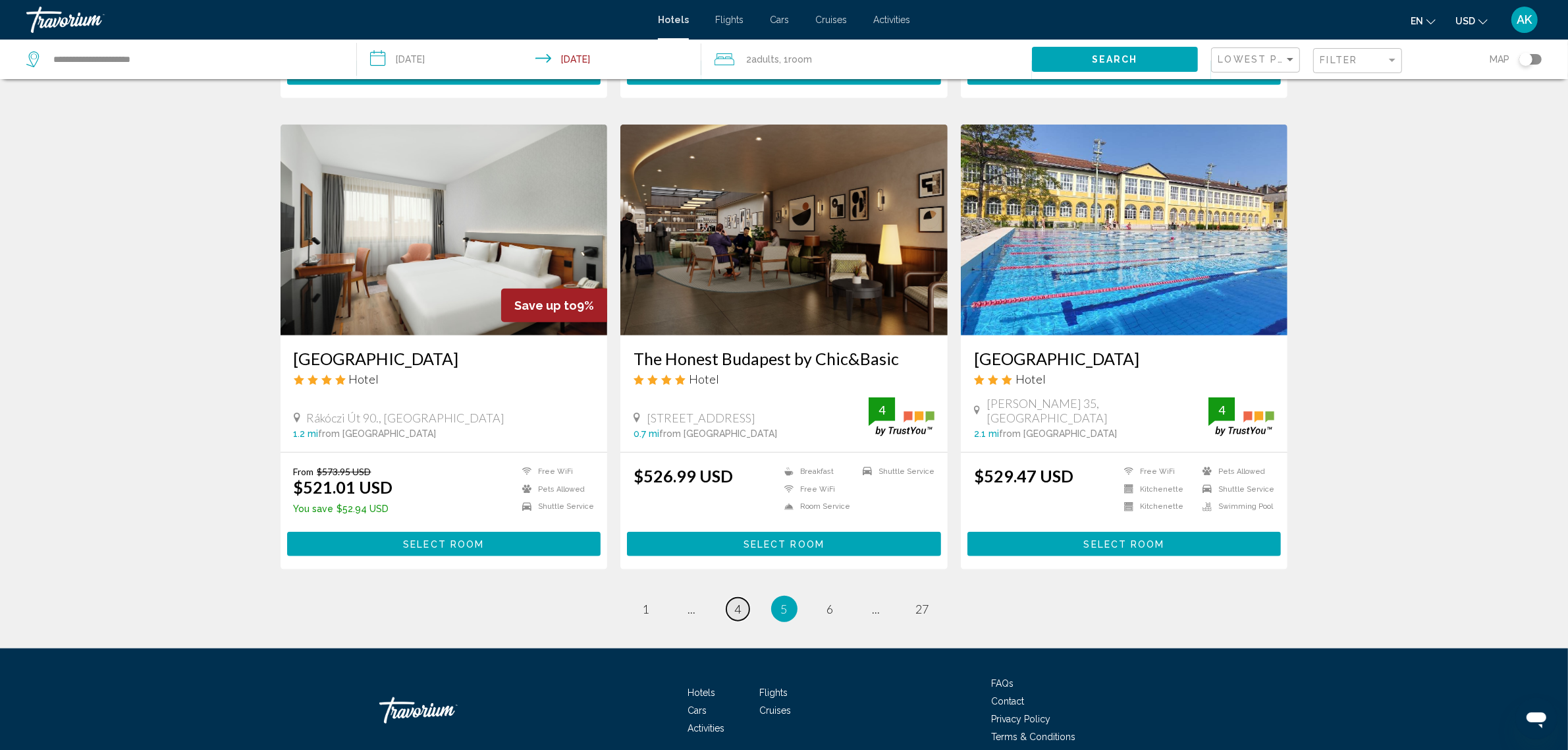
click at [733, 604] on link "page 4" at bounding box center [738, 609] width 23 height 23
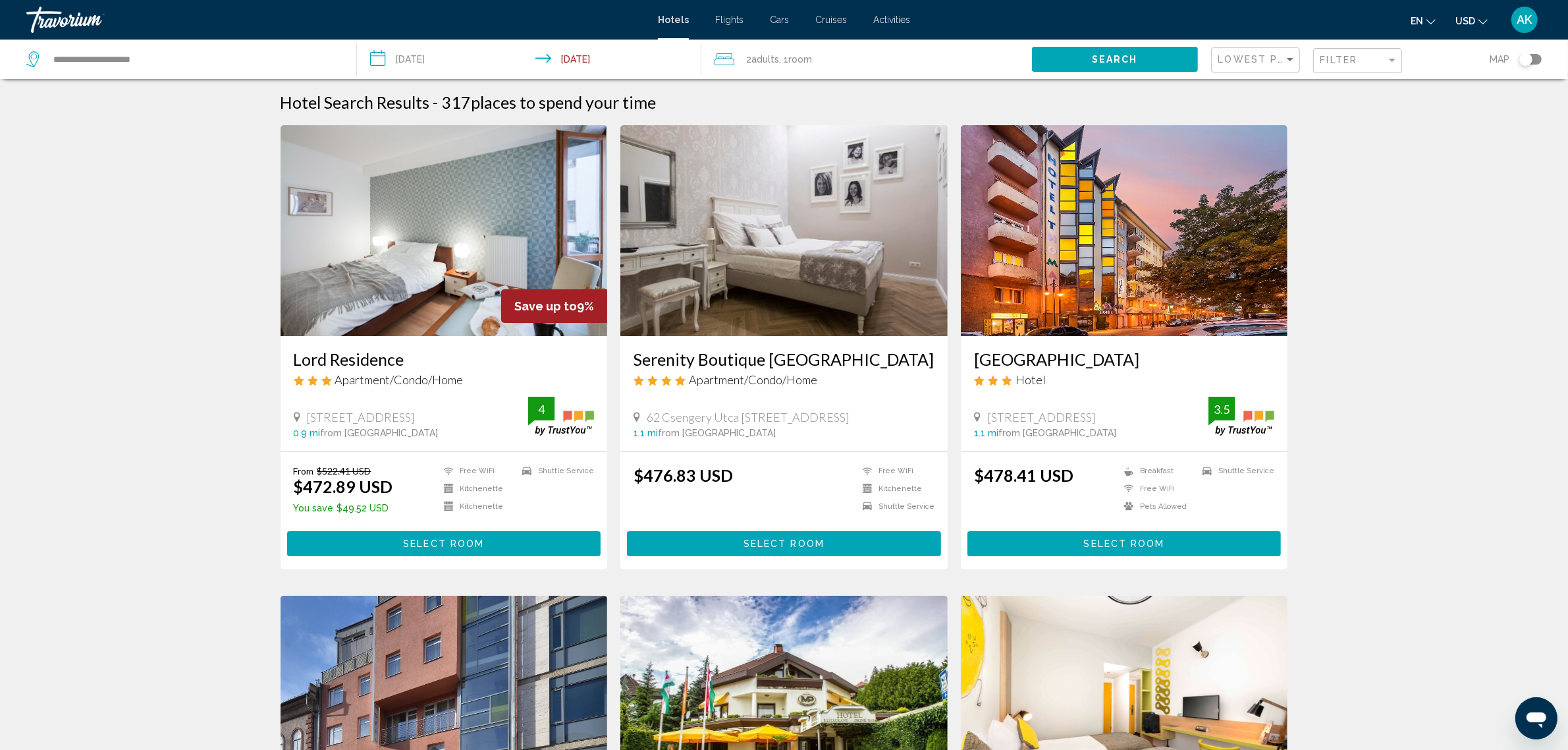
click at [768, 278] on img "Main content" at bounding box center [784, 231] width 327 height 211
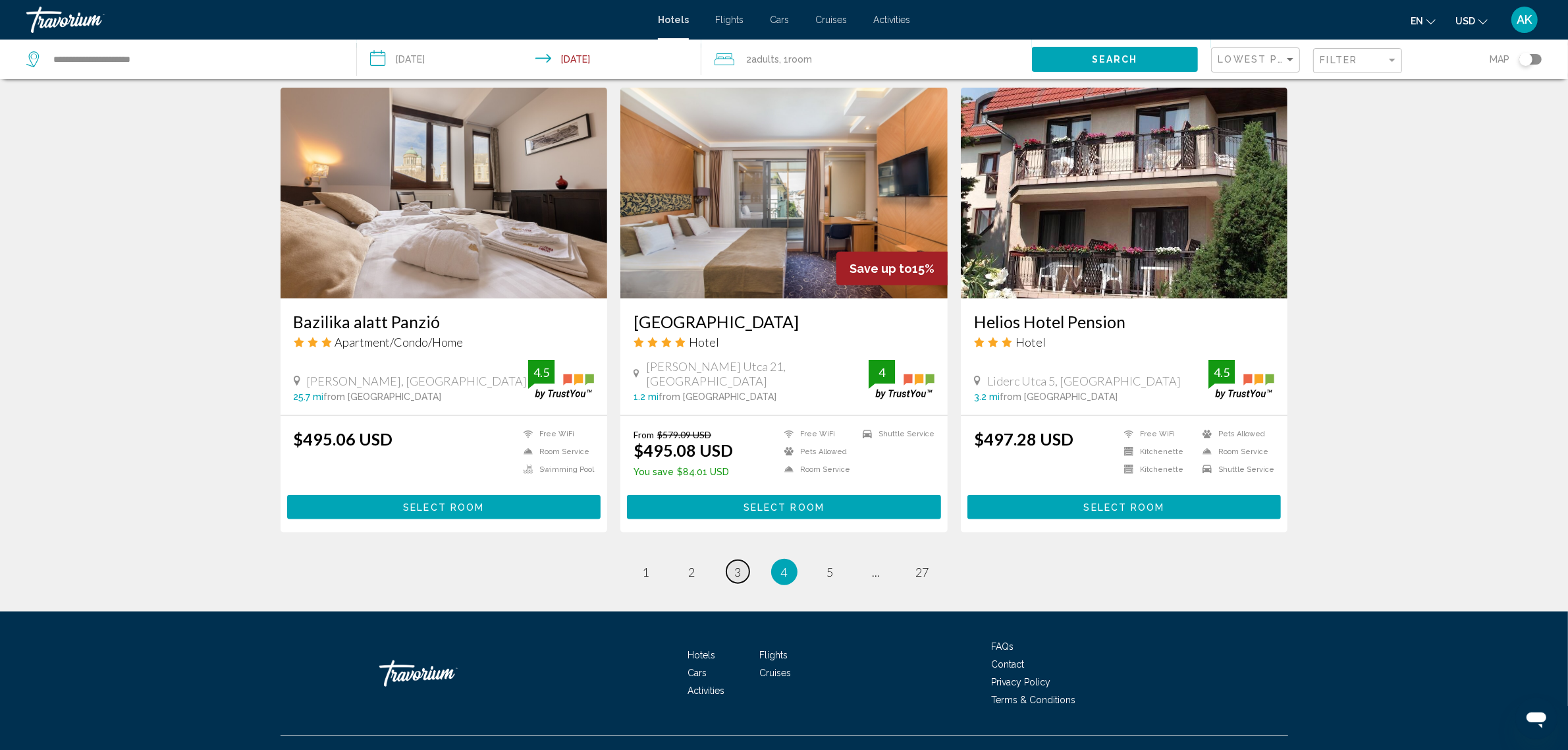
click at [732, 560] on link "page 3" at bounding box center [738, 571] width 23 height 23
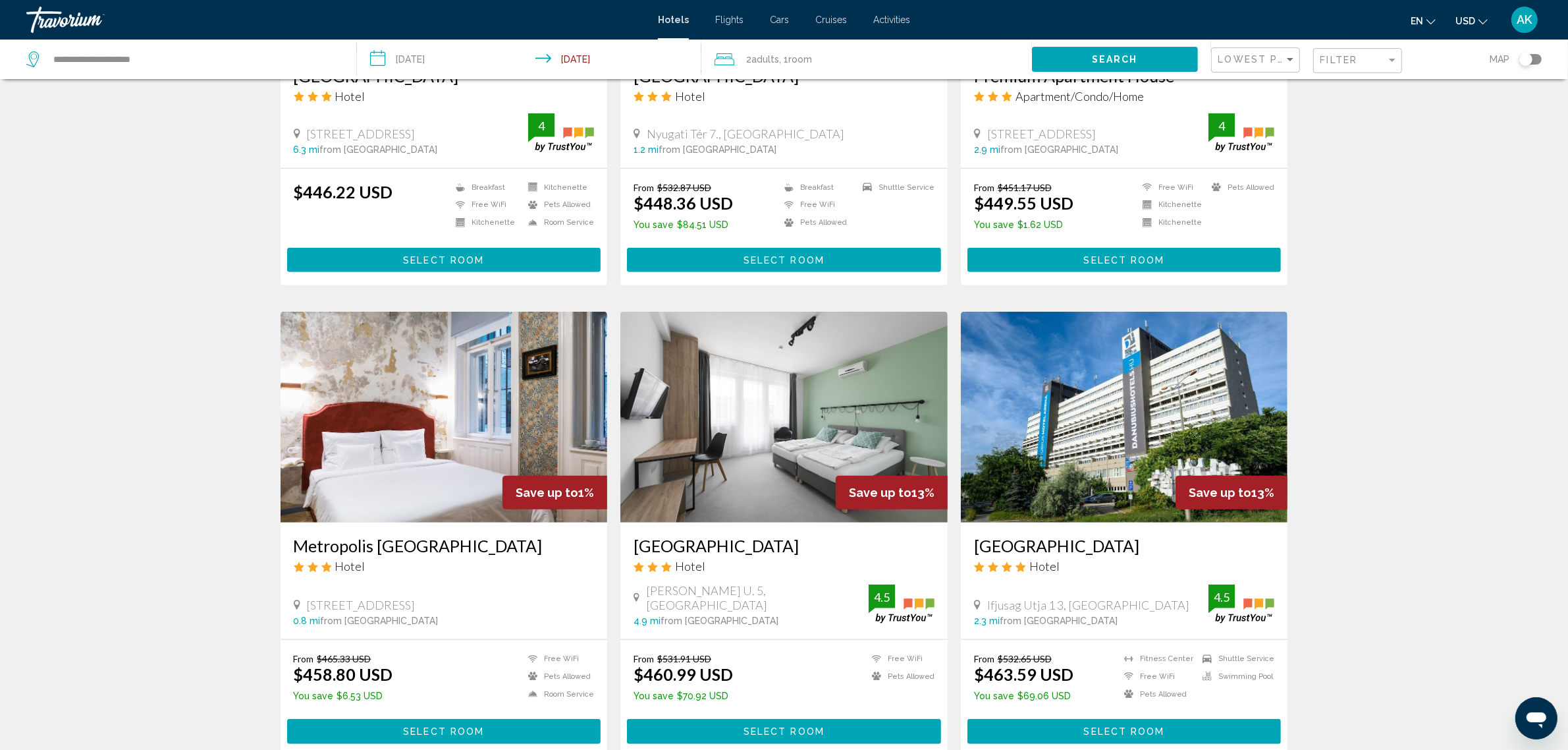
scroll to position [1399, 0]
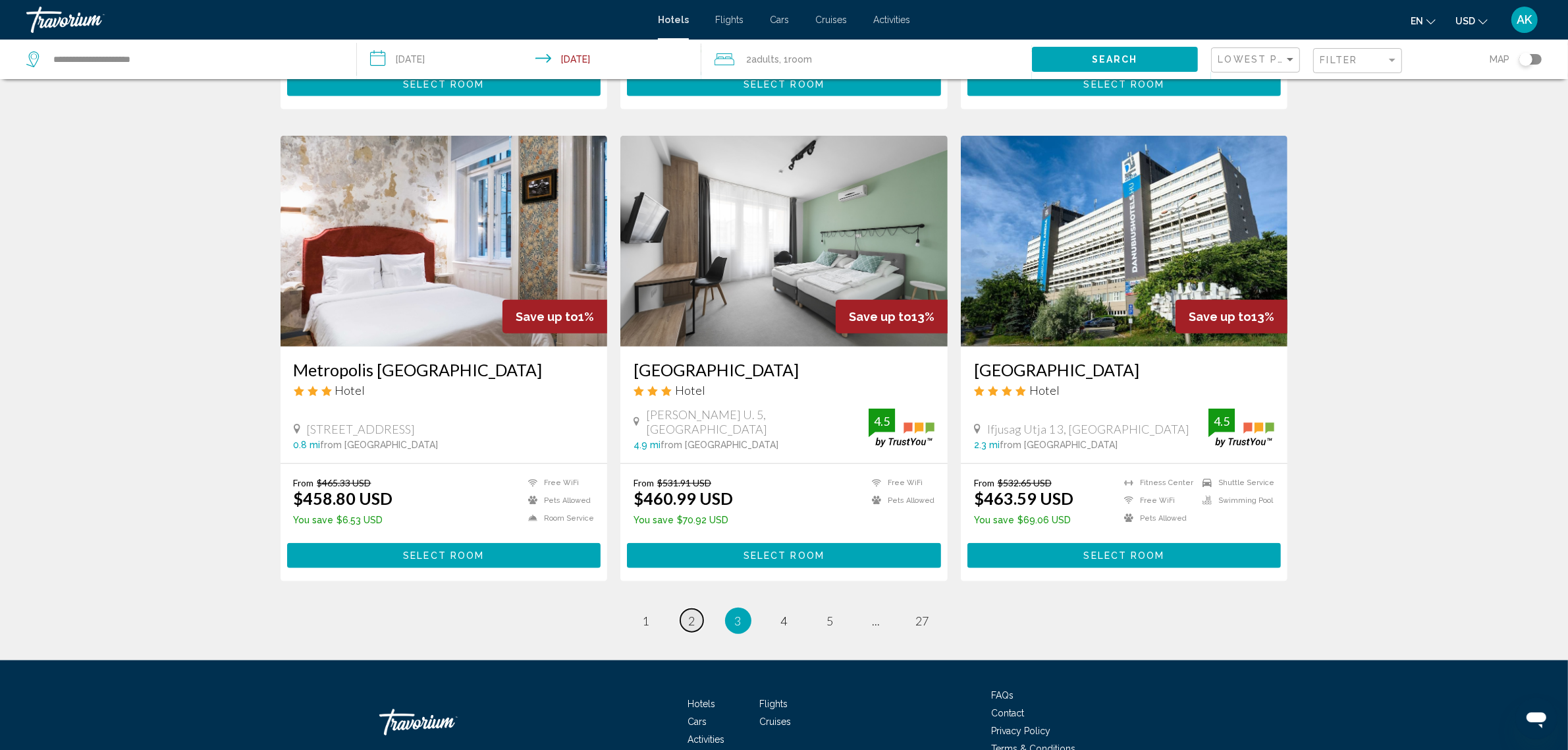
click at [695, 618] on link "page 2" at bounding box center [691, 620] width 23 height 23
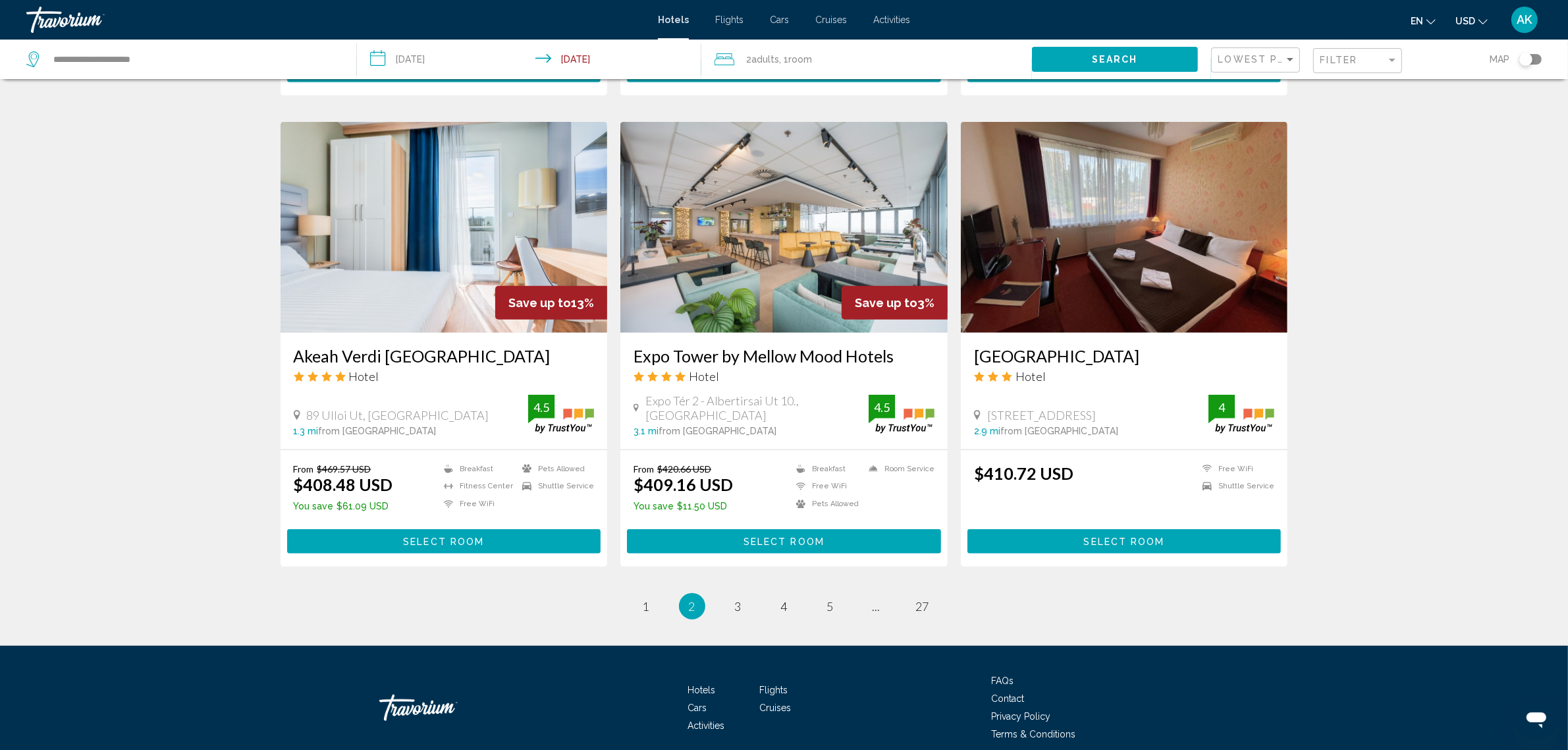
scroll to position [1388, 0]
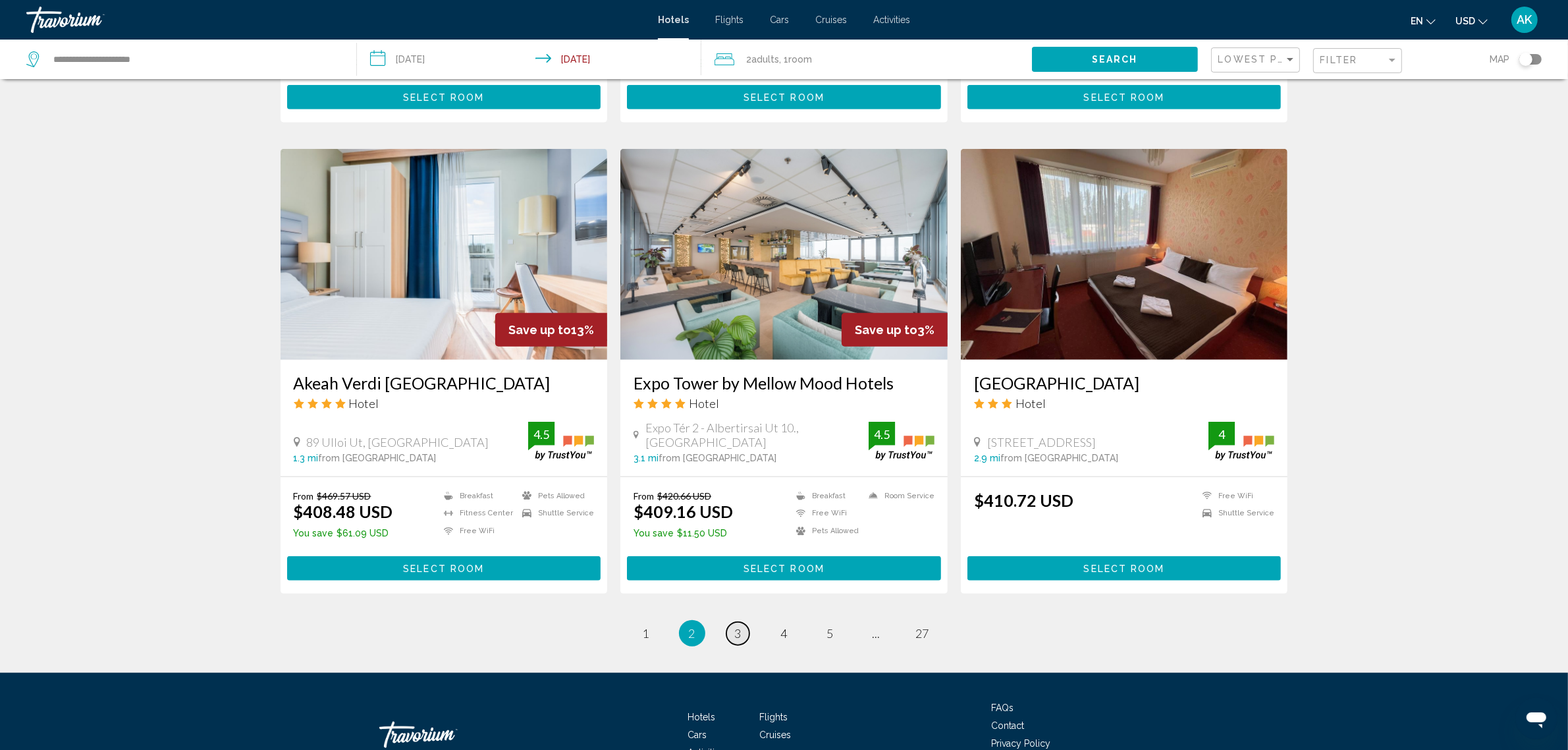
click at [739, 627] on span "3" at bounding box center [738, 633] width 6 height 14
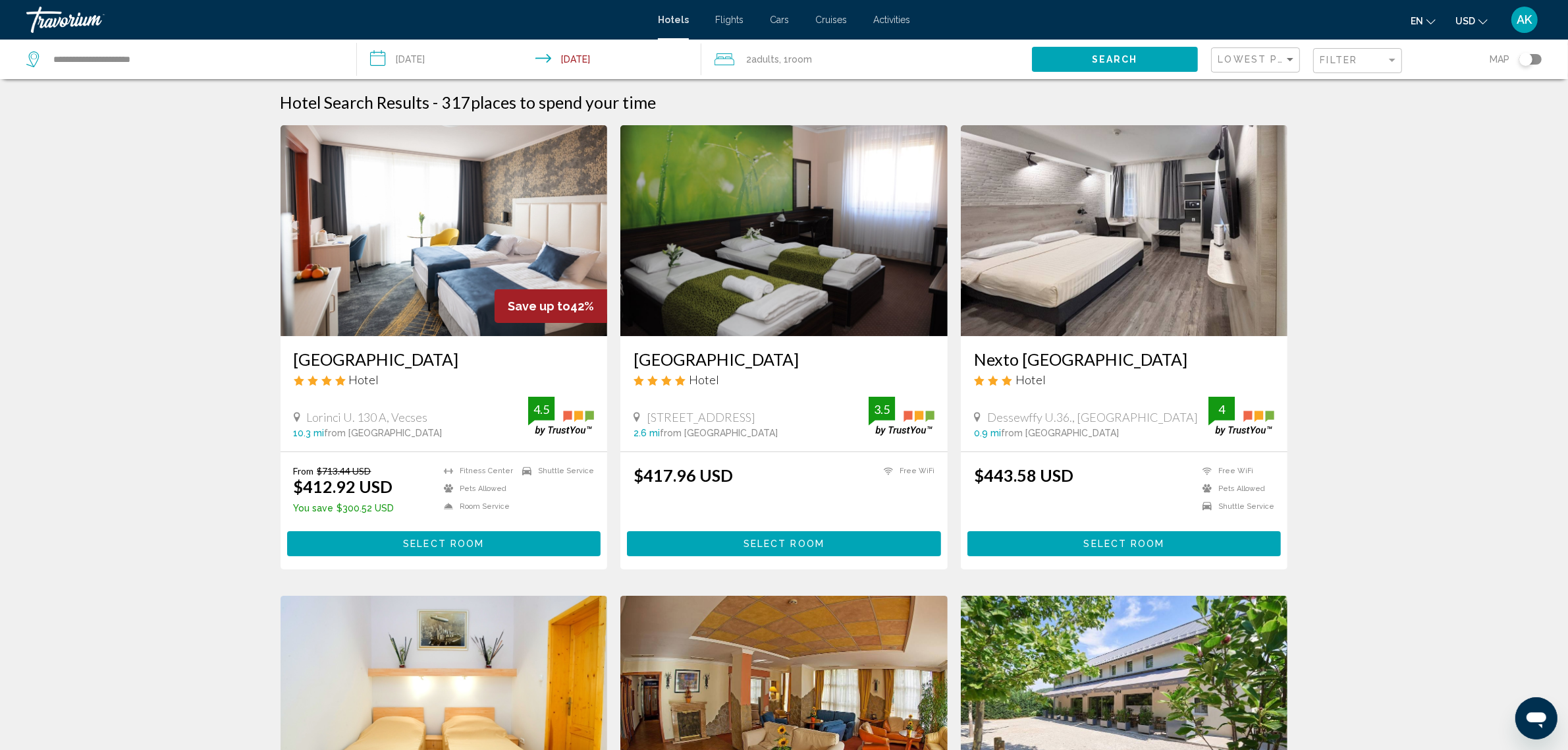
click at [1091, 255] on img "Main content" at bounding box center [1125, 231] width 327 height 211
click at [1114, 540] on span "Select Room" at bounding box center [1125, 543] width 81 height 10
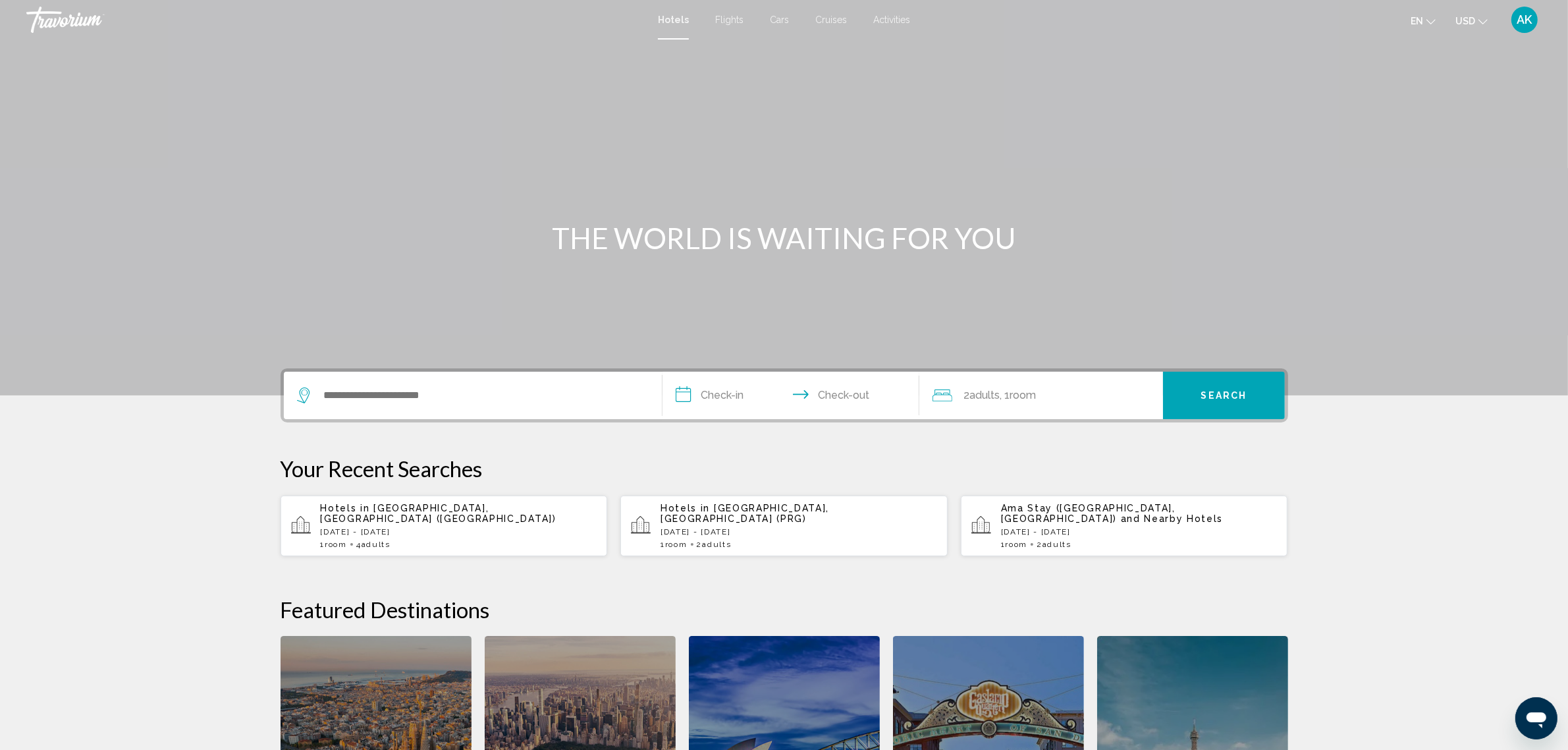
click at [387, 406] on div "Search widget" at bounding box center [472, 395] width 352 height 47
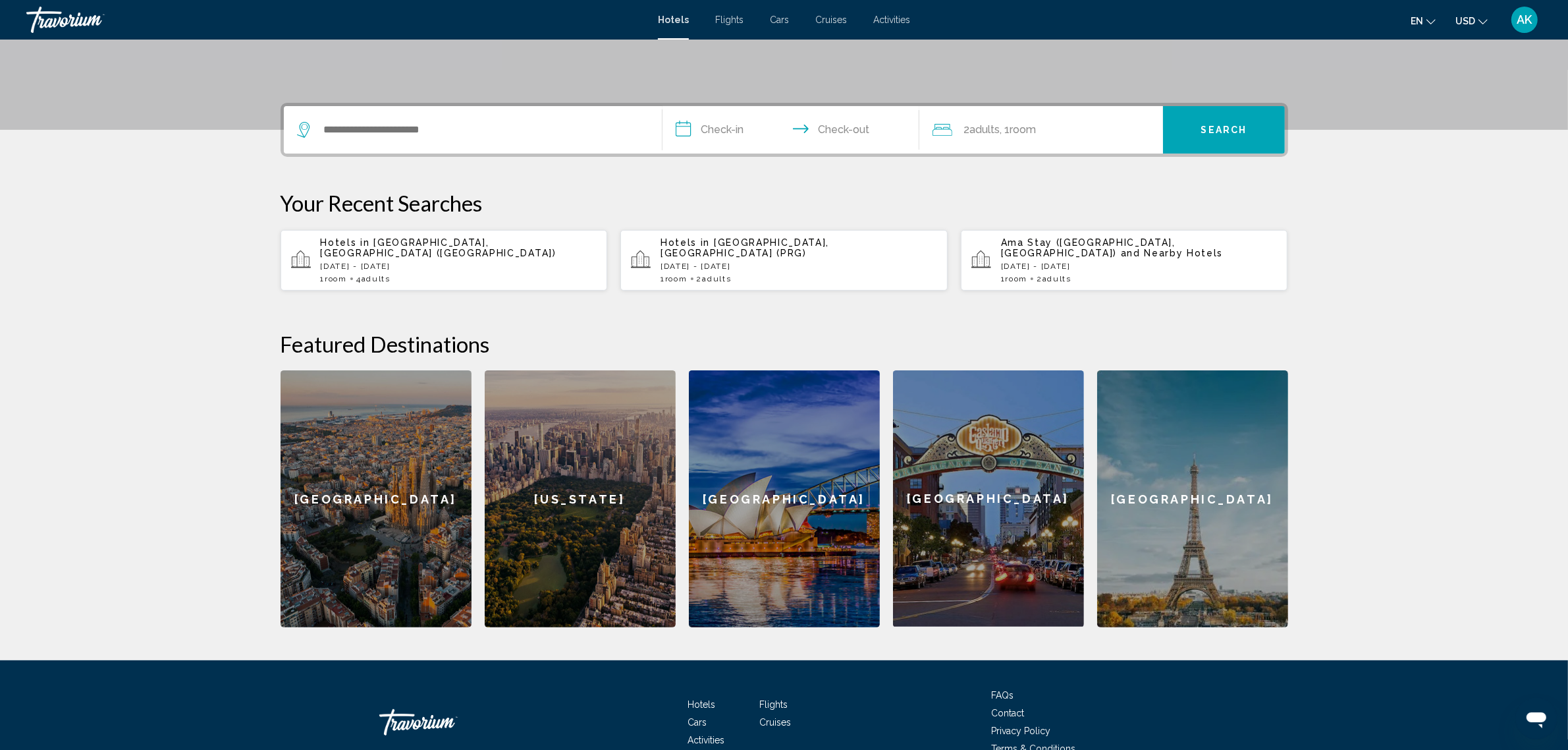
scroll to position [325, 0]
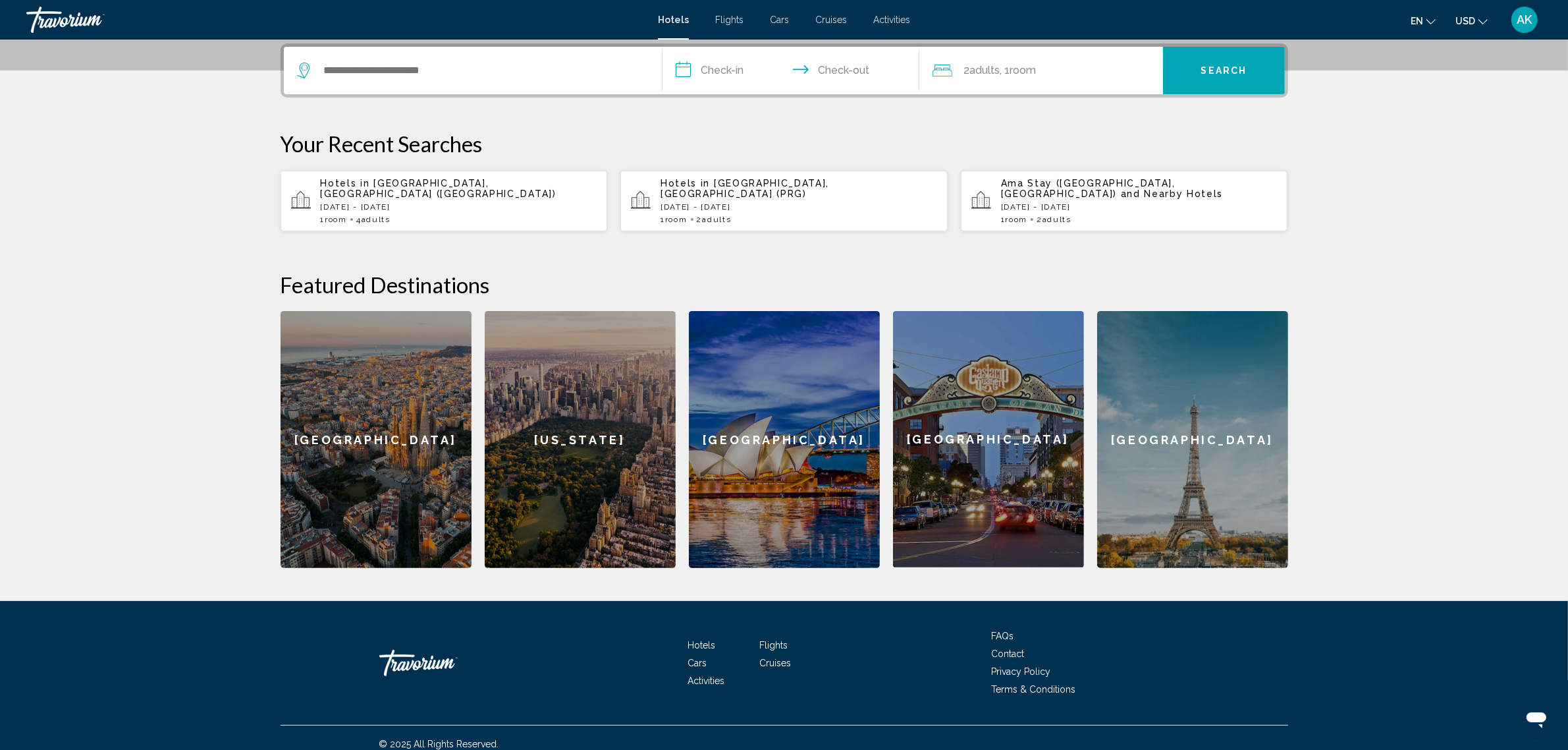
click at [412, 188] on div "Hotels in [GEOGRAPHIC_DATA], [GEOGRAPHIC_DATA] ([GEOGRAPHIC_DATA]) [DATE] - [DA…" at bounding box center [459, 201] width 277 height 46
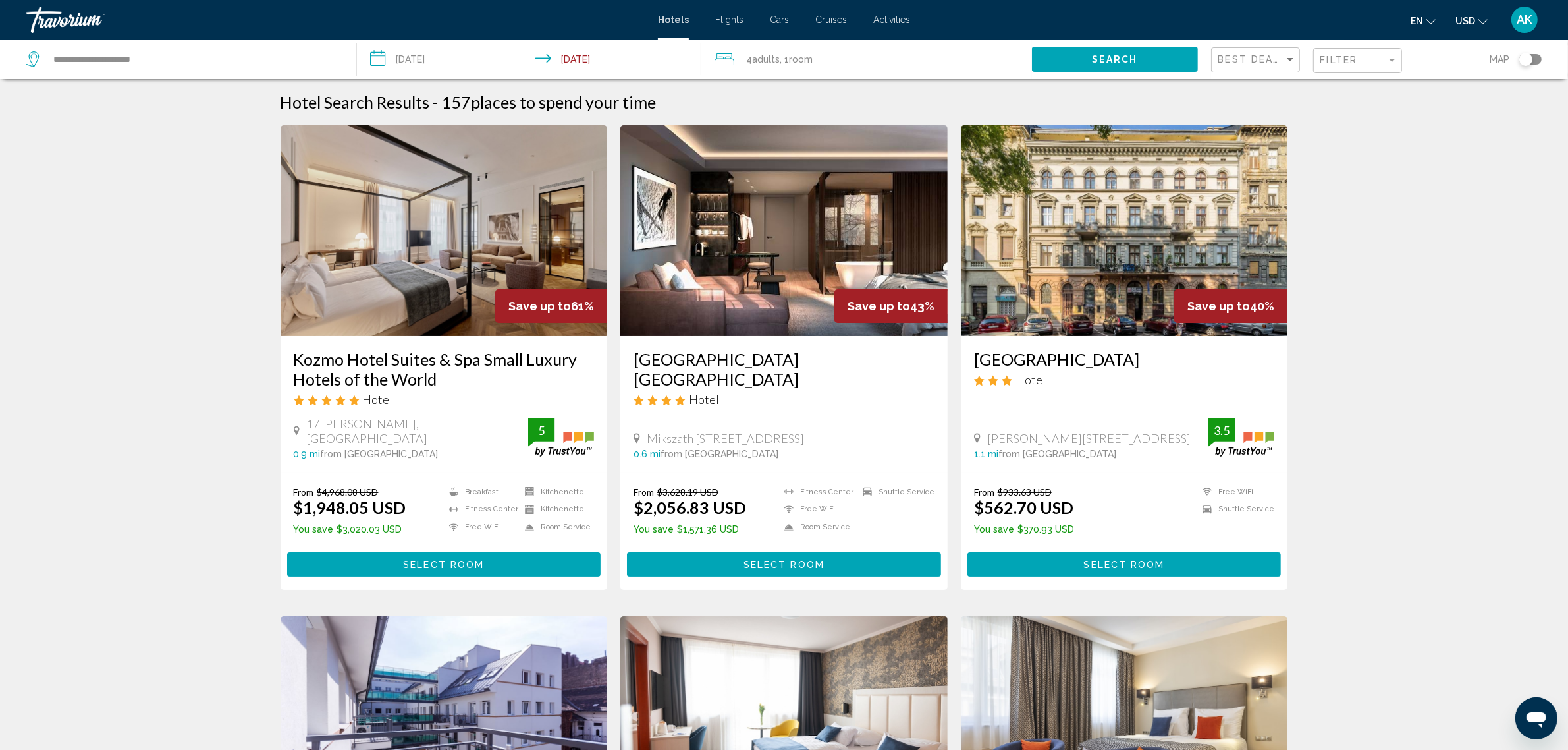
click at [795, 58] on span "Room" at bounding box center [801, 59] width 24 height 10
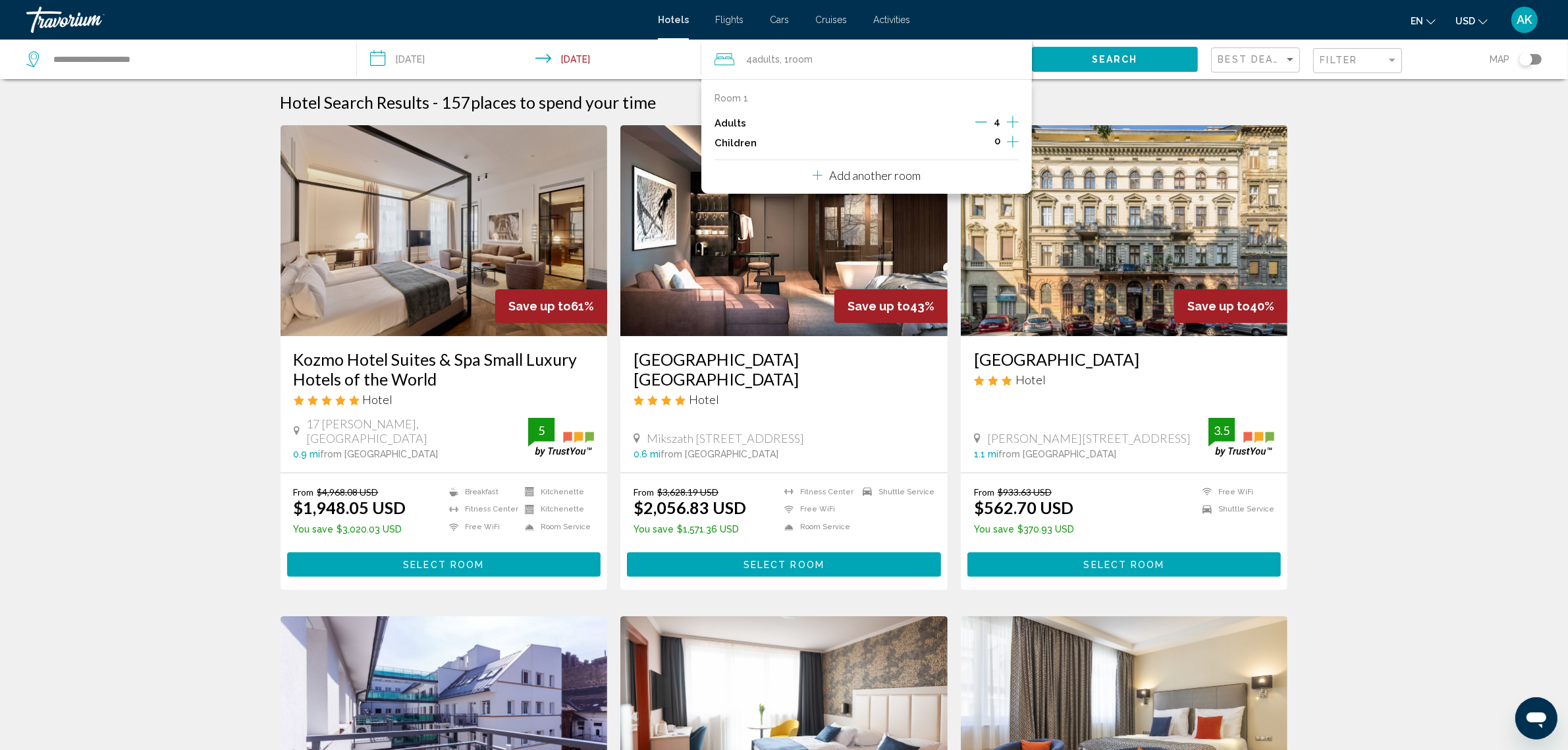
click at [979, 117] on icon "Decrement adults" at bounding box center [981, 121] width 12 height 12
click at [979, 117] on icon "Decrement adults" at bounding box center [982, 121] width 12 height 12
click at [968, 53] on div "2 Adult Adults , 1 Room rooms" at bounding box center [873, 59] width 317 height 18
click at [1109, 66] on button "Search" at bounding box center [1114, 59] width 165 height 25
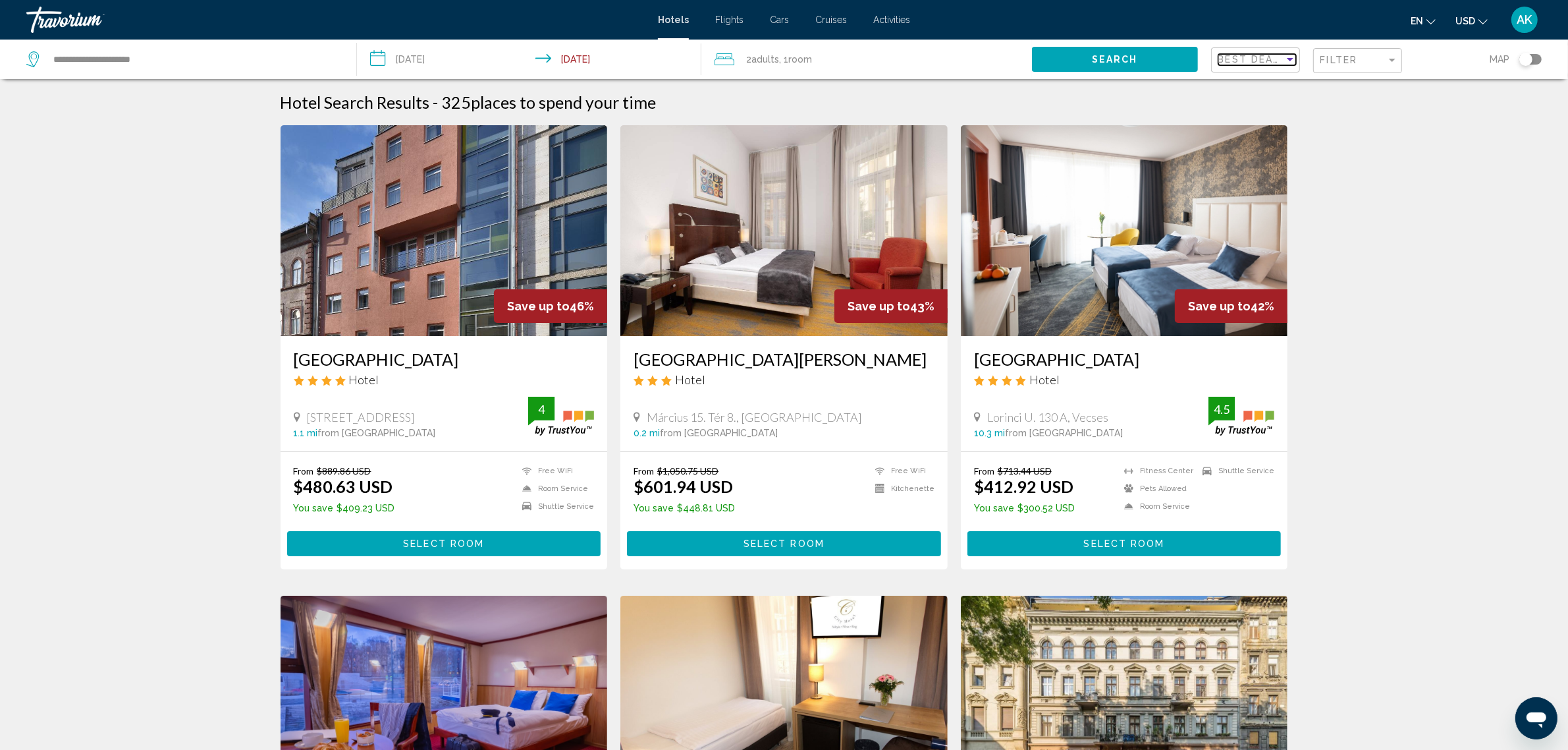
click at [1267, 55] on span "Best Deals" at bounding box center [1252, 59] width 69 height 10
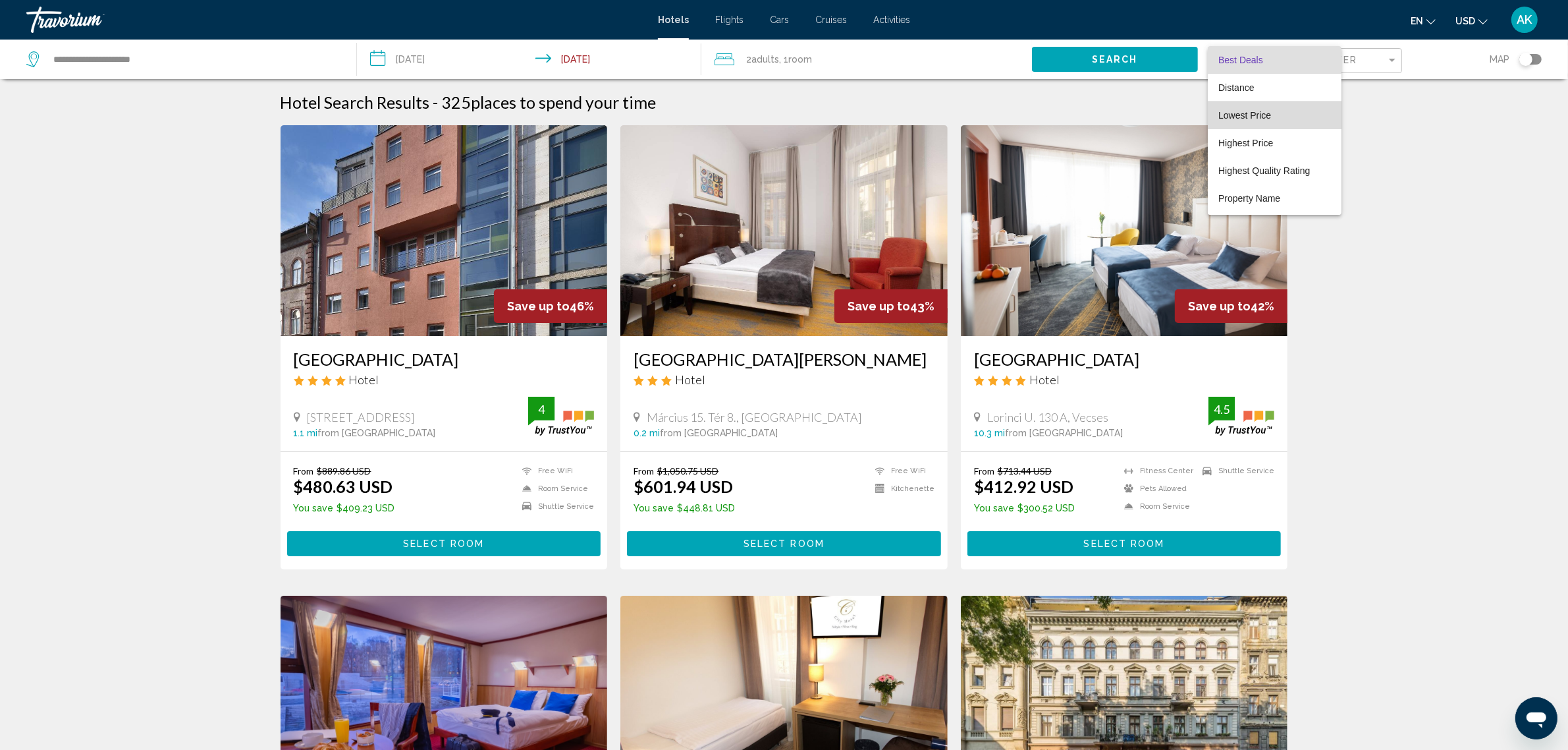
click at [1269, 114] on span "Lowest Price" at bounding box center [1244, 115] width 53 height 10
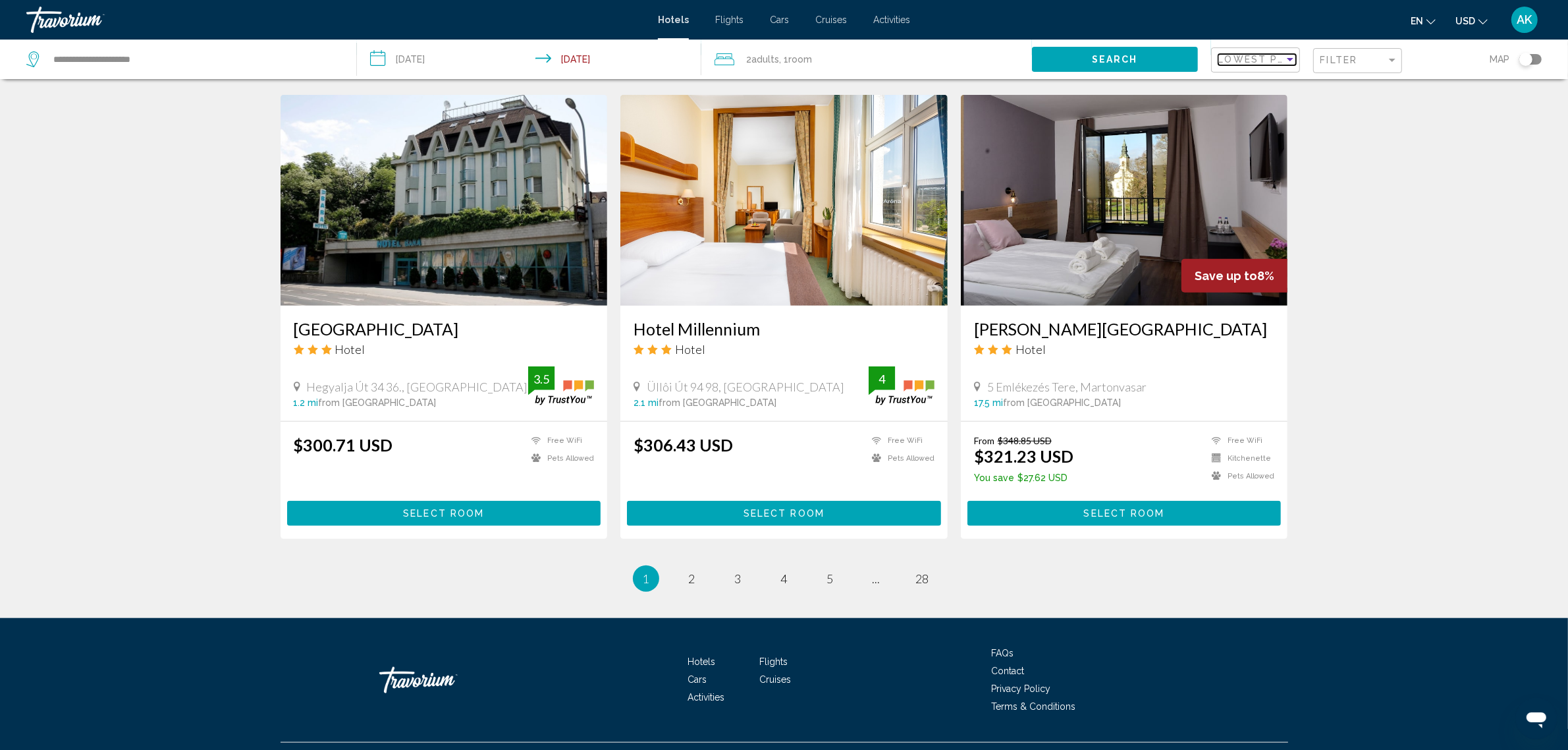
scroll to position [1470, 0]
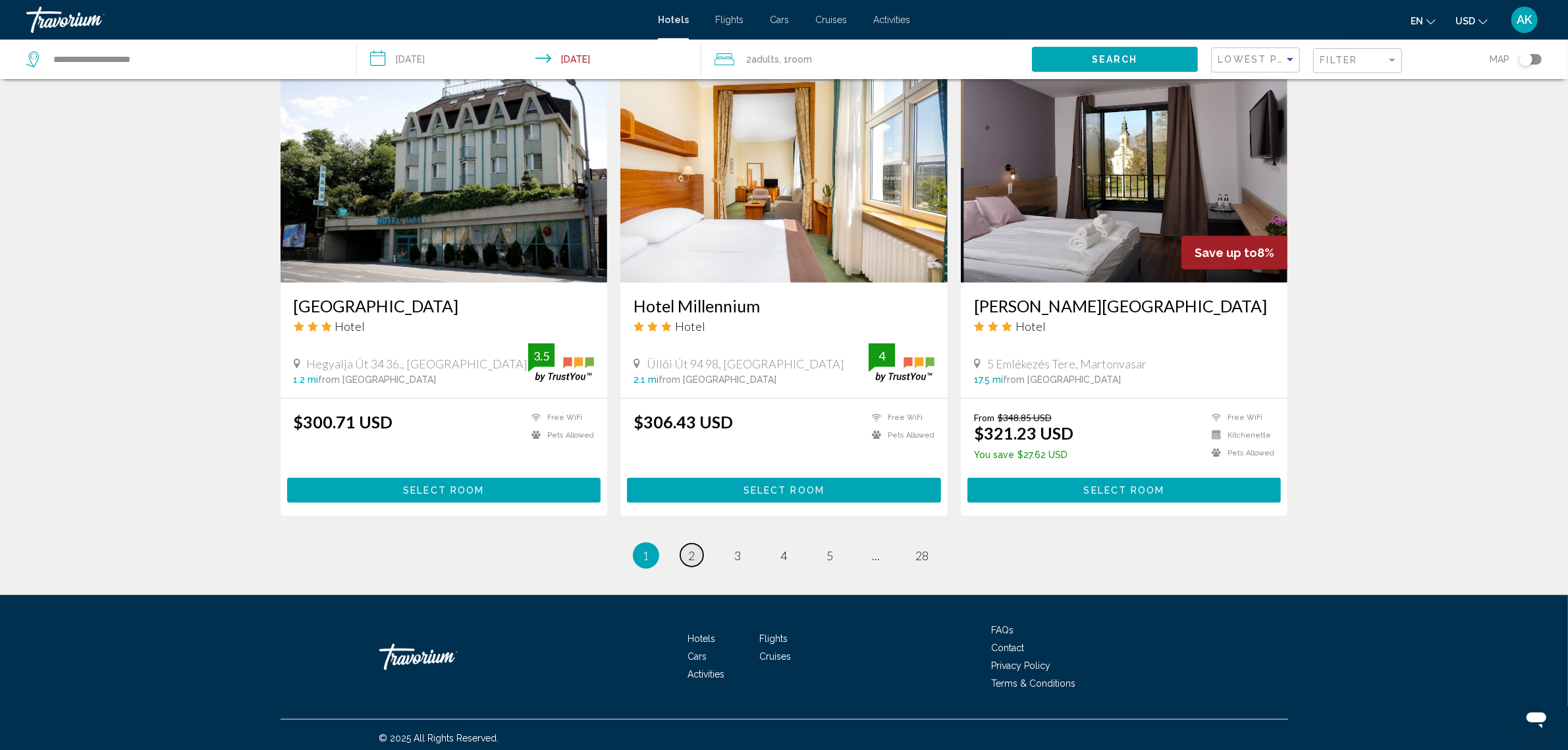
click at [692, 550] on span "2" at bounding box center [692, 555] width 6 height 14
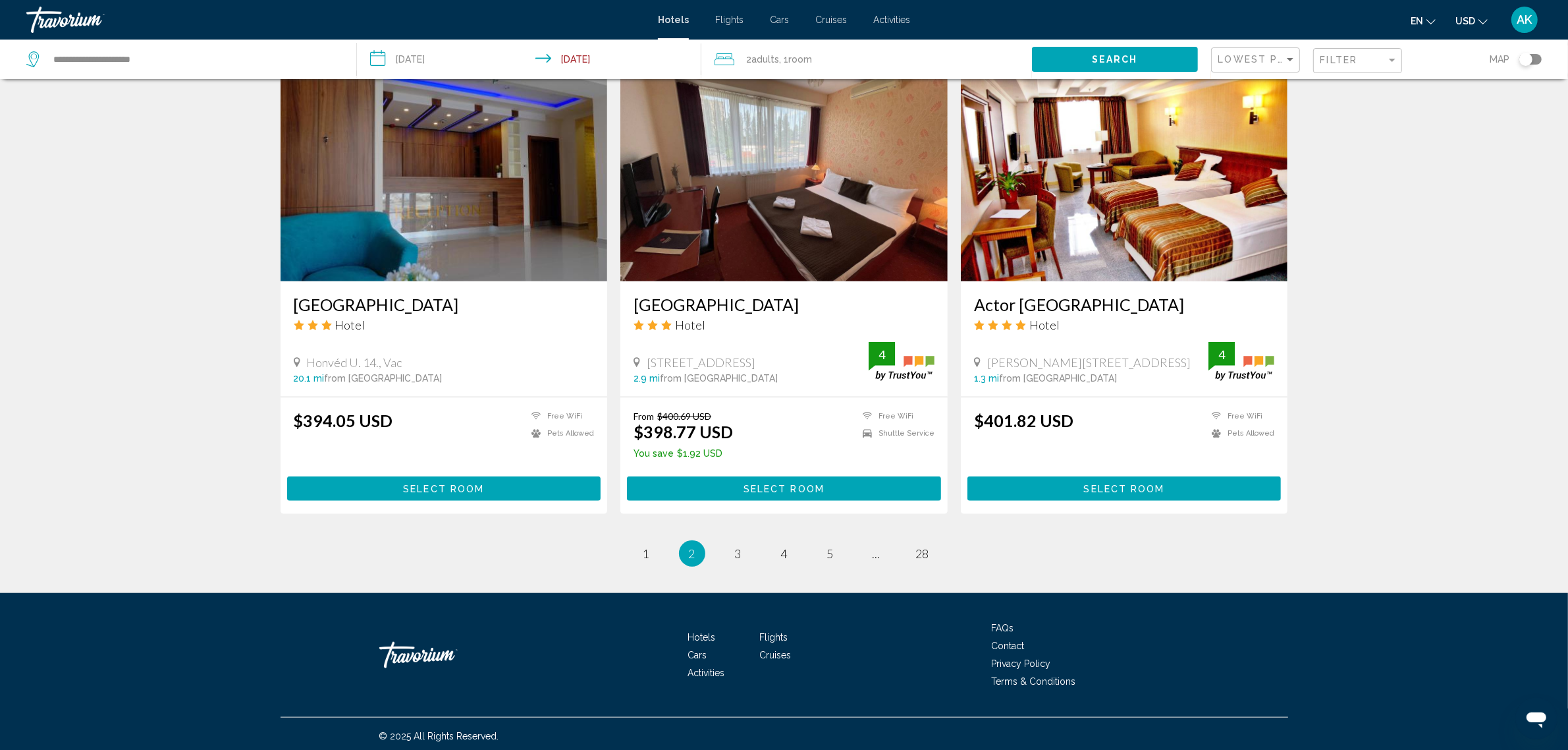
scroll to position [1470, 0]
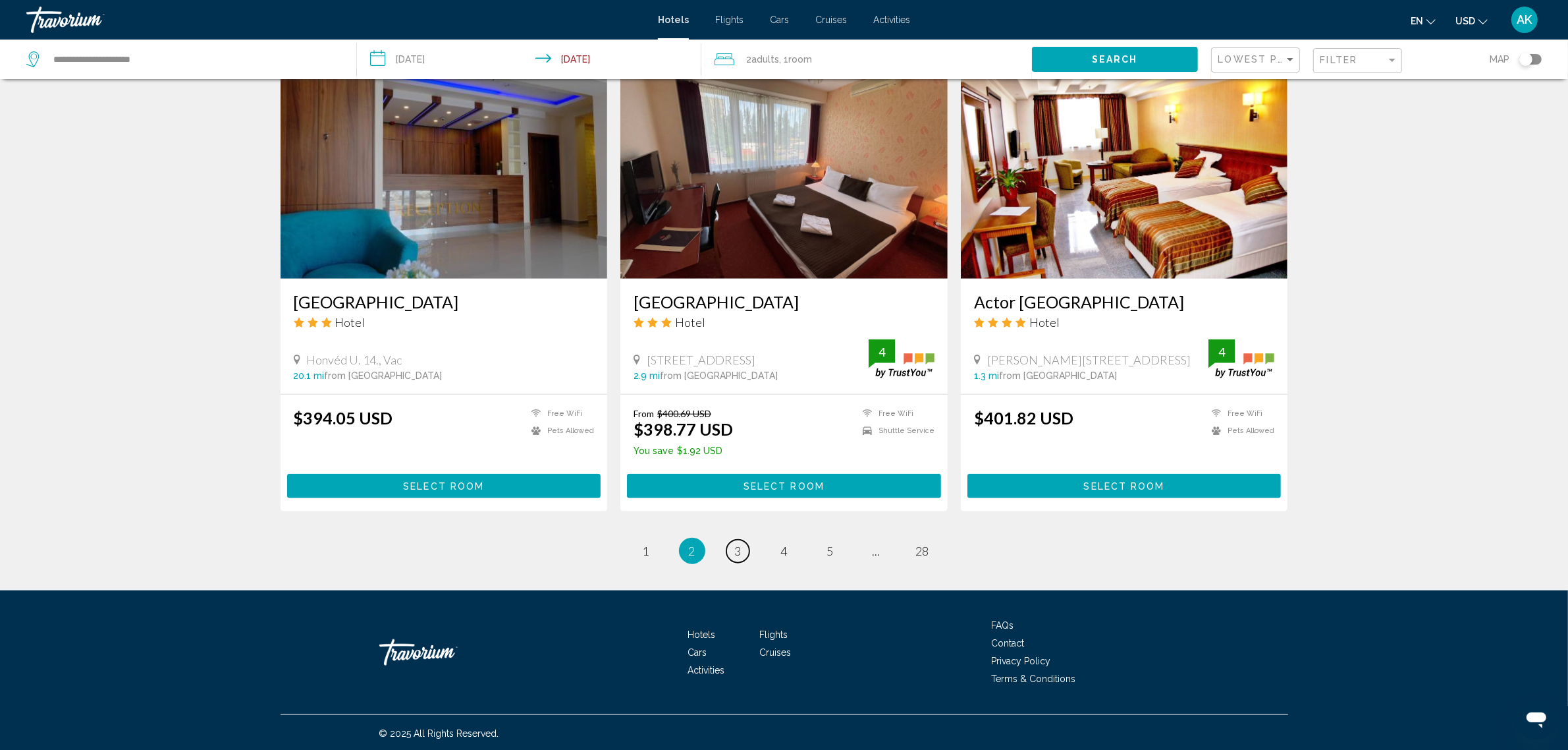
click at [745, 547] on link "page 3" at bounding box center [738, 551] width 23 height 23
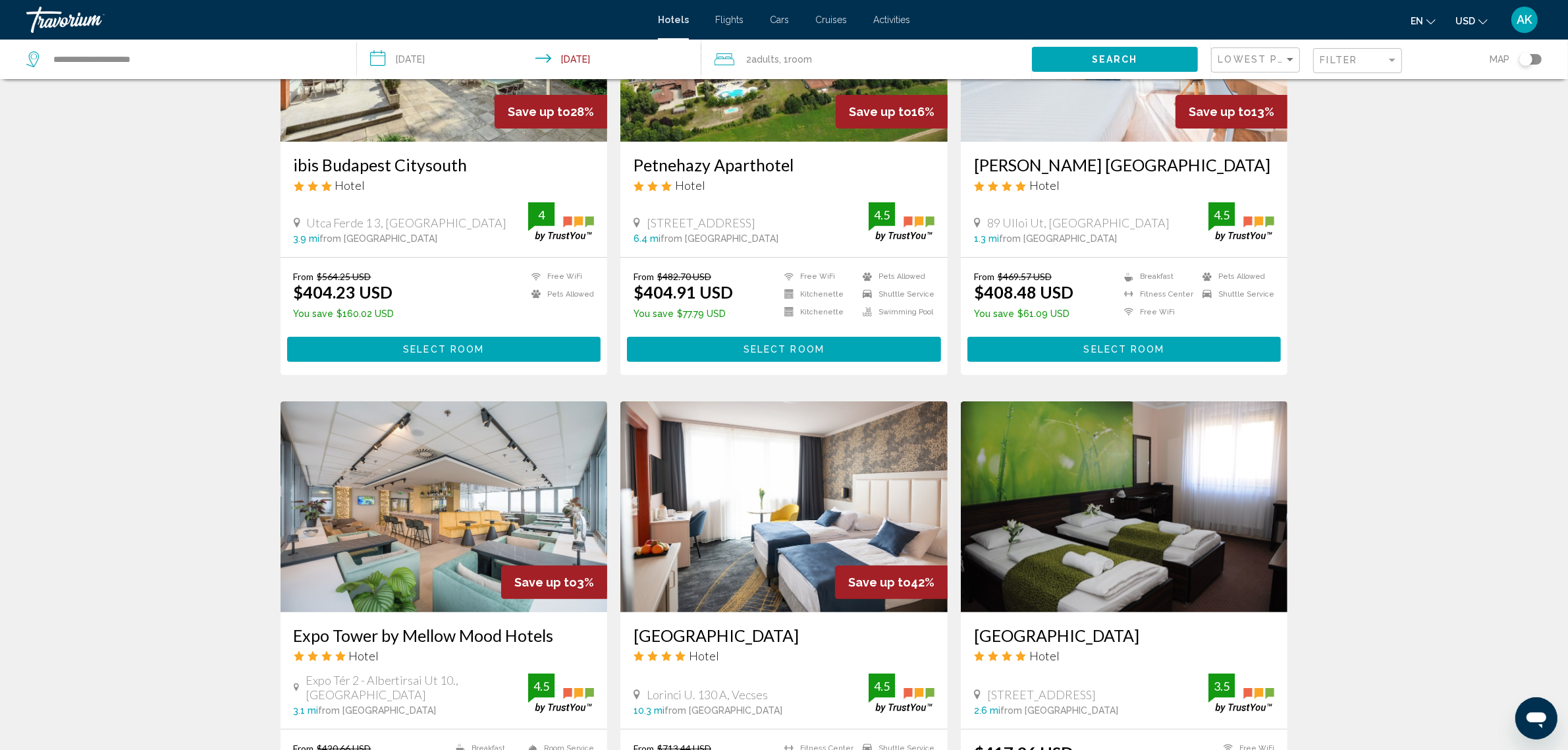
scroll to position [164, 0]
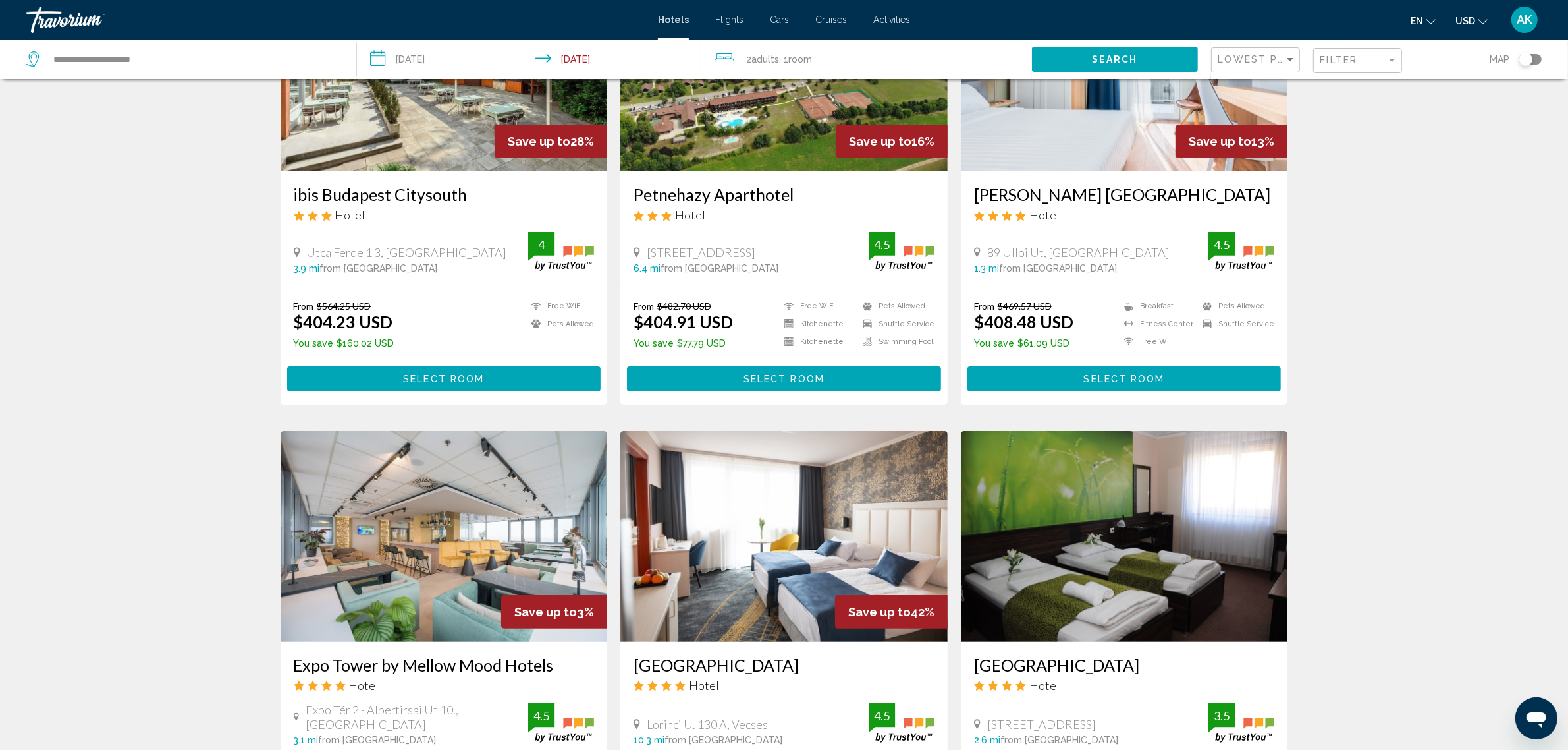
click at [1088, 374] on span "Select Room" at bounding box center [1125, 379] width 81 height 10
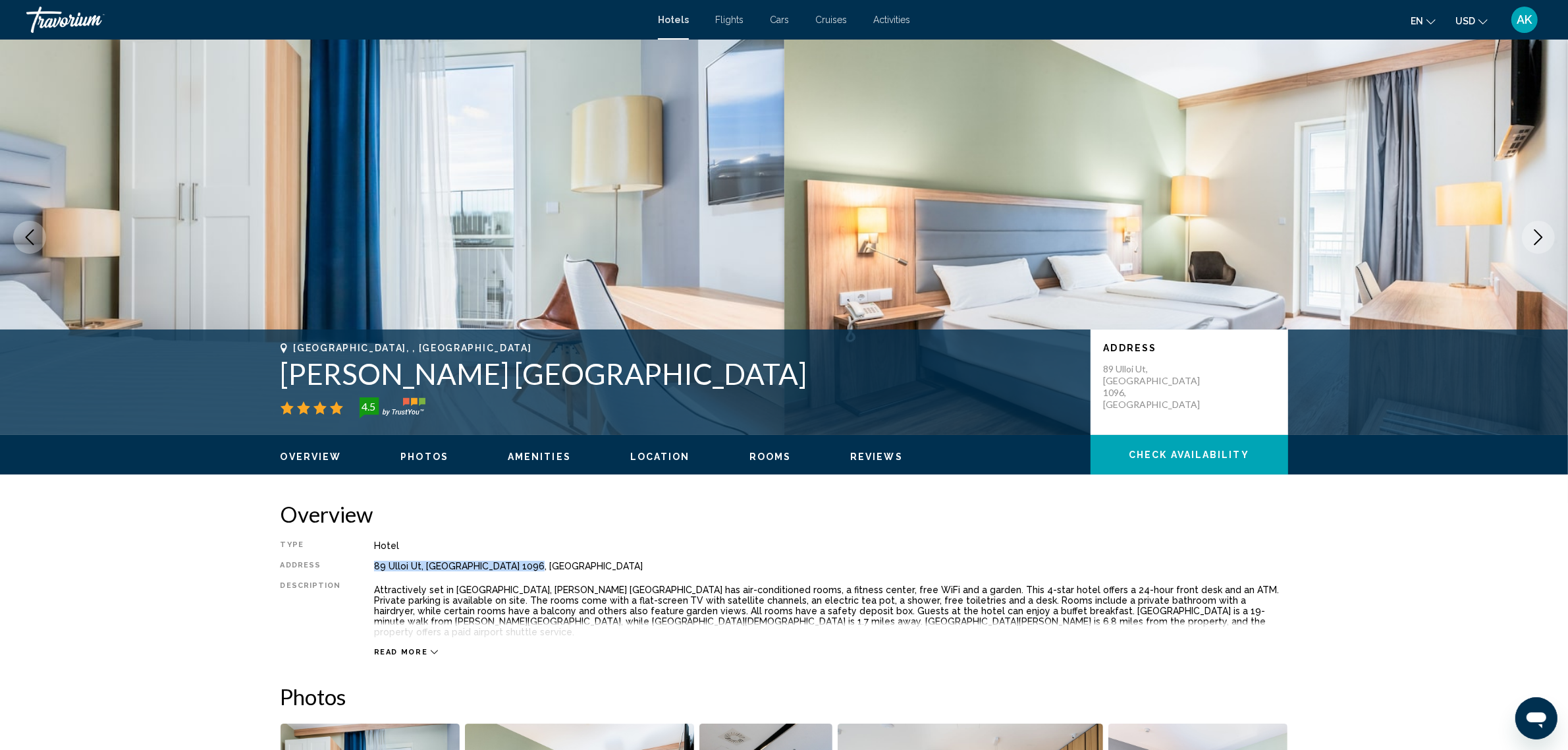
drag, startPoint x: 528, startPoint y: 563, endPoint x: 368, endPoint y: 571, distance: 160.2
click at [368, 571] on div "Type Hotel Address 89 Ulloi Ut, Budapest 1096, Hungary Description Attractively…" at bounding box center [784, 598] width 1007 height 116
copy div "89 Ulloi Ut, Budapest 1096, Hungary"
